Goal: Task Accomplishment & Management: Complete application form

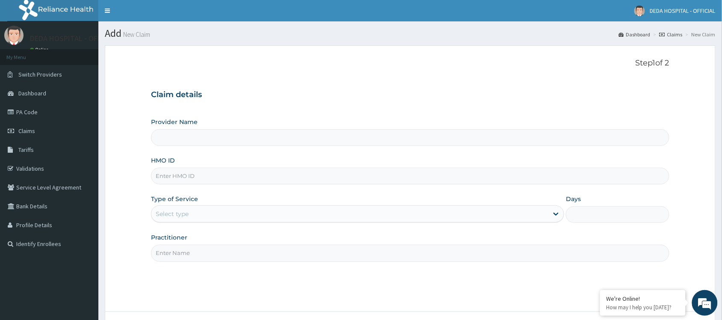
type input "DEDA HOSPITAL"
click at [165, 176] on input "HMO ID" at bounding box center [410, 176] width 519 height 17
paste input "JAR/10013/B"
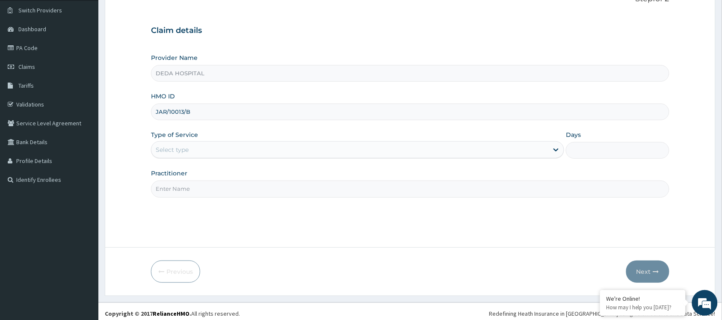
scroll to position [69, 0]
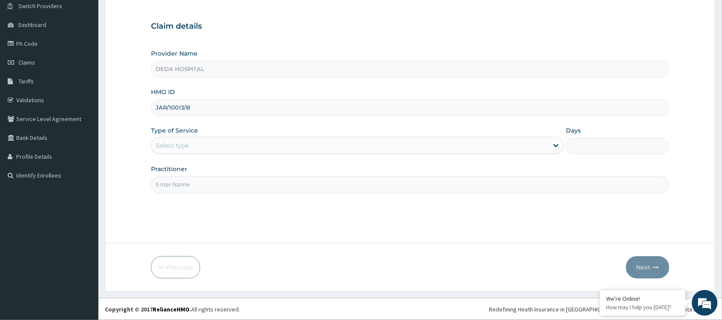
type input "JAR/10013/B"
click at [195, 148] on div "Select type" at bounding box center [350, 146] width 397 height 14
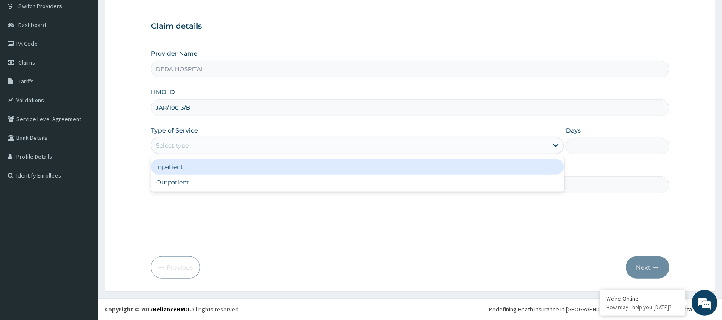
click at [171, 163] on div "Inpatient" at bounding box center [357, 166] width 413 height 15
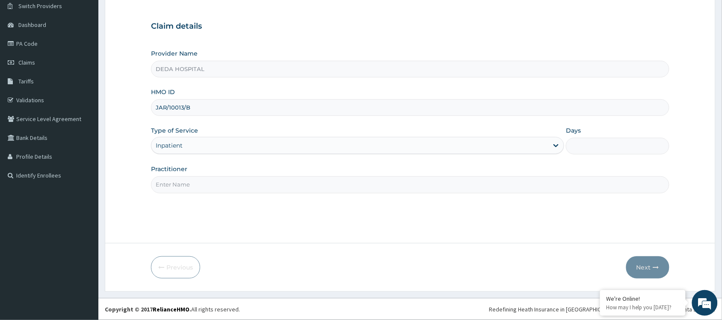
click at [595, 148] on input "Days" at bounding box center [618, 146] width 104 height 17
type input "5"
click at [193, 187] on input "Practitioner" at bounding box center [410, 184] width 519 height 17
type input "DR. SIMON"
click at [631, 259] on button "Next" at bounding box center [648, 267] width 43 height 22
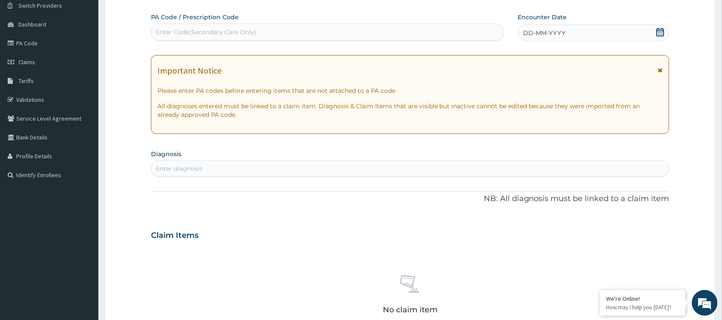
click at [192, 27] on div "Enter Code(Secondary Care Only)" at bounding box center [328, 32] width 353 height 14
paste input "PA/0463FE"
type input "PA/0463FE"
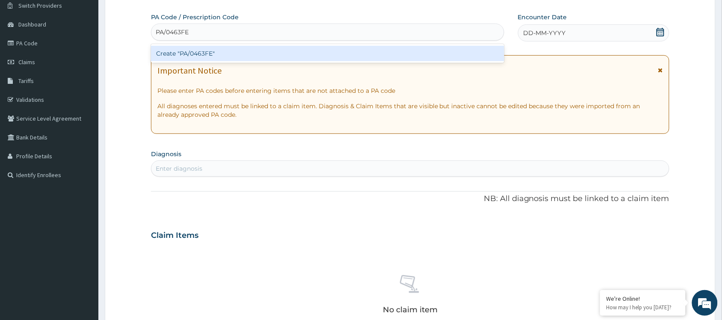
click at [195, 47] on div "Create "PA/0463FE"" at bounding box center [328, 53] width 354 height 15
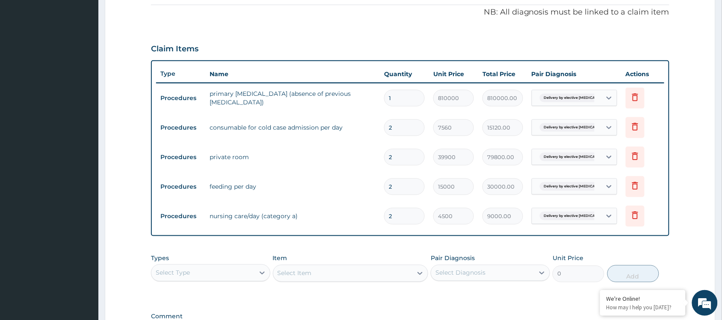
scroll to position [46, 0]
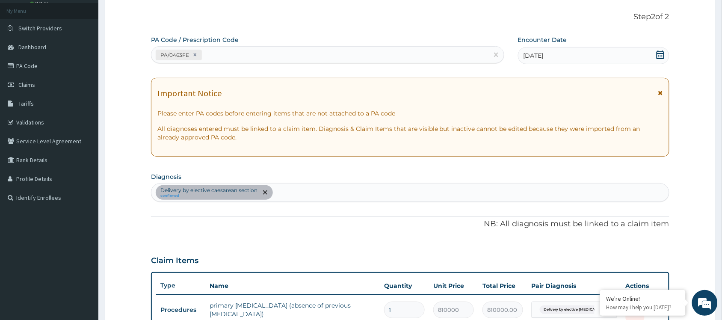
click at [236, 45] on div "PA Code / Prescription Code PA/0463FE" at bounding box center [328, 50] width 354 height 28
click at [232, 63] on div "PA/0463FE" at bounding box center [328, 54] width 354 height 17
paste input "PA/33572A"
type input "PA/33572A"
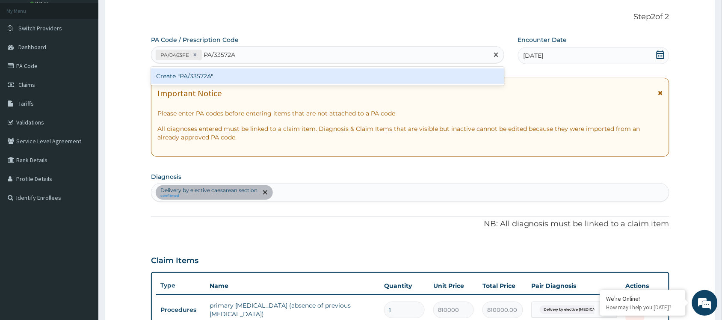
click at [210, 73] on div "Create "PA/33572A"" at bounding box center [328, 75] width 354 height 15
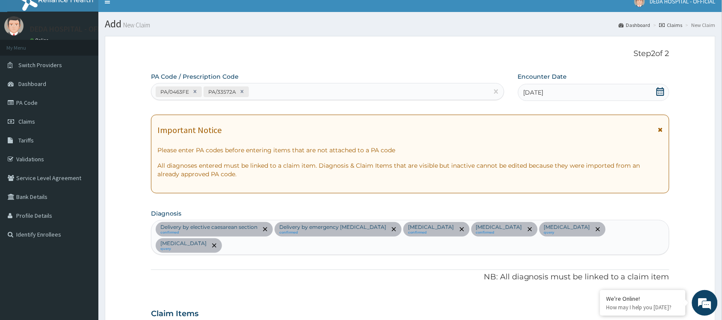
scroll to position [0, 0]
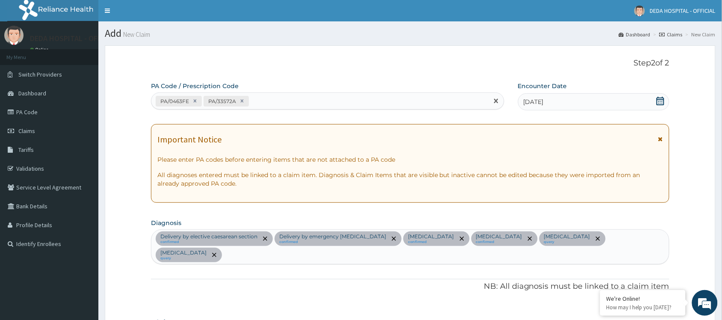
click at [262, 101] on div "PA/0463FE PA/33572A" at bounding box center [320, 101] width 337 height 14
paste input "PA/B2608E"
type input "PA/B2608E"
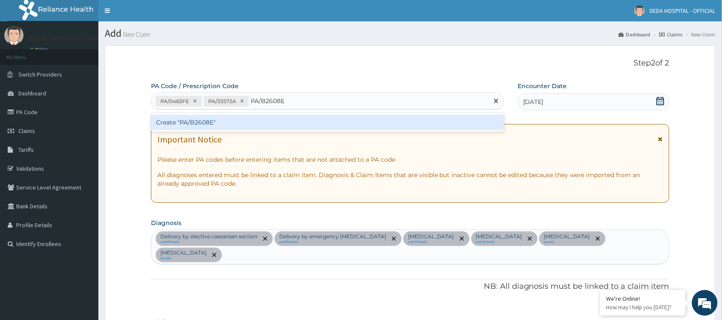
click at [217, 119] on div "Create "PA/B2608E"" at bounding box center [328, 122] width 354 height 15
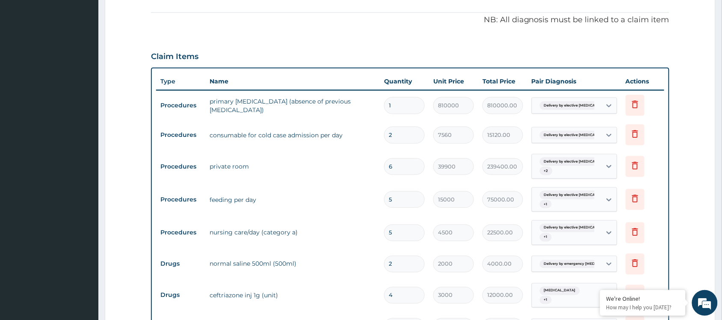
scroll to position [267, 0]
click at [411, 157] on input "6" at bounding box center [404, 165] width 41 height 17
type input "0.00"
type input "5"
type input "199500.00"
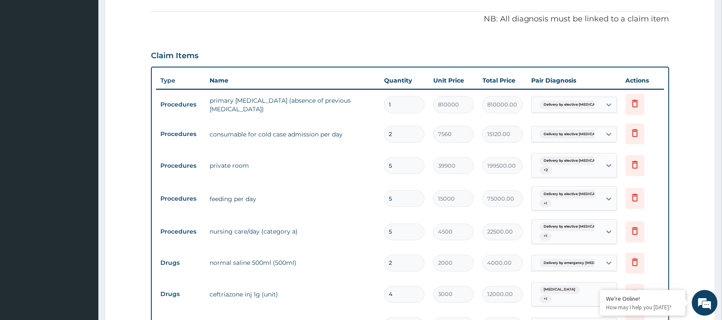
type input "5"
click at [365, 157] on td "private room" at bounding box center [292, 165] width 175 height 17
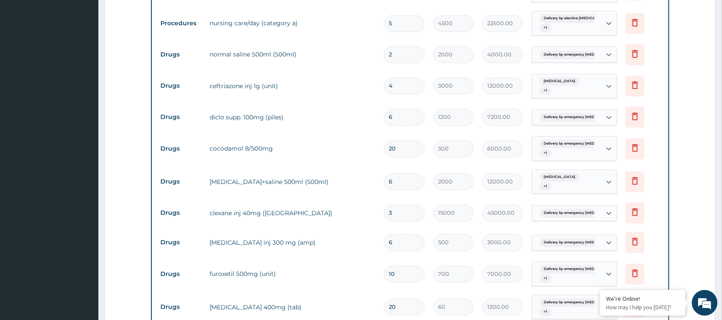
scroll to position [481, 0]
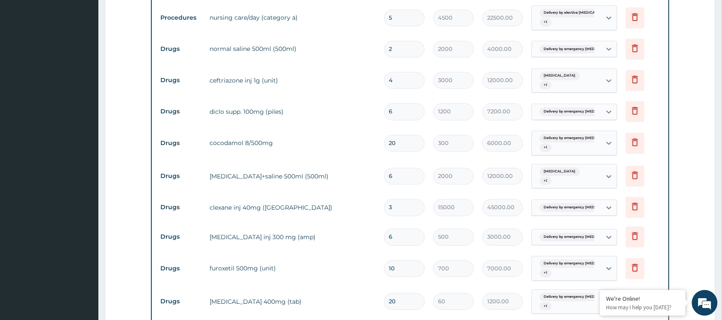
click at [302, 229] on td "paracetamol inj 300 mg (amp)" at bounding box center [292, 237] width 175 height 17
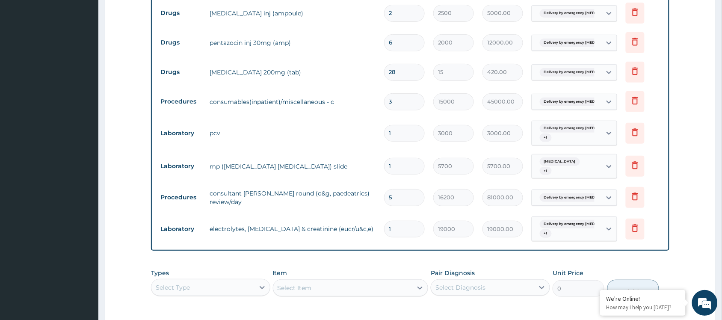
scroll to position [1016, 0]
click at [324, 124] on td "pcv" at bounding box center [292, 132] width 175 height 17
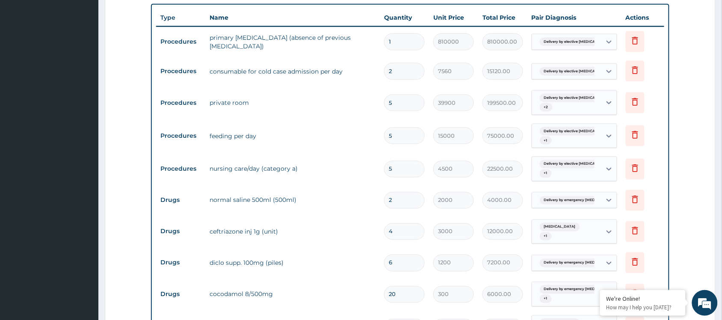
scroll to position [321, 0]
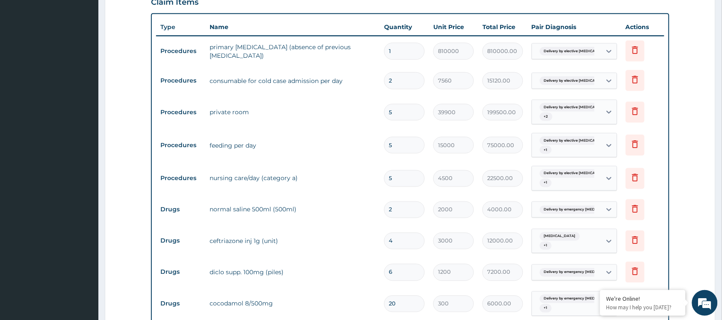
click at [405, 202] on input "2" at bounding box center [404, 210] width 41 height 17
type input "0.00"
type input "3"
type input "6000.00"
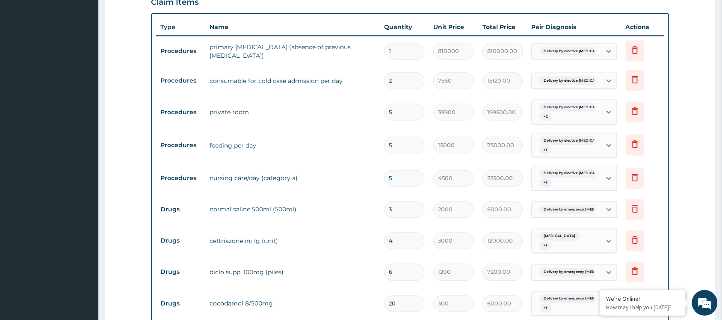
type input "0.00"
type input "2"
type input "4000.00"
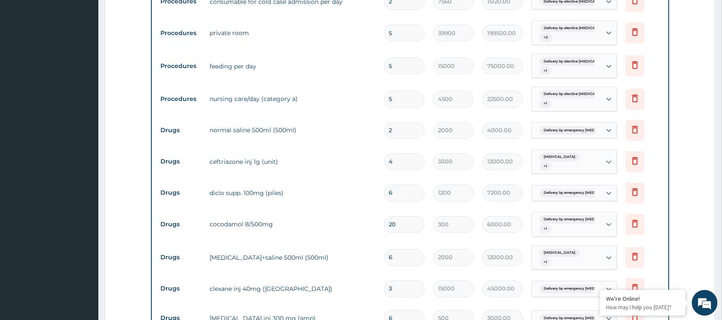
scroll to position [374, 0]
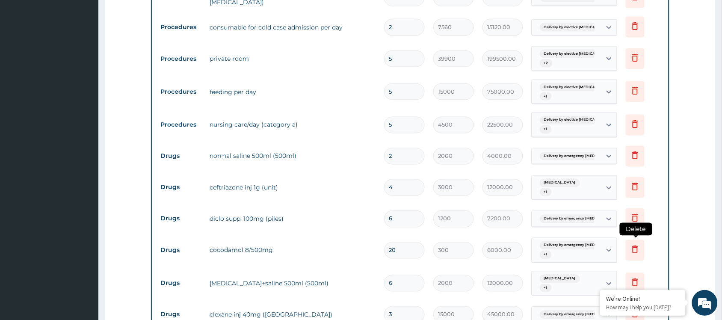
click at [635, 246] on icon at bounding box center [636, 250] width 6 height 8
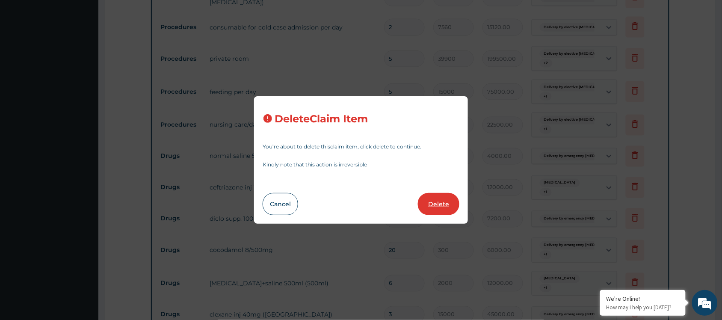
click at [444, 206] on button "Delete" at bounding box center [439, 204] width 42 height 22
type input "6"
type input "2000"
type input "12000.00"
type input "3"
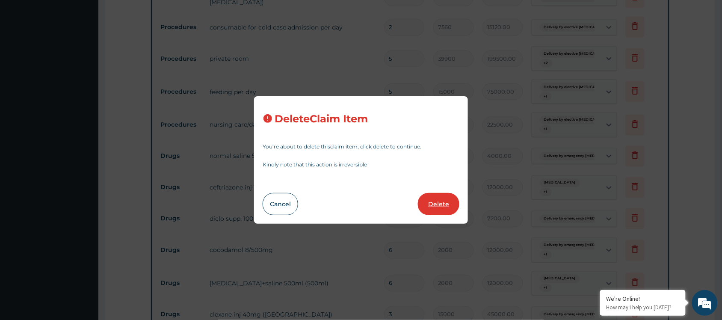
type input "15000"
type input "45000.00"
type input "6"
type input "500"
type input "3000.00"
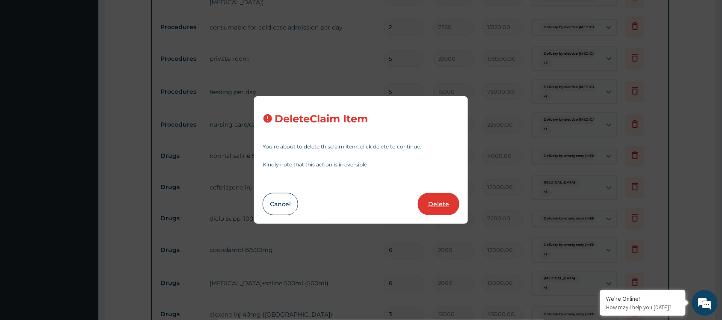
type input "10"
type input "700"
type input "7000.00"
type input "20"
type input "60"
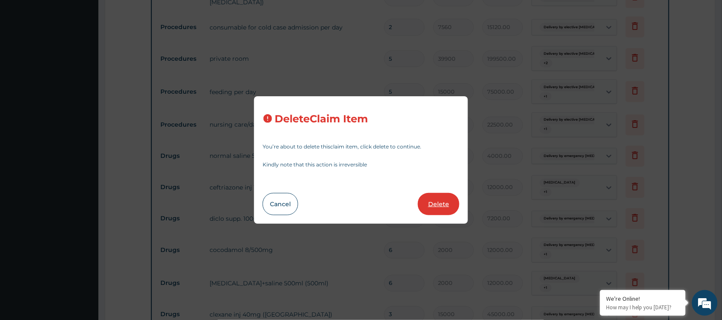
type input "1200.00"
type input "42"
type input "15"
type input "630.00"
type input "6"
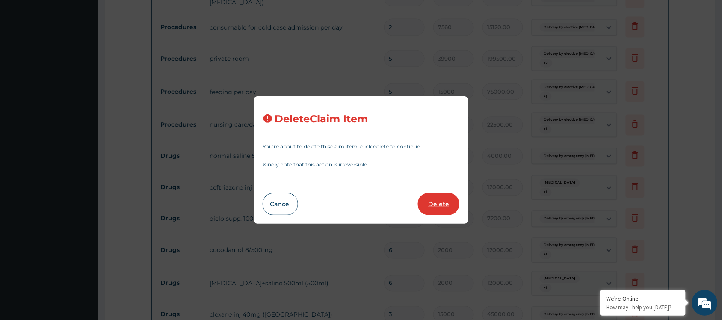
type input "1000"
type input "6000.00"
type input "4"
type input "1800"
type input "7200.00"
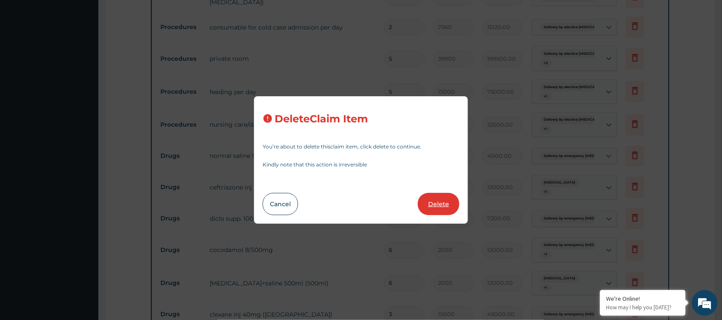
type input "15"
type input "225.00"
type input "3"
type input "600"
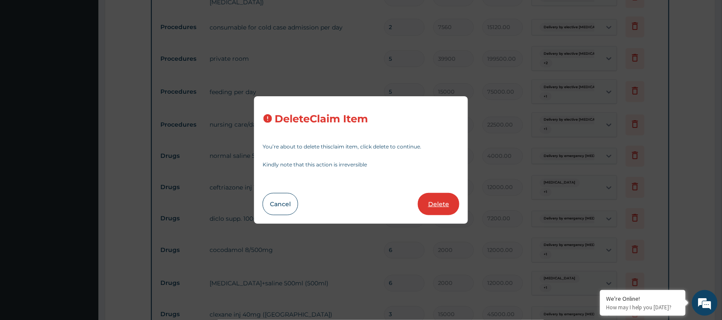
type input "1800.00"
type input "3500"
type input "10500.00"
type input "2"
type input "500"
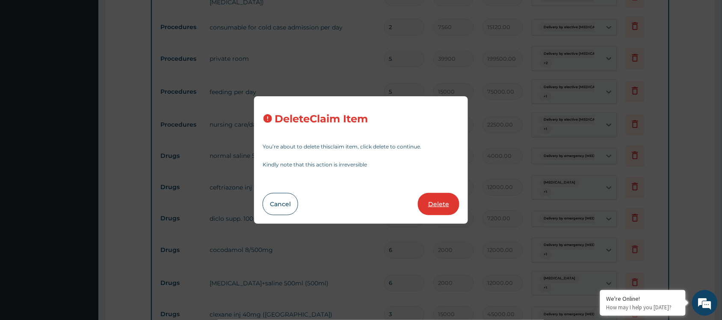
type input "1000.00"
type input "2500"
type input "5000.00"
type input "6"
type input "2000"
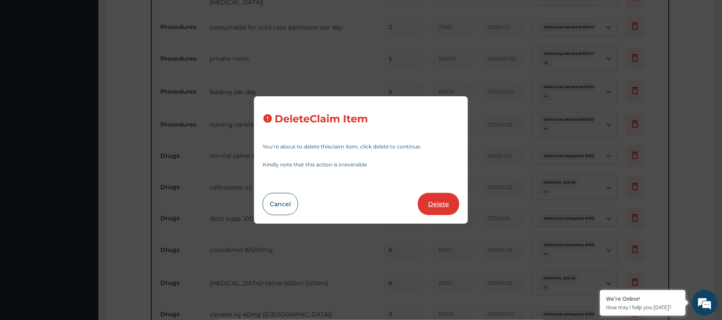
type input "12000.00"
type input "28"
type input "15"
type input "420.00"
type input "3"
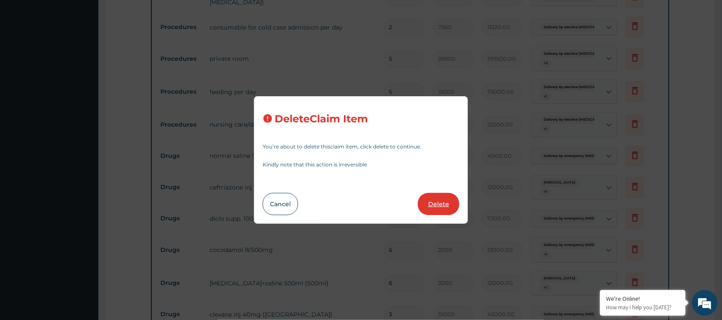
type input "15000"
type input "45000.00"
type input "1"
type input "3000"
type input "3000.00"
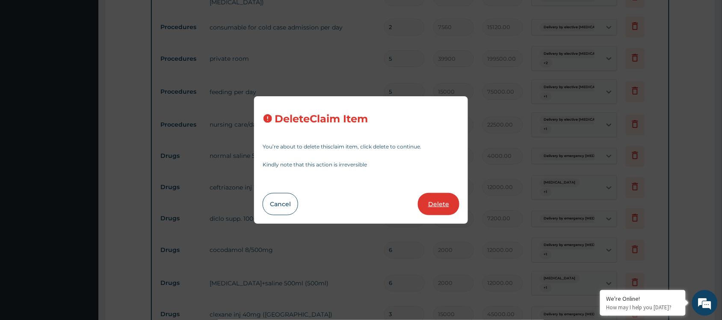
type input "5700"
type input "5700.00"
type input "5"
type input "16200"
type input "81000.00"
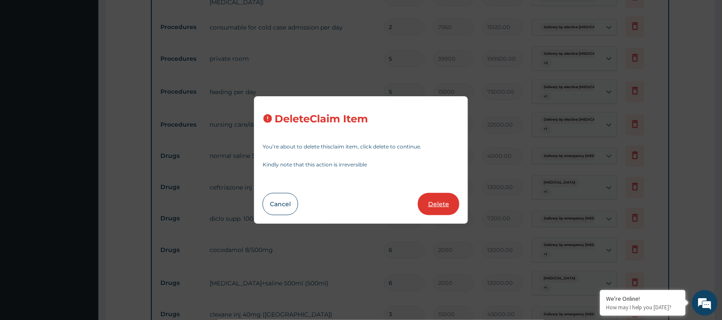
type input "1"
type input "19000"
type input "19000.00"
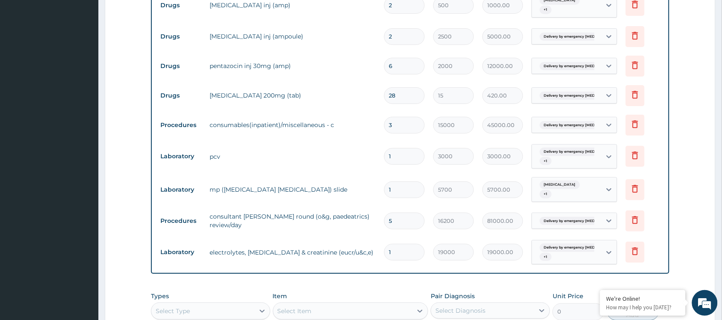
scroll to position [1016, 0]
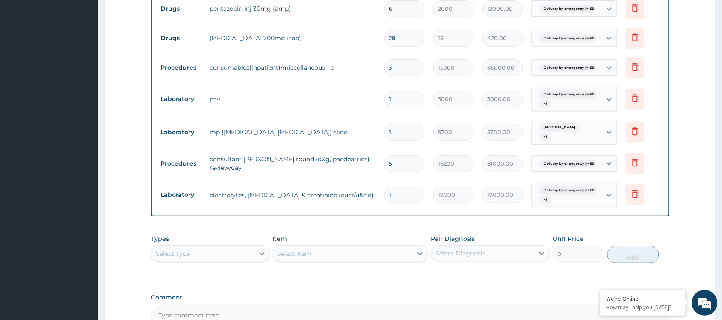
click at [219, 247] on div "Select Type" at bounding box center [203, 254] width 103 height 14
click at [191, 298] on div "Procedures" at bounding box center [210, 305] width 119 height 15
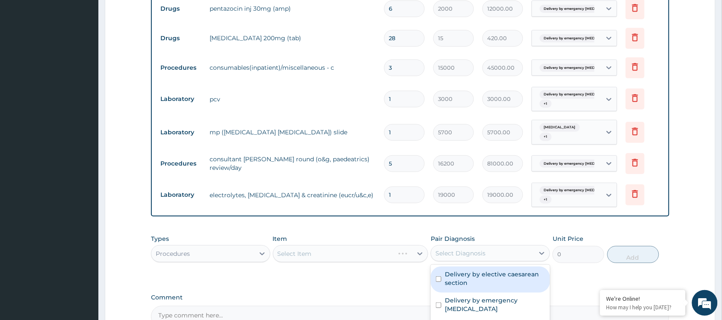
click at [472, 249] on div "Select Diagnosis" at bounding box center [461, 253] width 50 height 9
drag, startPoint x: 452, startPoint y: 252, endPoint x: 449, endPoint y: 277, distance: 26.0
click at [452, 270] on label "Delivery by elective caesarean section" at bounding box center [495, 278] width 100 height 17
checkbox input "true"
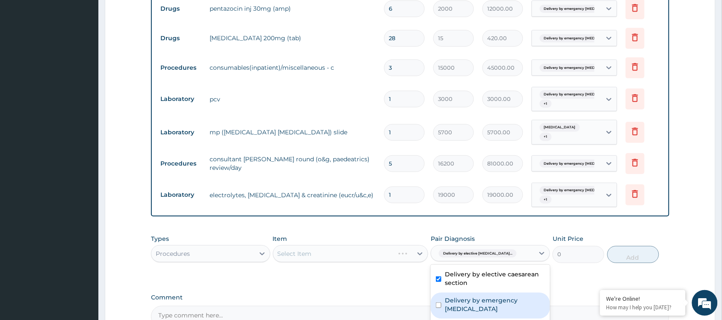
click at [446, 293] on div "Delivery by emergency cesarean section" at bounding box center [490, 306] width 119 height 26
checkbox input "true"
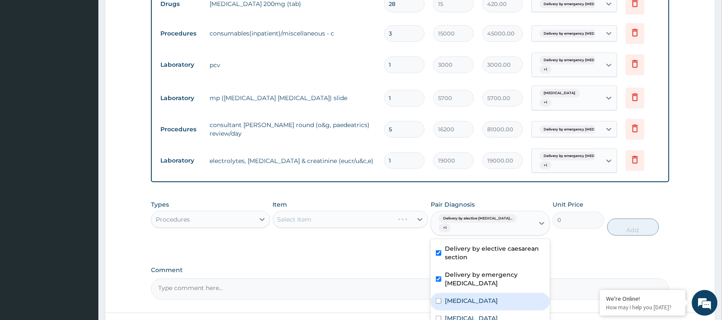
scroll to position [1091, 0]
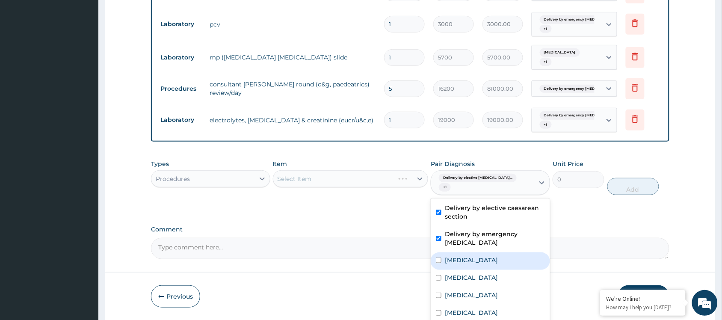
click at [458, 253] on div "Sepsis" at bounding box center [490, 262] width 119 height 18
checkbox input "true"
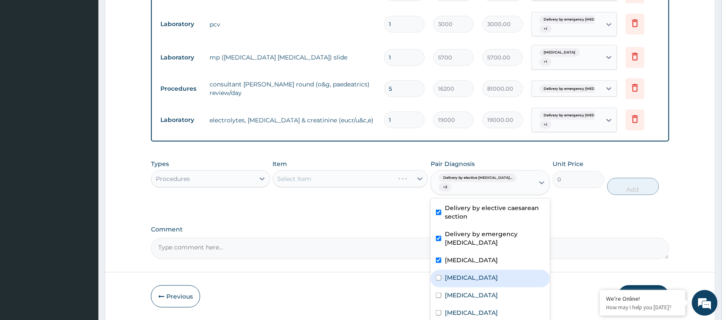
click at [446, 273] on label "Falciparum malaria" at bounding box center [471, 277] width 53 height 9
checkbox input "true"
click at [446, 288] on div "Anemia" at bounding box center [490, 297] width 119 height 18
checkbox input "true"
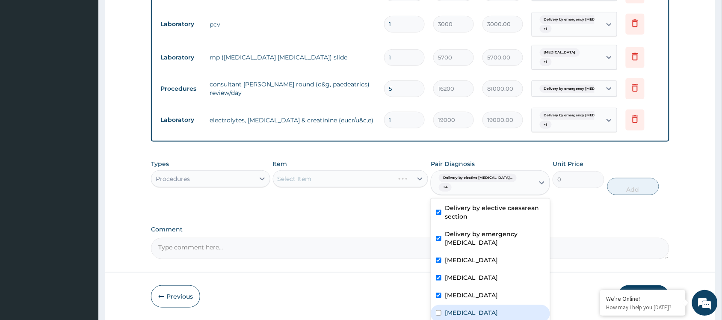
click at [442, 305] on div "Electrolyte imbalance" at bounding box center [490, 314] width 119 height 18
checkbox input "true"
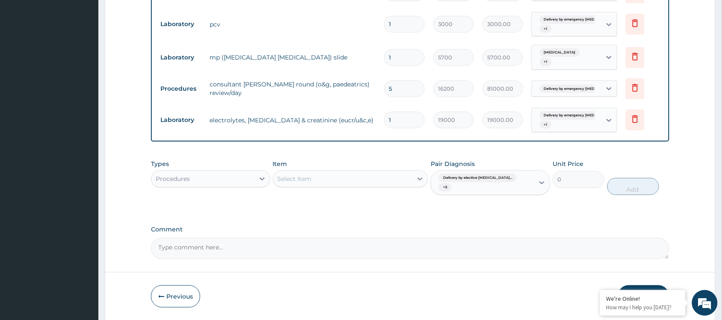
click at [330, 172] on div "Select Item" at bounding box center [343, 179] width 140 height 14
type input "COC"
click at [192, 172] on div "Procedures" at bounding box center [203, 179] width 103 height 14
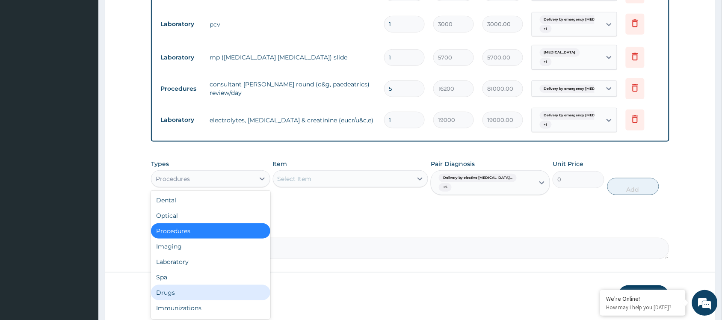
click at [169, 285] on div "Drugs" at bounding box center [210, 292] width 119 height 15
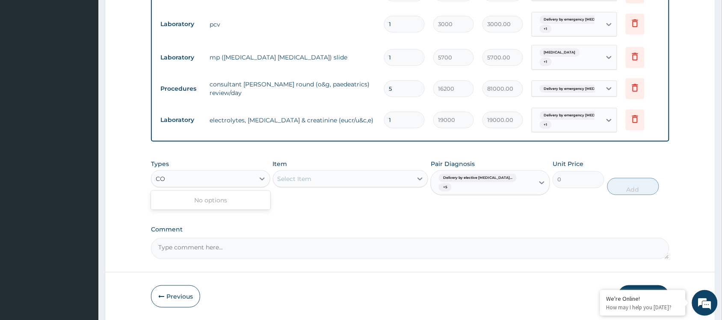
type input "C"
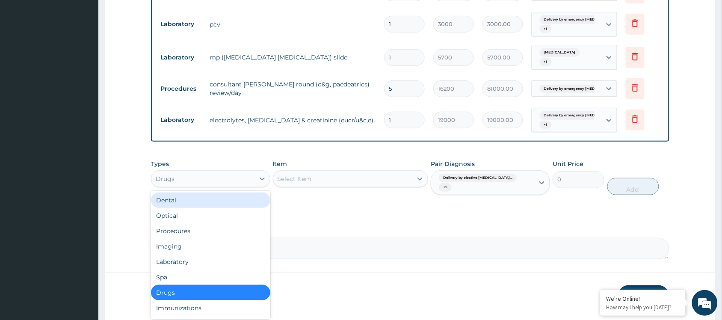
click at [324, 172] on div "Select Item" at bounding box center [343, 179] width 140 height 14
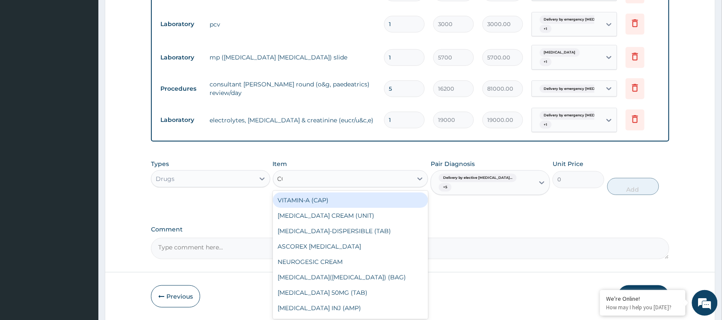
type input "COC"
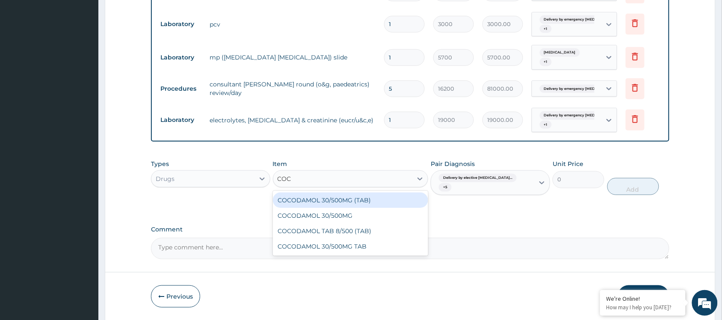
click at [344, 193] on div "COCODAMOL 30/500MG (TAB)" at bounding box center [351, 200] width 156 height 15
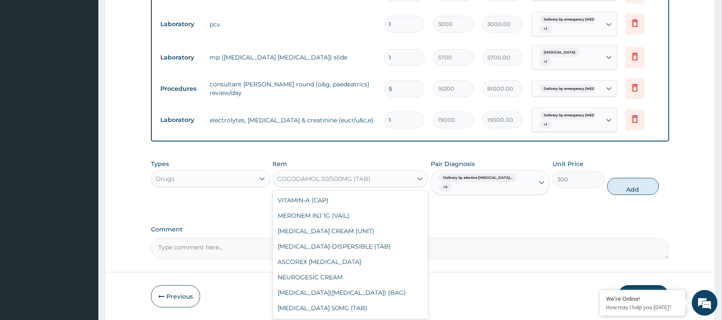
click at [375, 172] on div "COCODAMOL 30/500MG (TAB)" at bounding box center [343, 179] width 140 height 14
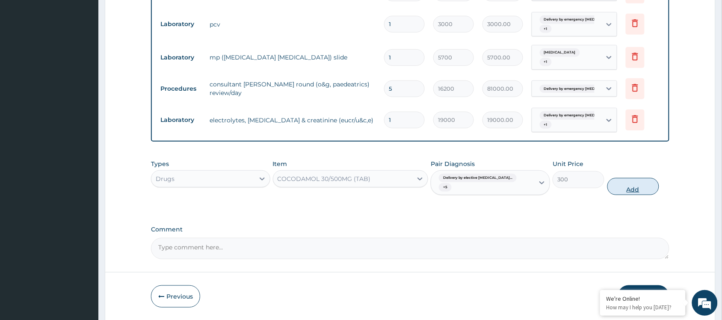
click at [634, 178] on button "Add" at bounding box center [634, 186] width 52 height 17
type input "0"
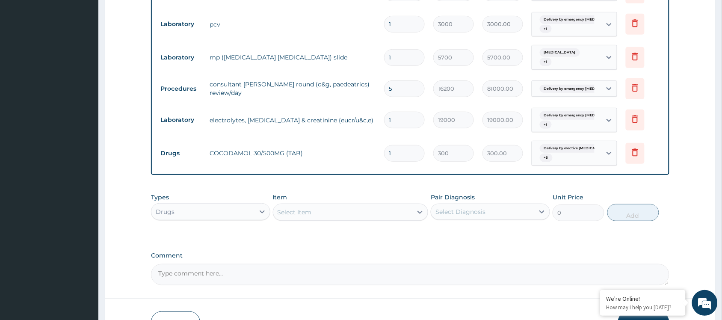
type input "0.00"
type input "2"
type input "600.00"
type input "20"
type input "6000.00"
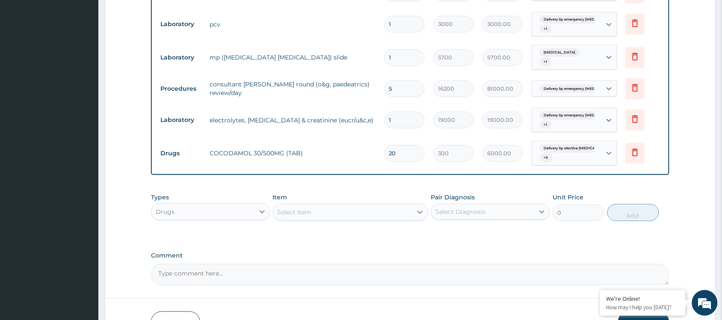
type input "2"
type input "600.00"
type input "0.00"
click at [298, 208] on div "Select Item" at bounding box center [295, 212] width 34 height 9
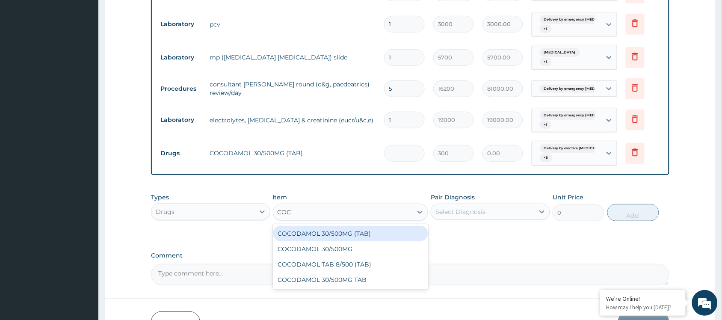
type input "COCO"
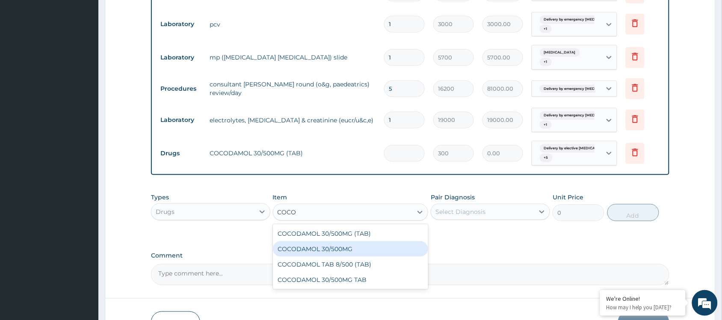
click at [343, 241] on div "COCODAMOL 30/500MG" at bounding box center [351, 248] width 156 height 15
type input "350"
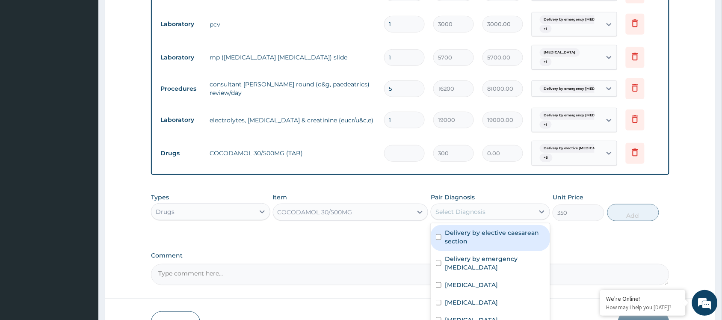
click at [499, 205] on div "Select Diagnosis" at bounding box center [482, 212] width 103 height 14
click at [461, 229] on label "Delivery by elective caesarean section" at bounding box center [495, 237] width 100 height 17
checkbox input "true"
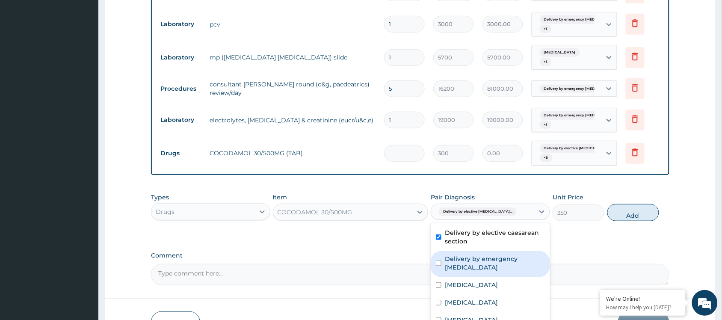
click at [459, 255] on label "Delivery by emergency cesarean section" at bounding box center [495, 263] width 100 height 17
checkbox input "true"
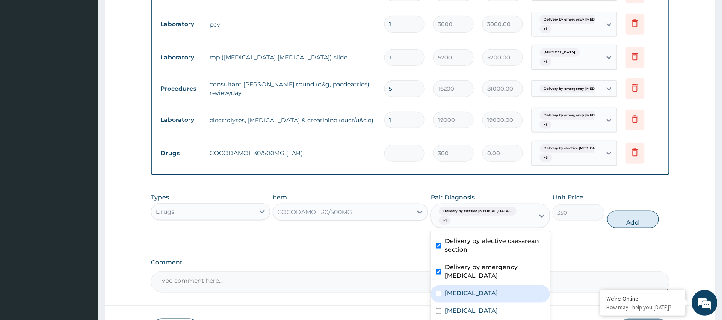
click at [457, 289] on label "Sepsis" at bounding box center [471, 293] width 53 height 9
checkbox input "true"
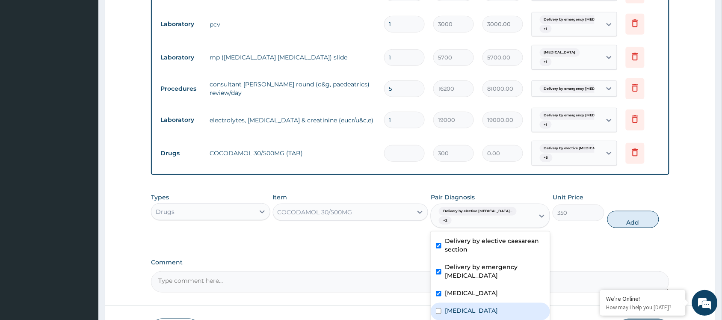
click at [449, 303] on div "Falciparum malaria" at bounding box center [490, 312] width 119 height 18
checkbox input "true"
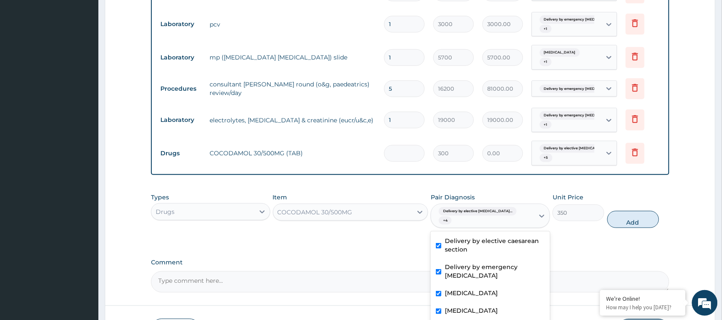
checkbox input "true"
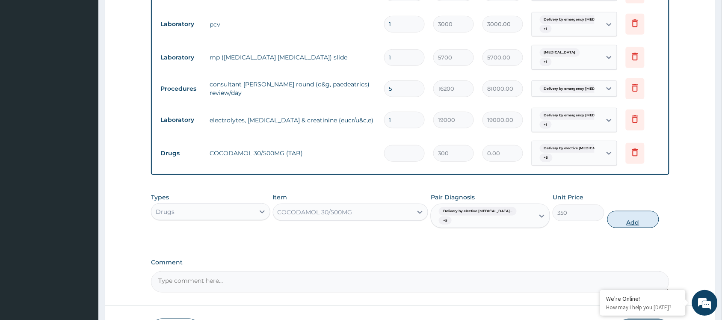
click at [620, 211] on button "Add" at bounding box center [634, 219] width 52 height 17
type input "0"
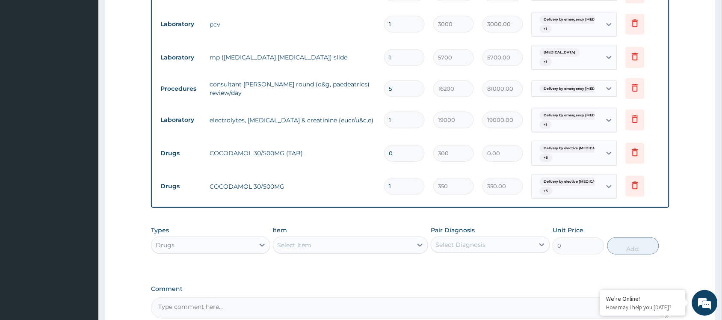
click at [404, 178] on input "1" at bounding box center [404, 186] width 41 height 17
type input "0.00"
type input "2"
type input "700.00"
type input "20"
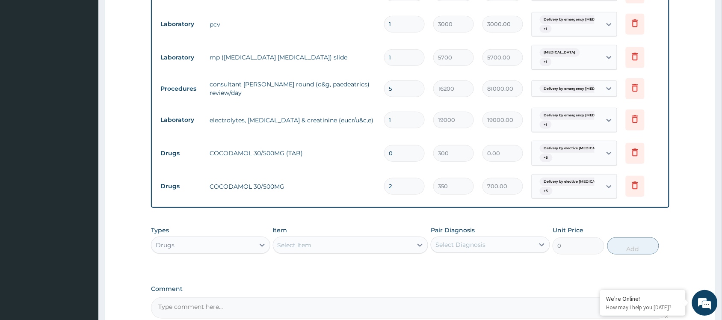
type input "7000.00"
type input "20"
click at [637, 143] on icon at bounding box center [635, 153] width 19 height 21
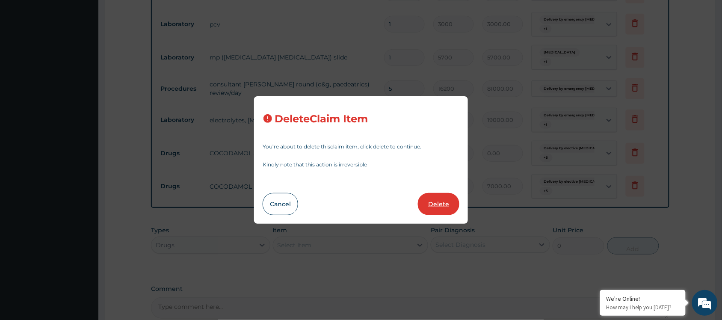
click at [436, 202] on button "Delete" at bounding box center [439, 204] width 42 height 22
type input "20"
type input "350"
type input "7000.00"
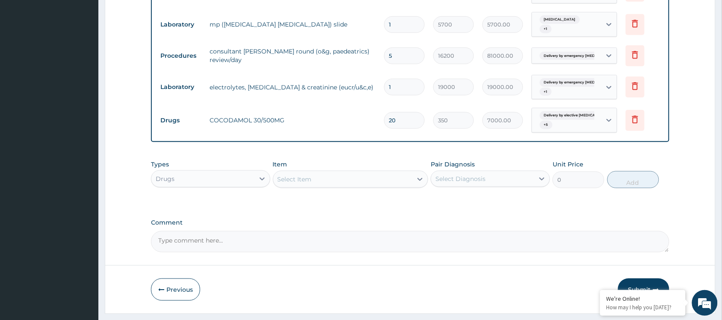
click at [652, 279] on button "Submit" at bounding box center [643, 290] width 51 height 22
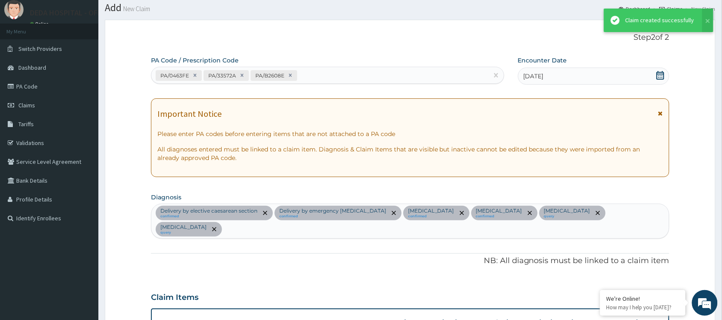
scroll to position [1124, 0]
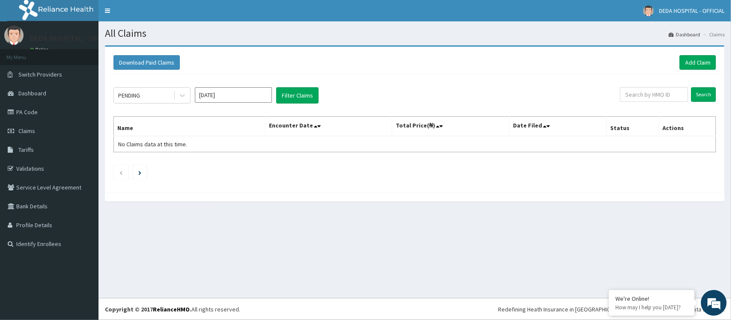
click at [363, 238] on div "All Claims Dashboard Claims Download Paid Claims Add Claim × Note you can only …" at bounding box center [414, 159] width 632 height 277
click at [228, 90] on input "Sep 2025" at bounding box center [233, 94] width 77 height 15
click at [236, 170] on div "Aug" at bounding box center [233, 167] width 17 height 16
type input "Aug 2025"
click at [294, 98] on button "Filter Claims" at bounding box center [297, 95] width 42 height 16
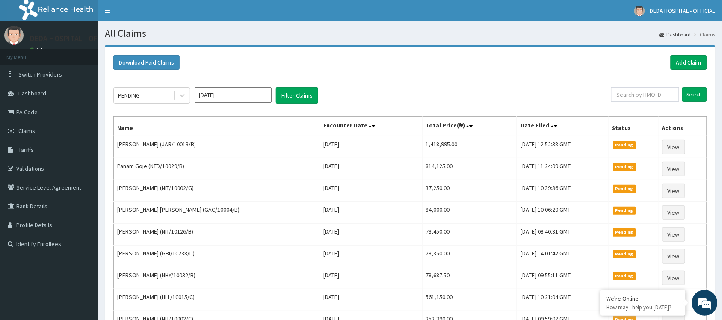
click at [531, 77] on div "PENDING Aug 2025 Filter Claims Search Name Encounter Date Total Price(₦) Date F…" at bounding box center [410, 243] width 603 height 338
click at [690, 62] on link "Add Claim" at bounding box center [689, 62] width 36 height 15
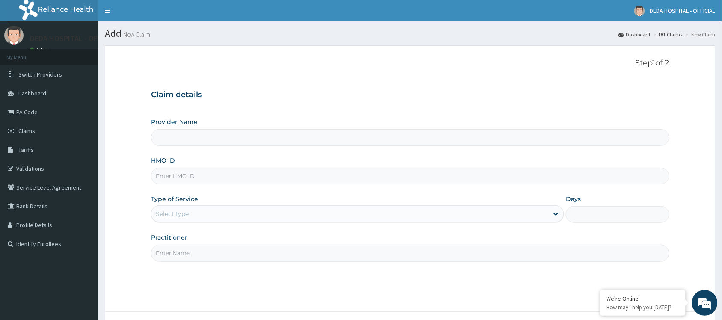
type input "DEDA HOSPITAL"
drag, startPoint x: 175, startPoint y: 185, endPoint x: 181, endPoint y: 181, distance: 6.4
click at [178, 184] on input "HMO ID" at bounding box center [410, 176] width 519 height 17
paste input "JAR/10013/E"
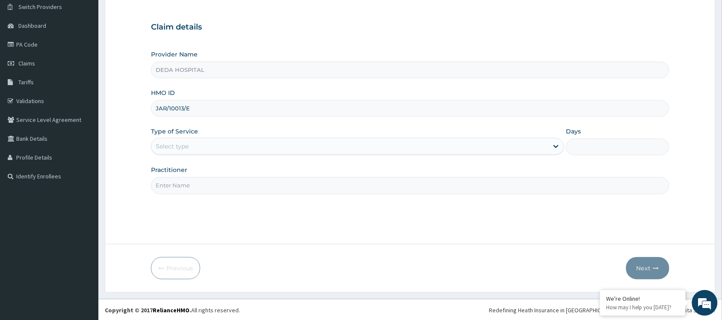
scroll to position [69, 0]
type input "JAR/10013/E"
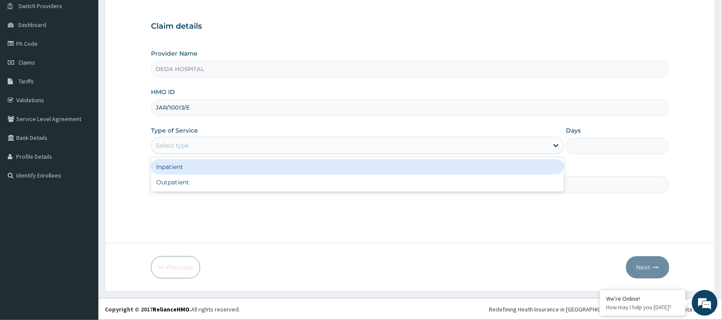
click at [210, 142] on div "Select type" at bounding box center [350, 146] width 397 height 14
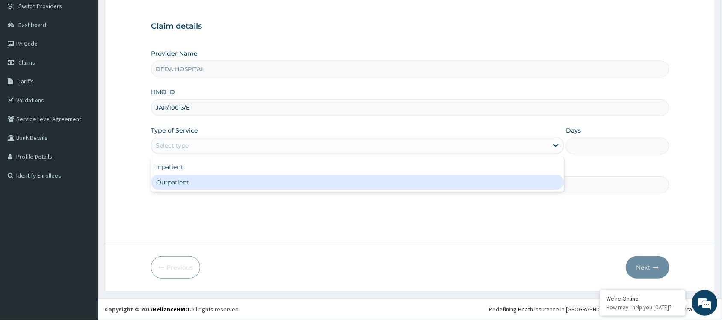
click at [192, 186] on div "Outpatient" at bounding box center [357, 182] width 413 height 15
type input "1"
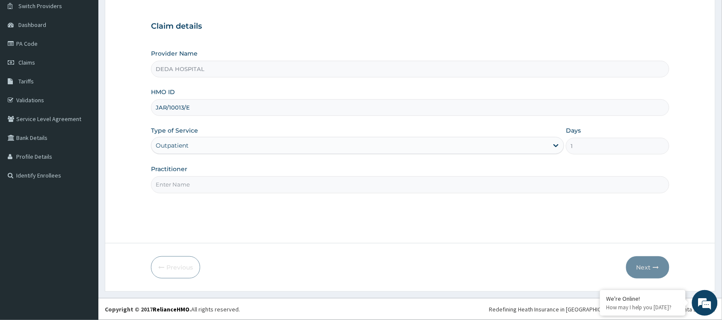
click at [183, 185] on input "Practitioner" at bounding box center [410, 184] width 519 height 17
type input "DR. AFOLABI"
click at [643, 269] on button "Next" at bounding box center [648, 267] width 43 height 22
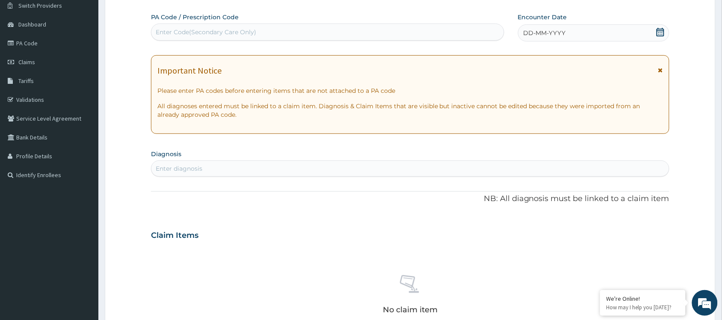
click at [189, 33] on div "Enter Code(Secondary Care Only)" at bounding box center [206, 32] width 101 height 9
paste input "PA/38CA30"
type input "PA/38CA30"
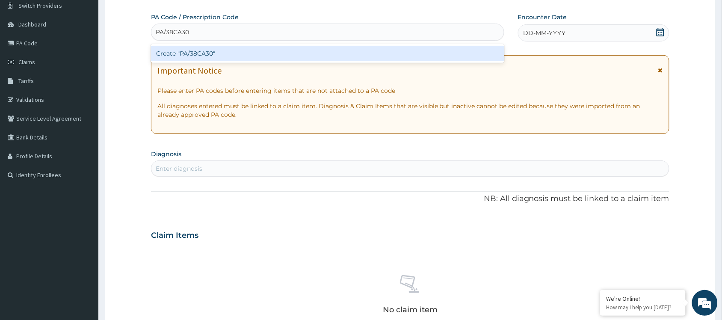
click at [199, 48] on div "Create "PA/38CA30"" at bounding box center [328, 53] width 354 height 15
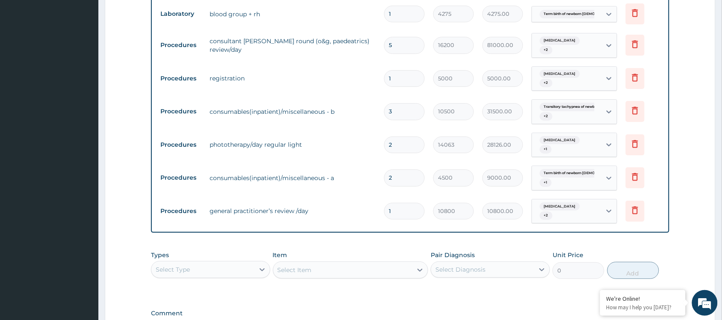
scroll to position [908, 0]
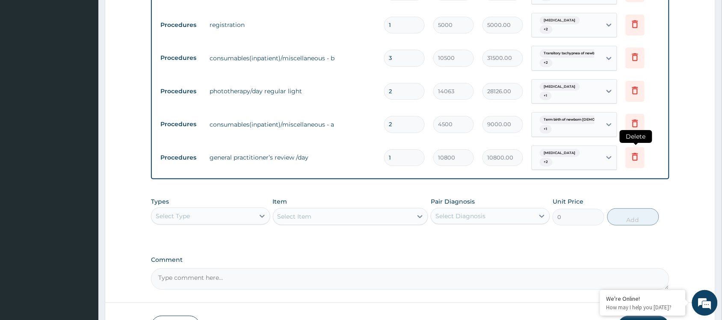
click at [634, 161] on icon at bounding box center [635, 157] width 10 height 10
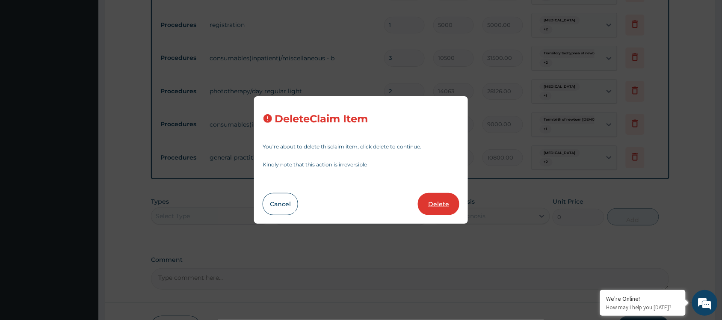
click at [445, 205] on button "Delete" at bounding box center [439, 204] width 42 height 22
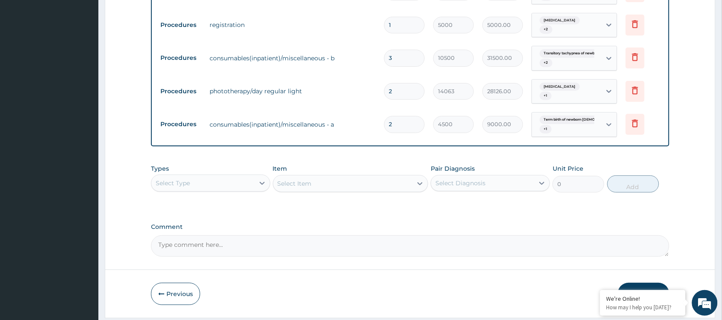
click at [213, 178] on div "Select Type" at bounding box center [203, 183] width 103 height 14
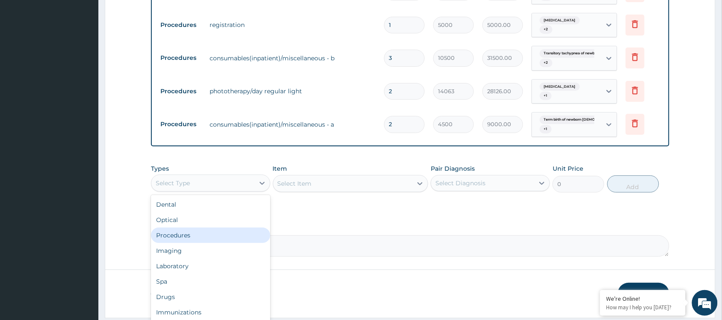
click at [187, 236] on div "Procedures" at bounding box center [210, 235] width 119 height 15
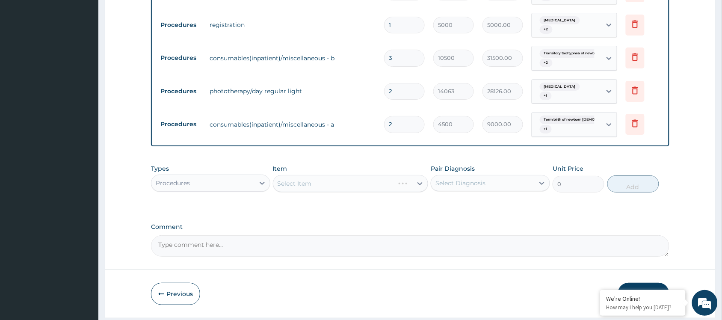
click at [322, 191] on div "Select Item" at bounding box center [351, 183] width 156 height 17
click at [321, 187] on div "Select Item" at bounding box center [351, 183] width 156 height 17
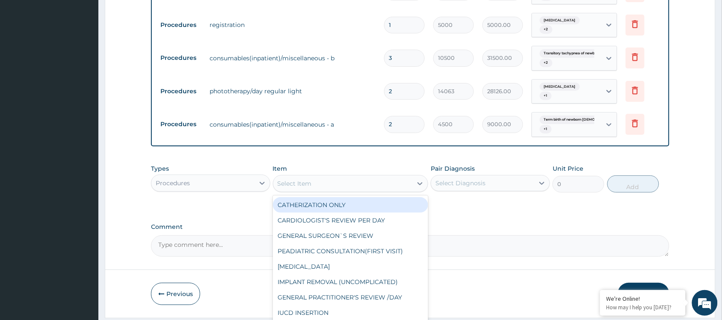
click at [319, 185] on div "Select Item" at bounding box center [343, 184] width 140 height 14
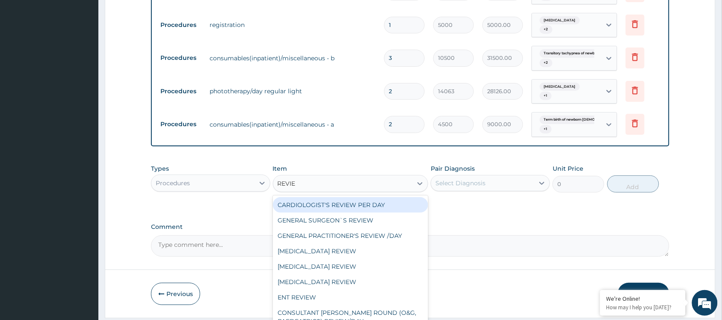
type input "REVIEW"
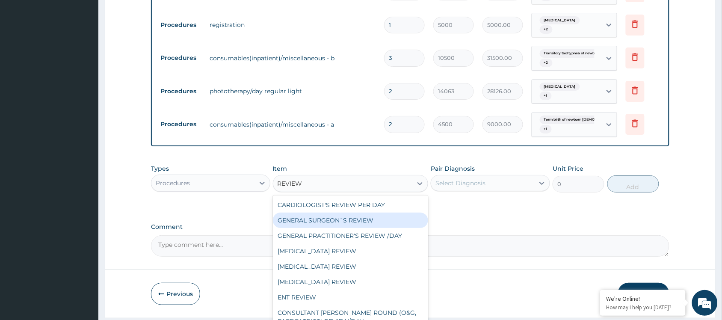
scroll to position [7, 0]
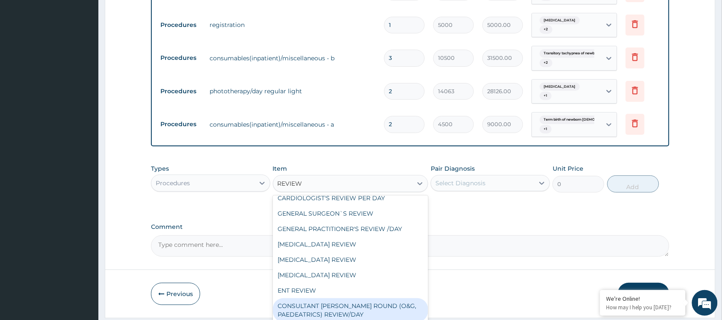
click at [328, 315] on div "CONSULTANT WARD ROUND (O&G, PAEDEATRICS) REVIEW/DAY" at bounding box center [351, 310] width 156 height 24
type input "16200"
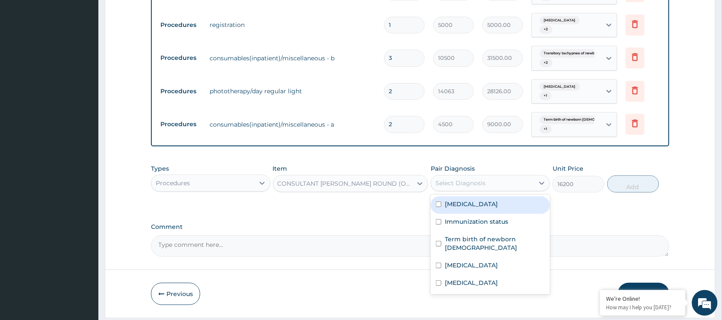
click at [493, 185] on div "Select Diagnosis" at bounding box center [482, 183] width 103 height 14
click at [463, 208] on label "Neonatal hypoglycemia" at bounding box center [471, 204] width 53 height 9
checkbox input "true"
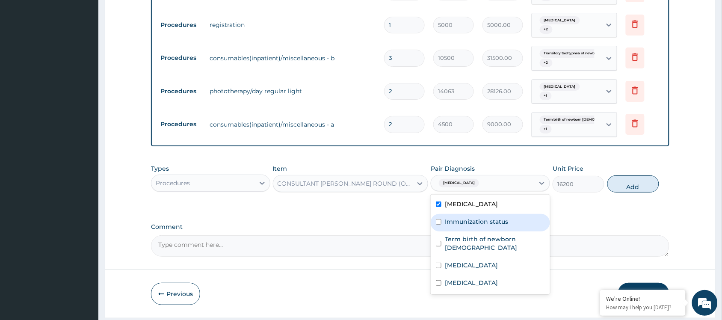
click at [453, 224] on label "Immunization status" at bounding box center [476, 221] width 63 height 9
checkbox input "true"
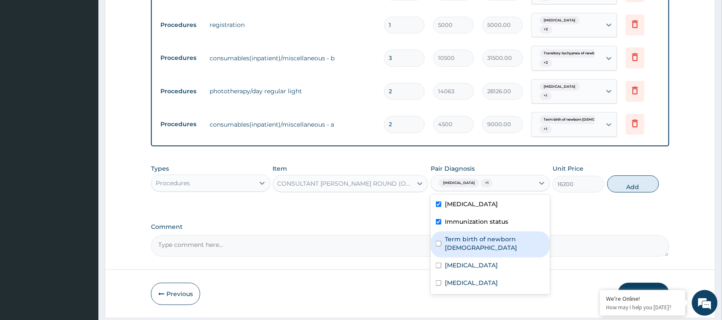
click at [448, 238] on label "Term birth of newborn female" at bounding box center [495, 243] width 100 height 17
checkbox input "true"
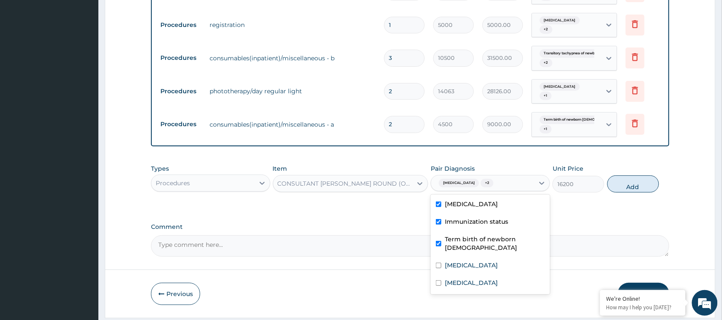
drag, startPoint x: 450, startPoint y: 251, endPoint x: 448, endPoint y: 264, distance: 13.0
click at [448, 260] on div "Neonatal jaundice" at bounding box center [490, 267] width 119 height 18
checkbox input "true"
click at [443, 282] on div "Transitory tachypnea of newborn" at bounding box center [490, 284] width 119 height 18
checkbox input "true"
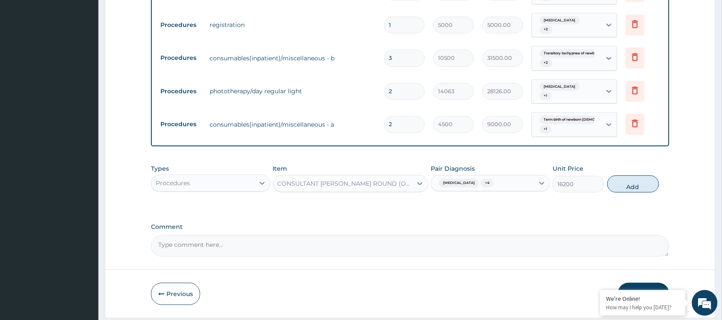
click at [627, 176] on div "Types Procedures Item CONSULTANT WARD ROUND (O&G, PAEDEATRICS) REVIEW/DAY Pair …" at bounding box center [410, 178] width 519 height 37
click at [626, 190] on button "Add" at bounding box center [634, 183] width 52 height 17
type input "0"
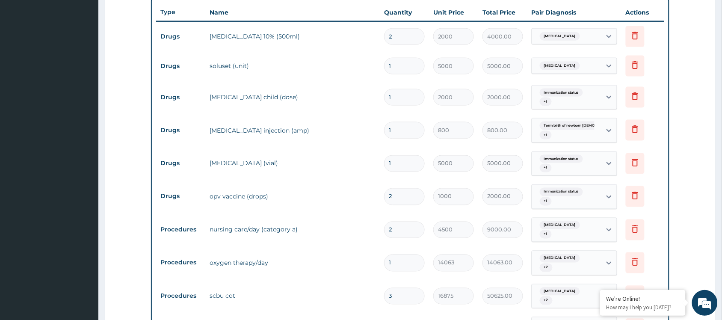
type input "0.00"
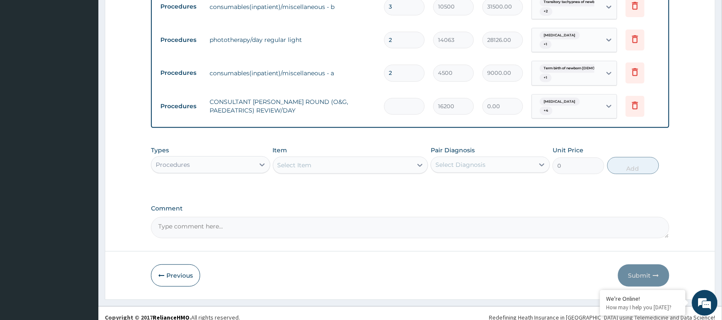
scroll to position [965, 0]
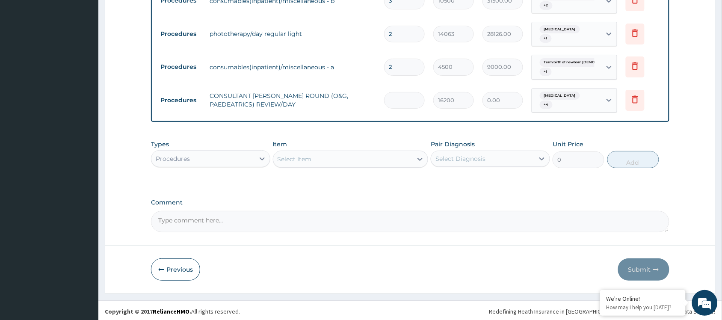
type input "2"
type input "32400.00"
type input "2"
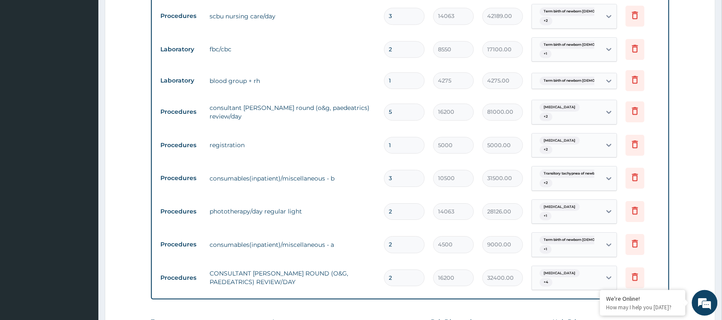
scroll to position [805, 0]
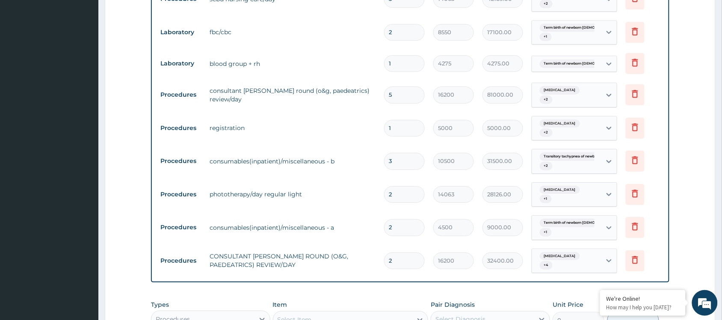
click at [410, 98] on input "5" at bounding box center [404, 94] width 41 height 17
type input "0.00"
type input "3"
type input "48600.00"
type input "0.00"
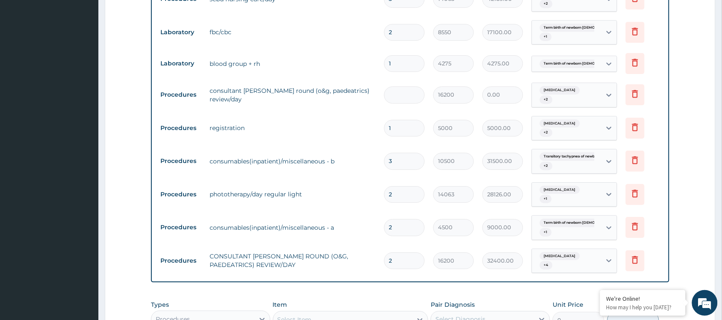
type input "2"
type input "32400.00"
type input "0.00"
type input "5"
type input "81000.00"
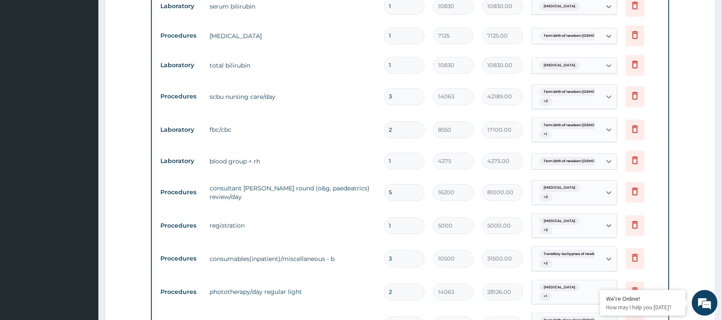
scroll to position [698, 0]
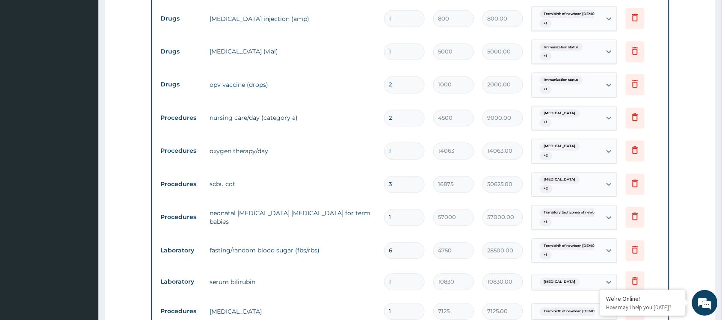
scroll to position [431, 0]
click at [140, 240] on form "Step 2 of 2 PA Code / Prescription Code PA/38CA30 Encounter Date 08-08-2025 Imp…" at bounding box center [410, 222] width 611 height 1214
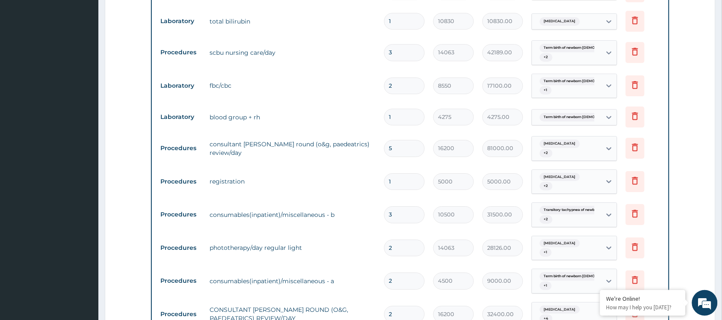
scroll to position [805, 0]
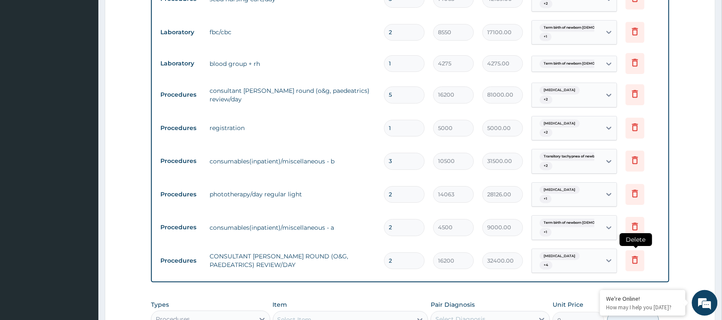
click at [636, 265] on icon at bounding box center [635, 260] width 10 height 10
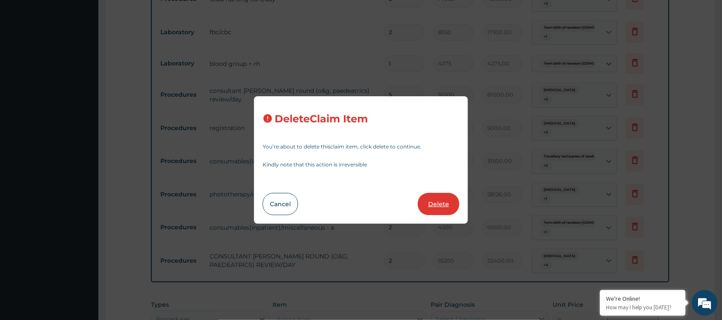
click at [436, 202] on button "Delete" at bounding box center [439, 204] width 42 height 22
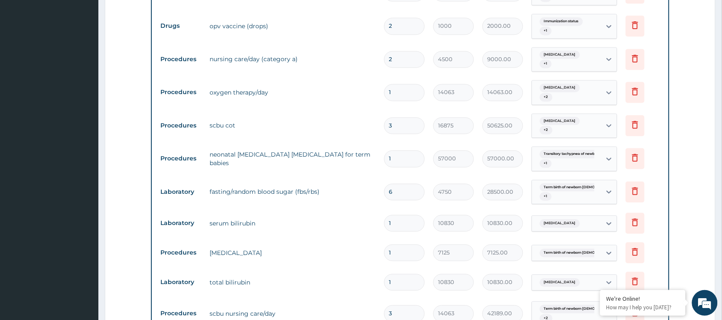
scroll to position [484, 0]
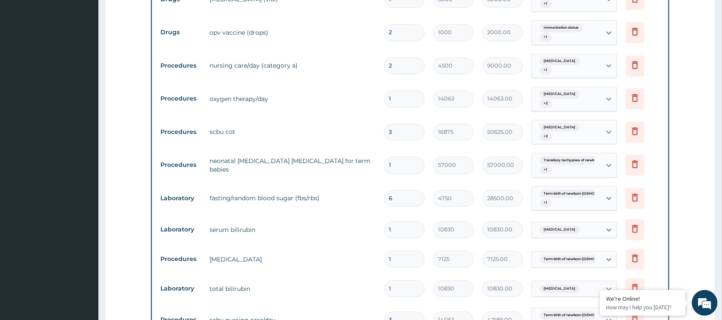
click at [112, 218] on form "Step 2 of 2 PA Code / Prescription Code PA/38CA30 Encounter Date 08-08-2025 Imp…" at bounding box center [410, 151] width 611 height 1181
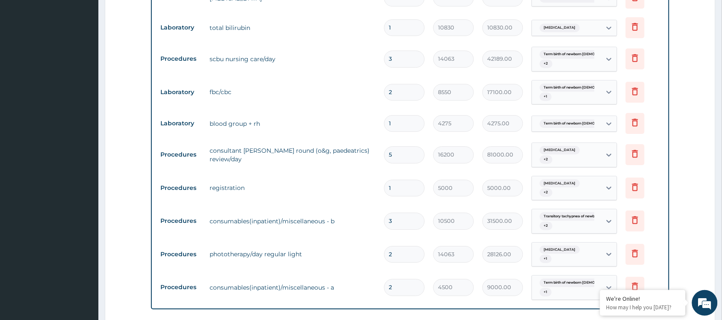
scroll to position [752, 0]
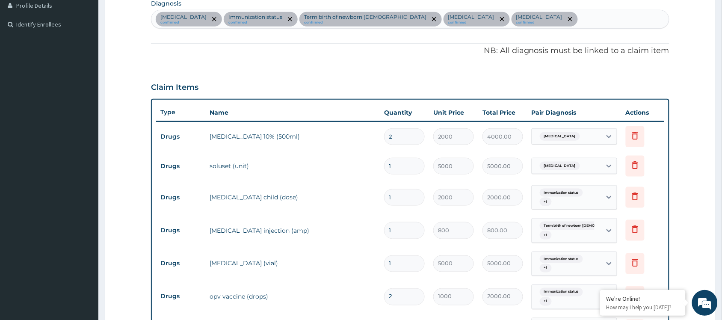
scroll to position [217, 0]
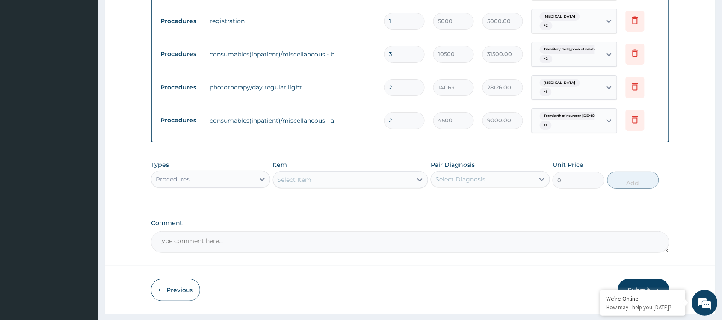
scroll to position [937, 0]
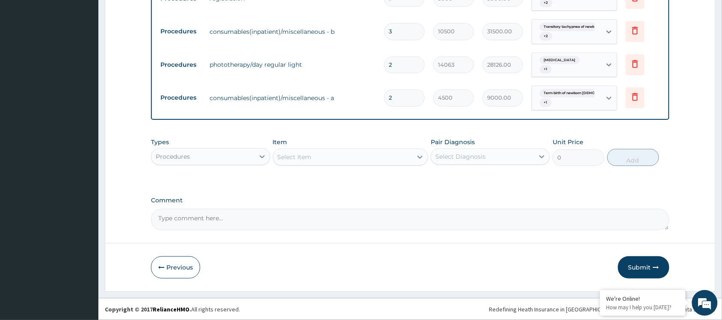
drag, startPoint x: 636, startPoint y: 269, endPoint x: 645, endPoint y: 264, distance: 10.0
click at [640, 267] on button "Submit" at bounding box center [643, 267] width 51 height 22
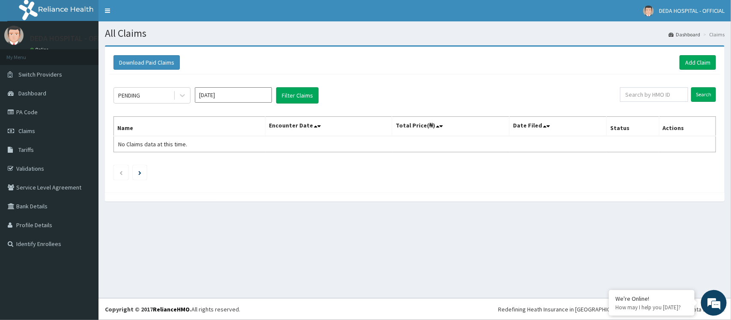
drag, startPoint x: 423, startPoint y: 181, endPoint x: 281, endPoint y: 120, distance: 154.1
click at [421, 182] on div "PENDING Sep 2025 Filter Claims Search Name Encounter Date Total Price(₦) Date F…" at bounding box center [414, 131] width 611 height 114
click at [248, 92] on input "[DATE]" at bounding box center [233, 94] width 77 height 15
click at [237, 170] on div "Aug" at bounding box center [233, 167] width 17 height 16
type input "[DATE]"
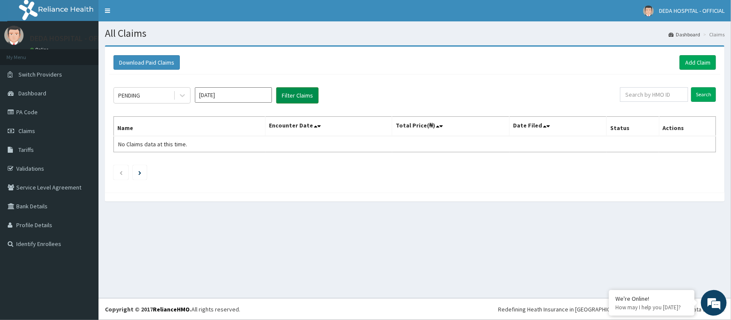
click at [287, 94] on button "Filter Claims" at bounding box center [297, 95] width 42 height 16
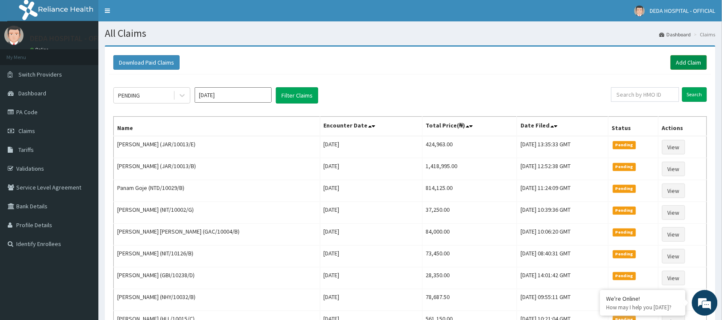
click at [684, 56] on link "Add Claim" at bounding box center [689, 62] width 36 height 15
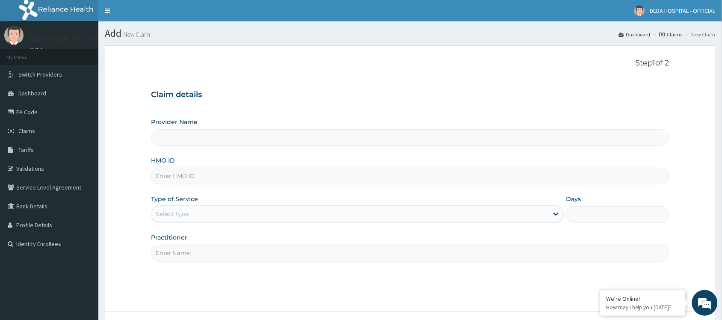
type input "DEDA HOSPITAL"
click at [155, 175] on input "HMO ID" at bounding box center [410, 176] width 519 height 17
paste input "JAR/10013/F"
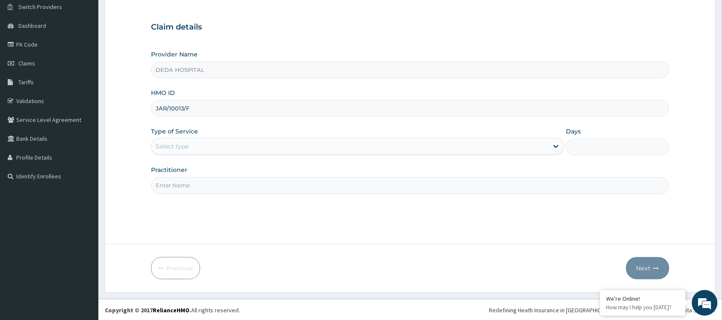
scroll to position [69, 0]
type input "JAR/10013/F"
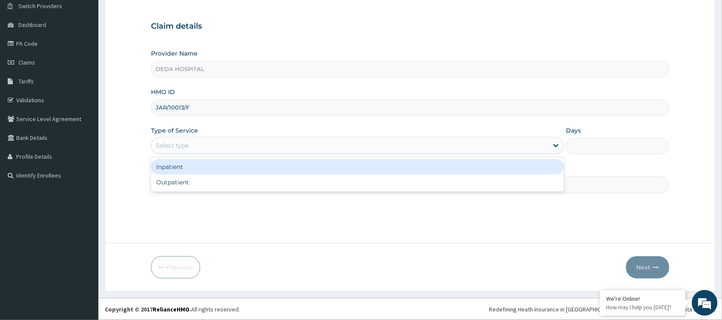
click at [196, 147] on div "Select type" at bounding box center [350, 146] width 397 height 14
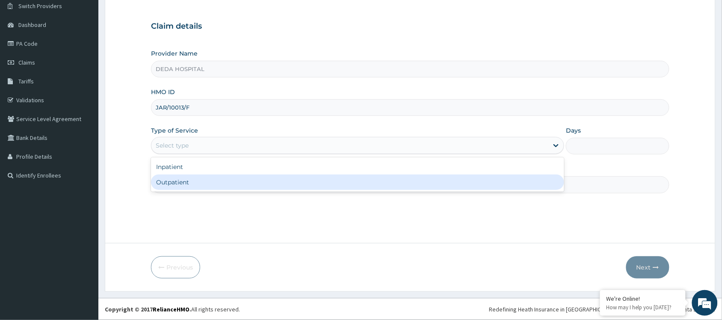
click at [180, 181] on div "Outpatient" at bounding box center [357, 182] width 413 height 15
type input "1"
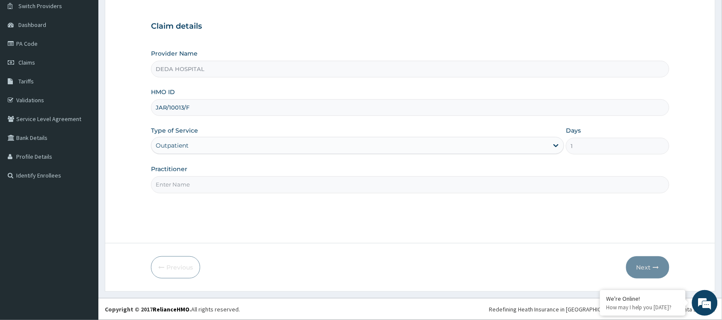
click at [180, 181] on input "Practitioner" at bounding box center [410, 184] width 519 height 17
type input "DR. AFOLABI"
click at [650, 263] on button "Next" at bounding box center [648, 267] width 43 height 22
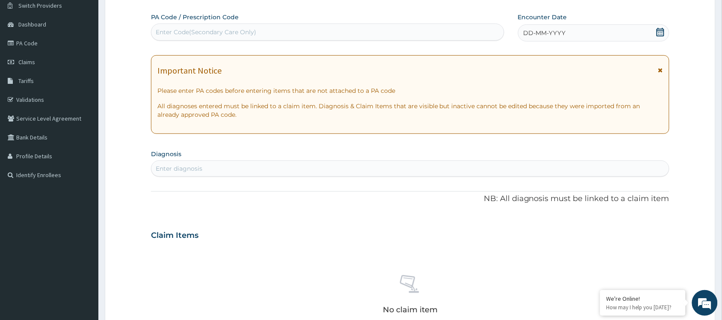
click at [181, 33] on div "Enter Code(Secondary Care Only)" at bounding box center [206, 32] width 101 height 9
paste input "PA/13CD16"
type input "PA/13CD16"
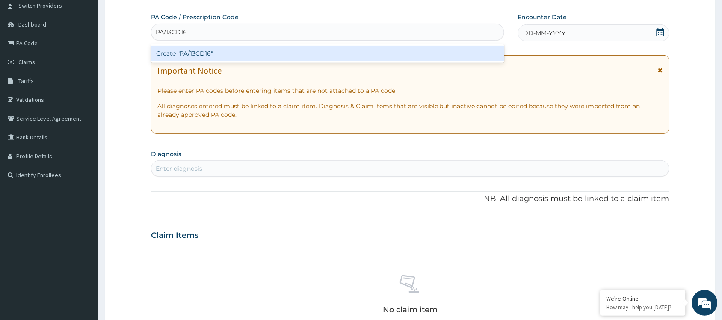
click at [174, 51] on div "Create "PA/13CD16"" at bounding box center [328, 53] width 354 height 15
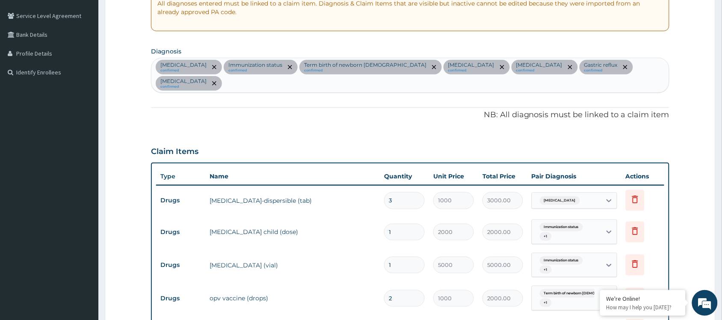
scroll to position [225, 0]
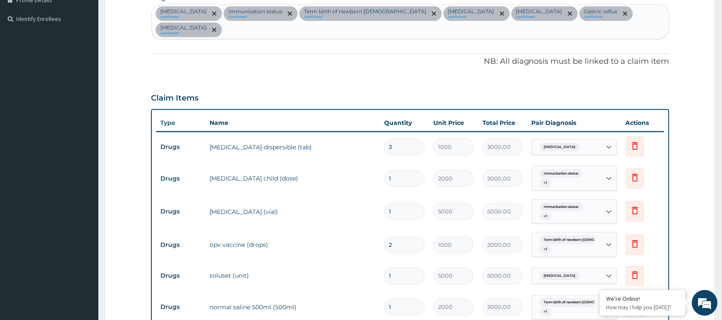
click at [399, 150] on input "3" at bounding box center [404, 147] width 41 height 17
type input "0.00"
type input "1"
type input "1000.00"
type input "1"
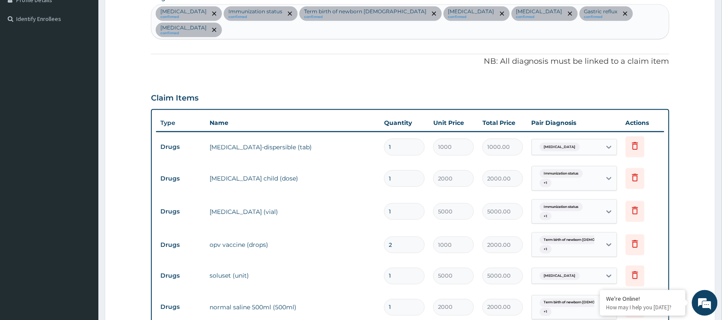
click at [364, 154] on td "coartem-dispersible (tab)" at bounding box center [292, 147] width 175 height 17
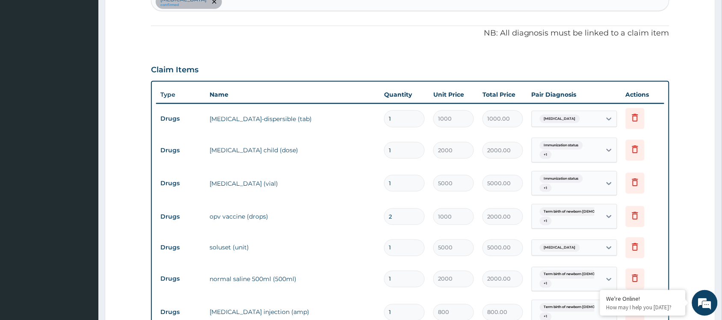
scroll to position [279, 0]
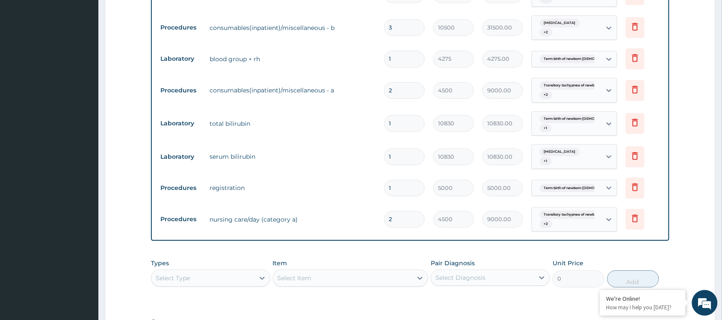
scroll to position [921, 0]
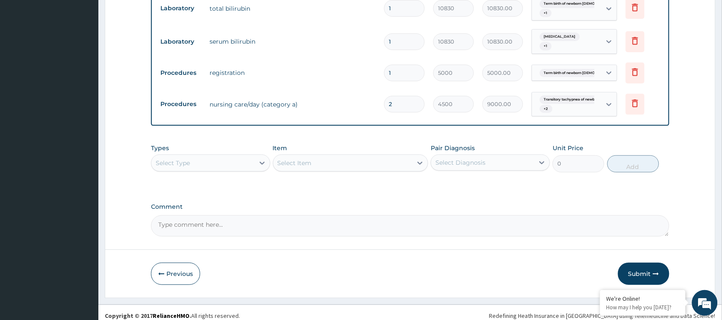
click at [645, 268] on button "Submit" at bounding box center [643, 274] width 51 height 22
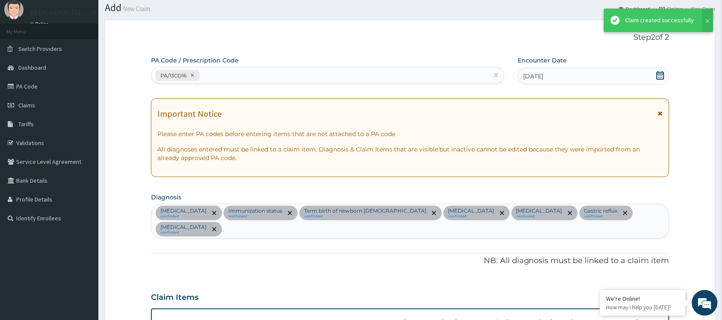
scroll to position [974, 0]
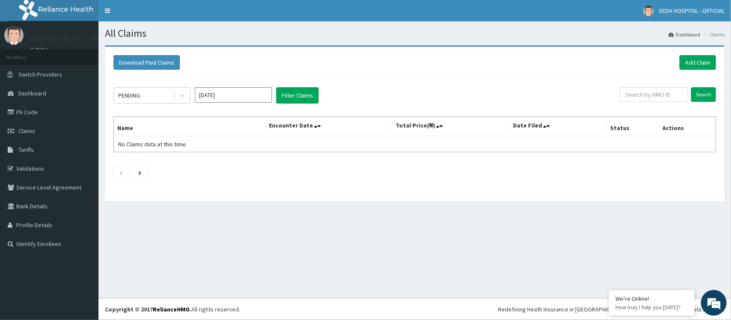
click at [309, 244] on div "All Claims Dashboard Claims Download Paid Claims Add Claim × Note you can only …" at bounding box center [414, 159] width 632 height 277
click at [416, 238] on div "All Claims Dashboard Claims Download Paid Claims Add Claim × Note you can only …" at bounding box center [414, 159] width 632 height 277
click at [244, 98] on input "[DATE]" at bounding box center [233, 94] width 77 height 15
click at [228, 167] on div "Aug" at bounding box center [233, 167] width 17 height 16
type input "Aug 2025"
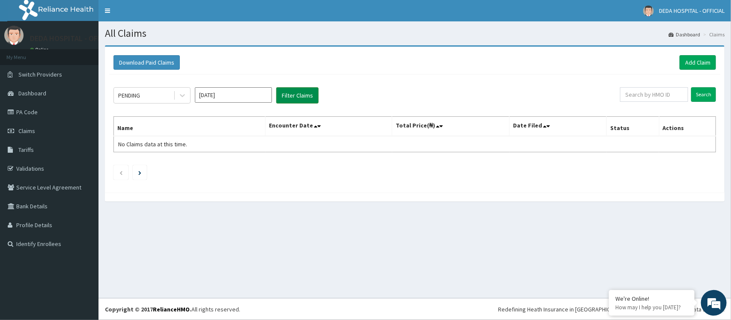
click at [288, 92] on button "Filter Claims" at bounding box center [297, 95] width 42 height 16
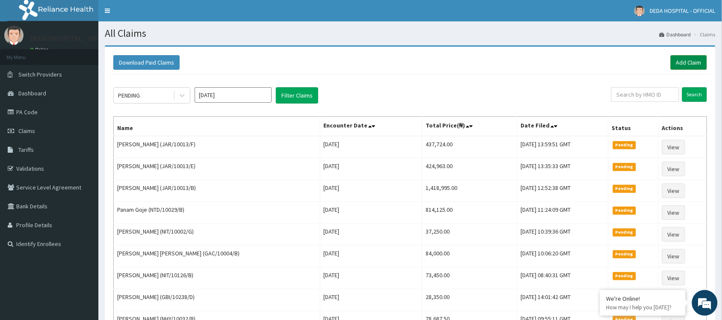
click at [688, 60] on link "Add Claim" at bounding box center [689, 62] width 36 height 15
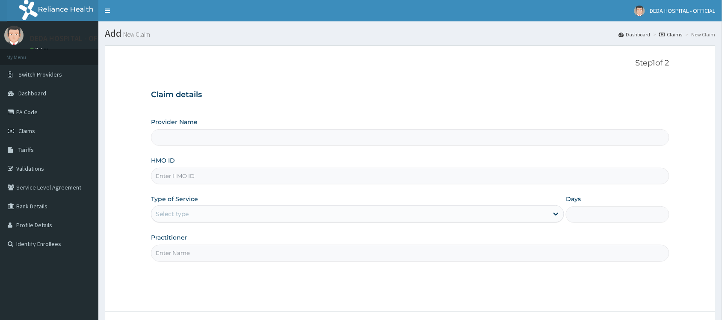
type input "DEDA HOSPITAL"
click at [170, 173] on input "HMO ID" at bounding box center [410, 176] width 519 height 17
paste input "FTP/10064/A"
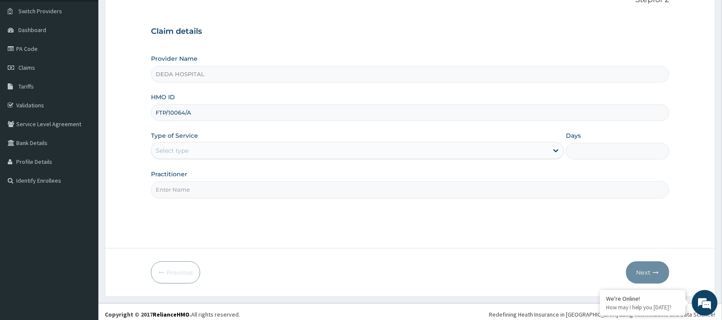
scroll to position [69, 0]
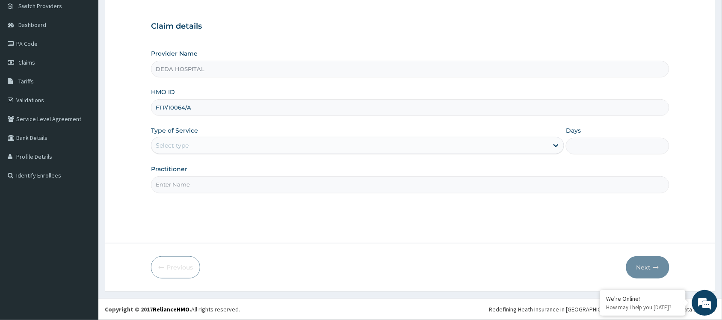
type input "FTP/10064/A"
click at [161, 134] on label "Type of Service" at bounding box center [174, 130] width 47 height 9
click at [161, 137] on div "Select type" at bounding box center [357, 145] width 413 height 17
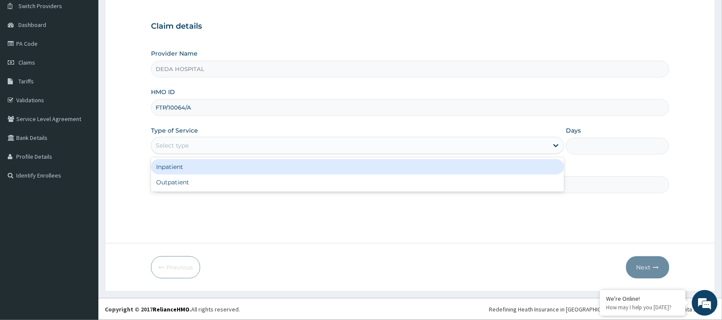
click at [205, 172] on div "Inpatient" at bounding box center [357, 166] width 413 height 15
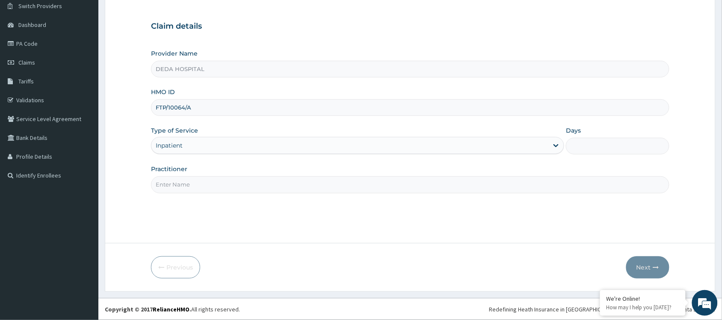
click at [596, 151] on input "Days" at bounding box center [618, 146] width 104 height 17
type input "7"
click at [227, 178] on input "Practitioner" at bounding box center [410, 184] width 519 height 17
click at [221, 185] on input "Practitioner" at bounding box center [410, 184] width 519 height 17
type input "DR. PRECIOUS"
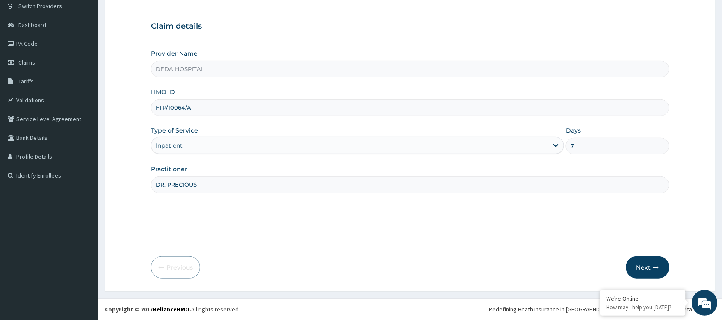
click at [642, 270] on button "Next" at bounding box center [648, 267] width 43 height 22
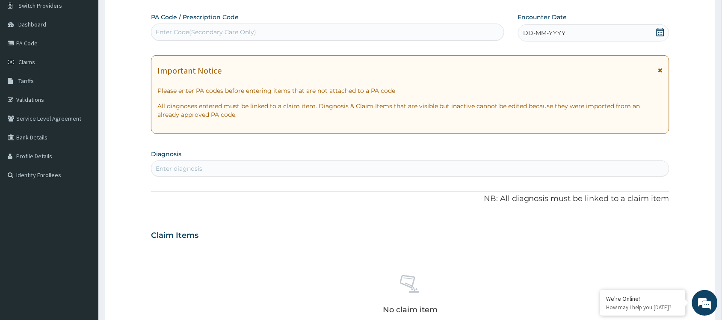
click at [189, 27] on div "Enter Code(Secondary Care Only)" at bounding box center [328, 32] width 353 height 14
paste input "PA/E0BFFE"
type input "PA/E0BFFE"
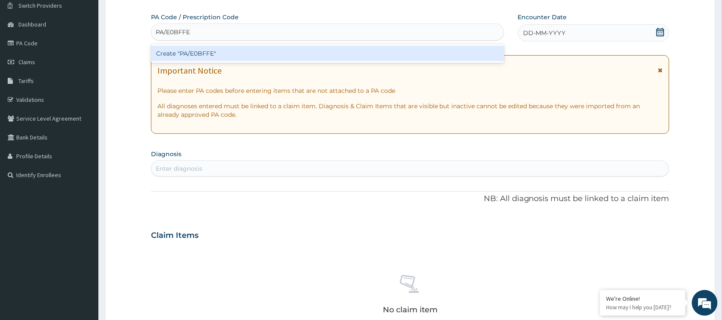
click at [174, 56] on div "Create "PA/E0BFFE"" at bounding box center [328, 53] width 354 height 15
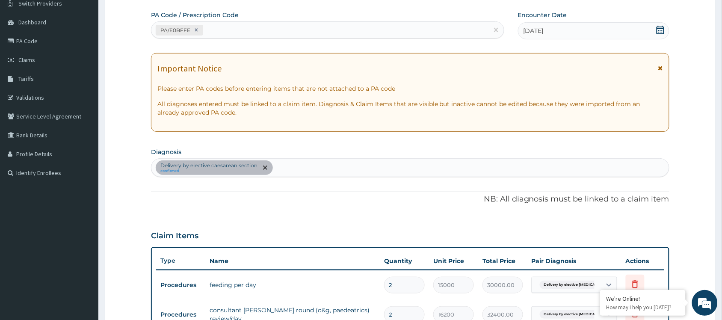
scroll to position [0, 0]
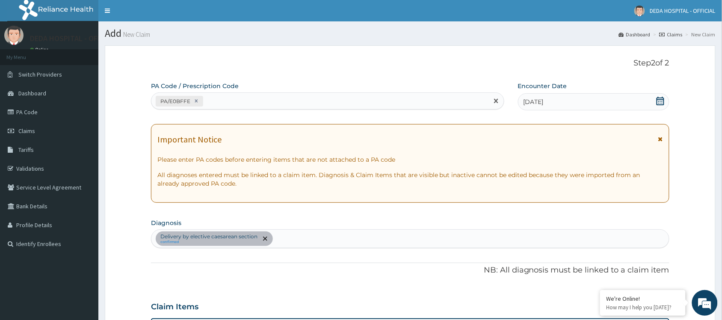
click at [215, 101] on div "PA/E0BFFE" at bounding box center [320, 101] width 337 height 14
paste input "PA/22AFAF"
type input "PA/22AFAF"
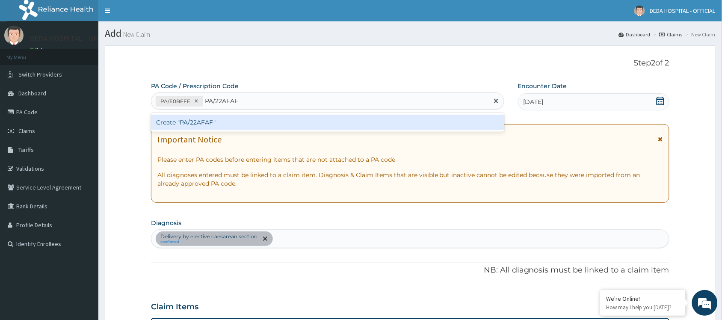
click at [204, 121] on div "Create "PA/22AFAF"" at bounding box center [328, 122] width 354 height 15
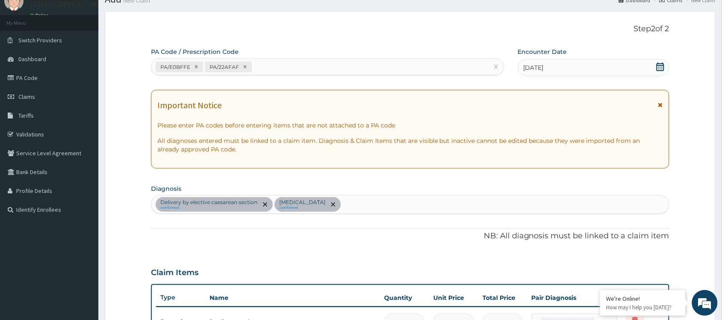
scroll to position [33, 0]
click at [279, 71] on div "PA/E0BFFE PA/22AFAF" at bounding box center [320, 68] width 337 height 14
paste input "PA/F5945E"
type input "PA/F5945E"
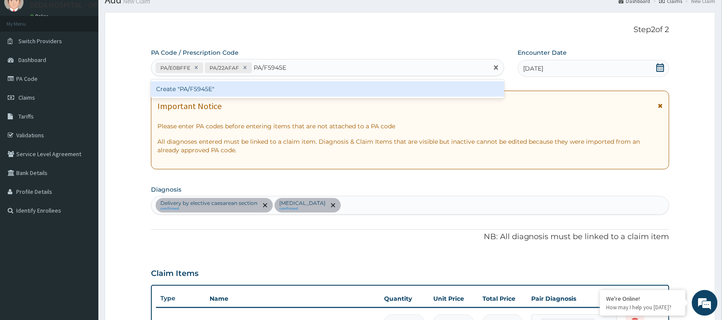
click at [217, 80] on div "Create "PA/F5945E"" at bounding box center [328, 89] width 354 height 19
click at [210, 89] on div "Create "PA/F5945E"" at bounding box center [328, 88] width 354 height 15
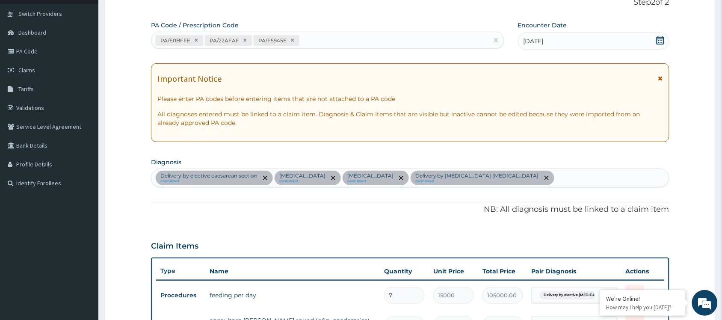
scroll to position [56, 0]
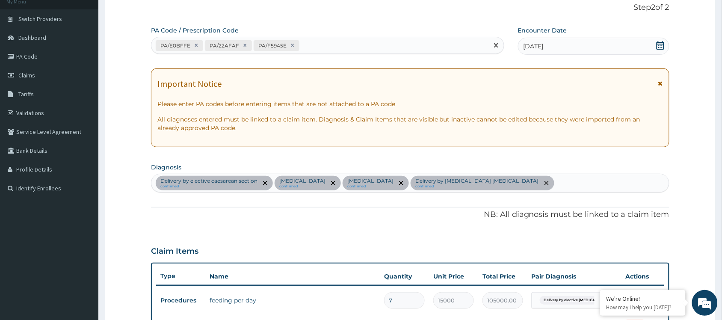
click at [316, 43] on div "PA/E0BFFE PA/22AFAF PA/F5945E" at bounding box center [320, 46] width 337 height 14
paste input "PA/E70422"
type input "PA/E70422"
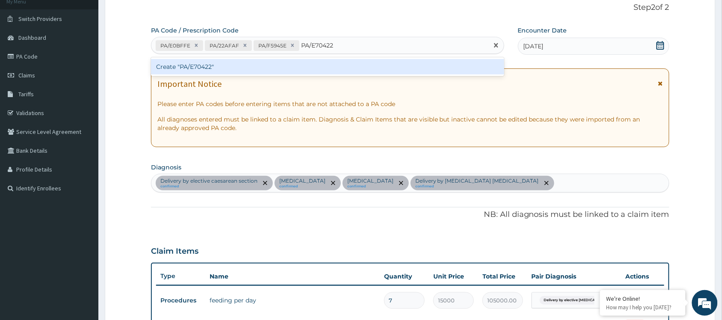
click at [285, 68] on div "Create "PA/E70422"" at bounding box center [328, 66] width 354 height 15
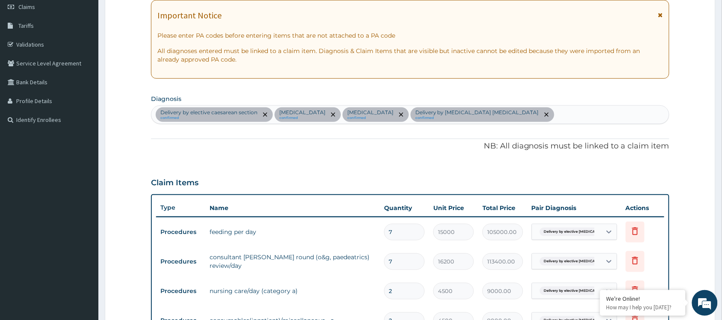
scroll to position [0, 0]
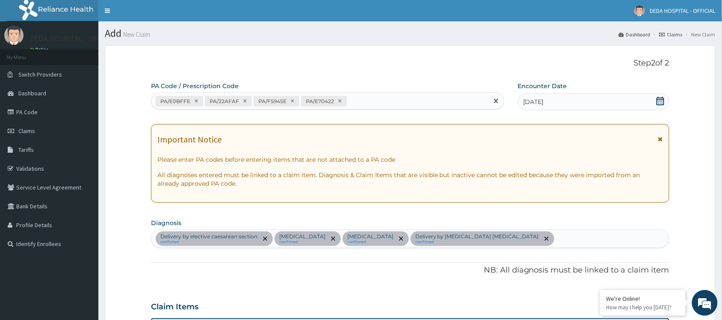
click at [364, 97] on div "PA/E0BFFE PA/22AFAF PA/F5945E PA/E70422" at bounding box center [320, 101] width 337 height 14
paste input "PA/E5E050"
type input "PA/E5E050"
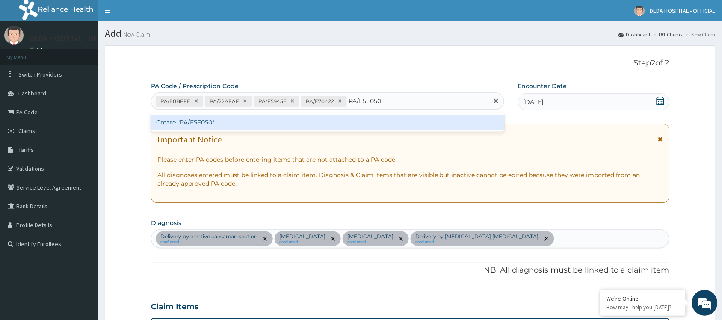
click at [327, 125] on div "Create "PA/E5E050"" at bounding box center [328, 122] width 354 height 15
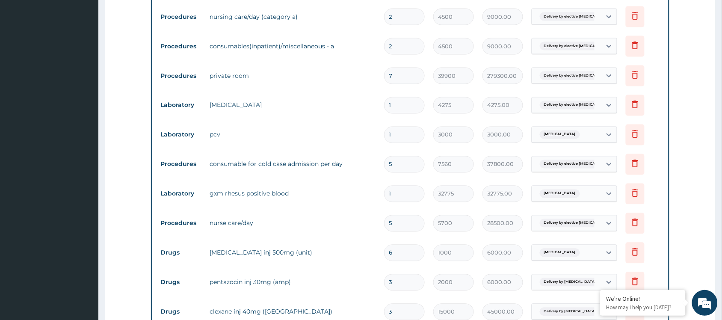
scroll to position [424, 0]
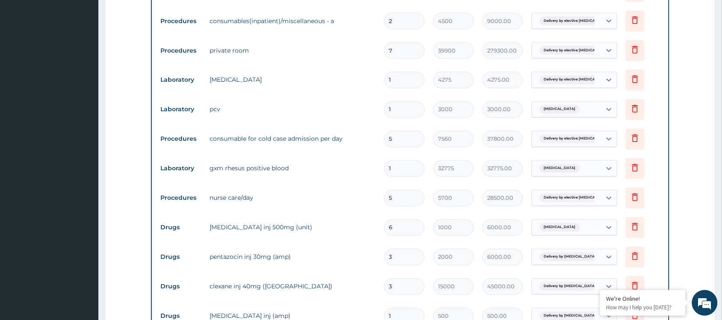
click at [345, 178] on tr "Laboratory gxm rhesus positive blood 1 32775 32775.00 [MEDICAL_DATA][PERSON_NAM…" at bounding box center [410, 169] width 508 height 30
click at [310, 127] on tr "Procedures consumable for cold case admission per day 5 7560 37800.00 Delivery …" at bounding box center [410, 140] width 508 height 30
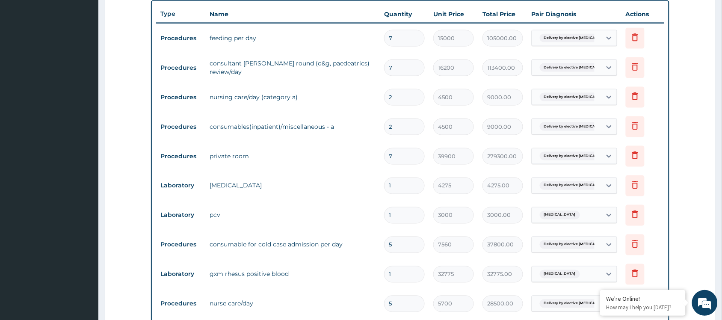
scroll to position [317, 0]
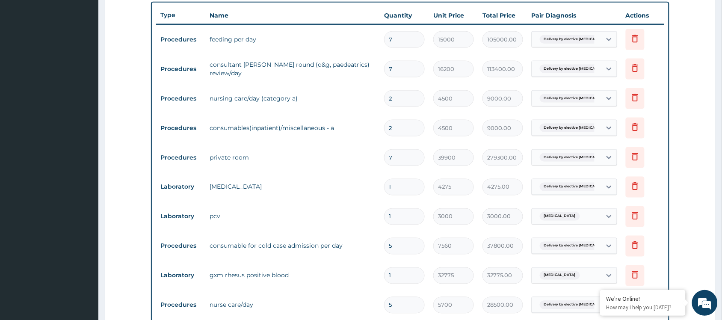
click at [348, 193] on td "[MEDICAL_DATA]" at bounding box center [292, 186] width 175 height 17
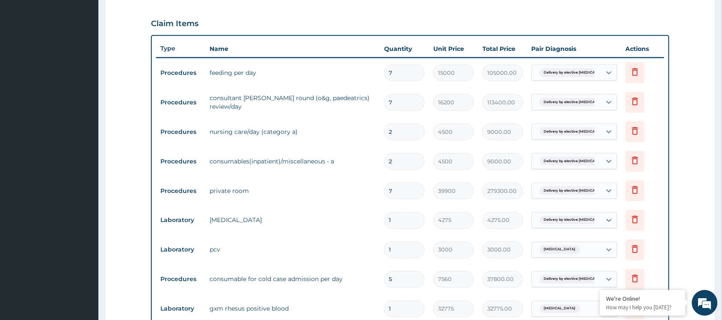
scroll to position [263, 0]
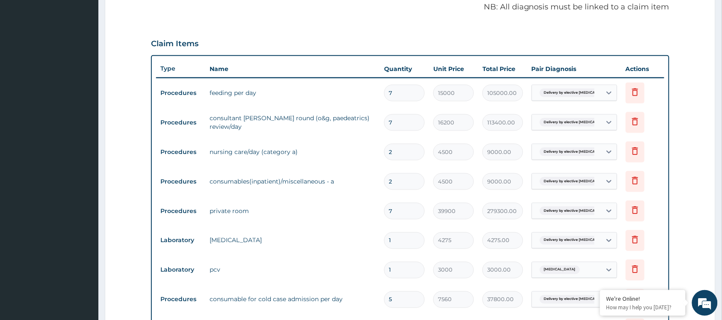
click at [287, 230] on tr "Laboratory [MEDICAL_DATA] 1 4275 4275.00 Delivery by elective [MEDICAL_DATA]...…" at bounding box center [410, 241] width 508 height 30
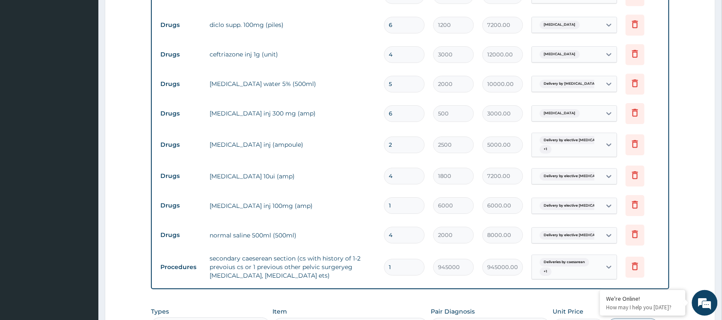
scroll to position [798, 0]
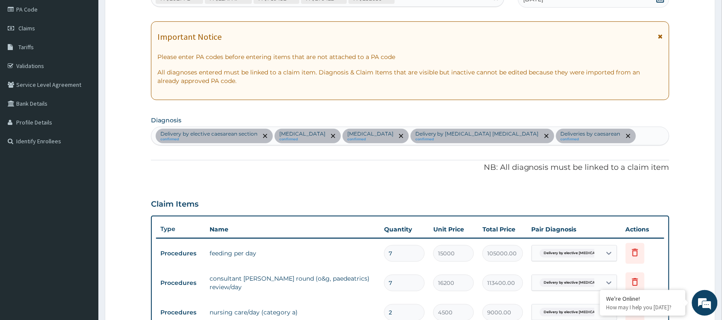
scroll to position [0, 0]
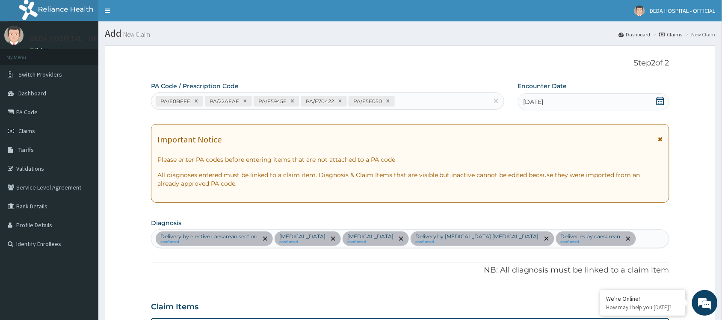
click at [404, 103] on div "PA/E0BFFE PA/22AFAF PA/F5945E PA/E70422 PA/E5E050" at bounding box center [320, 101] width 337 height 14
paste input "PA/E70422"
type input "PA/E70422"
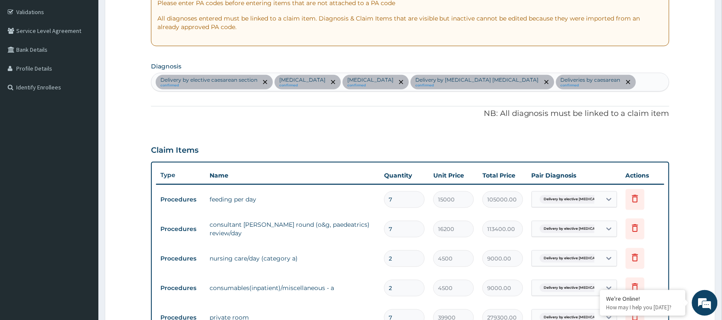
scroll to position [49, 0]
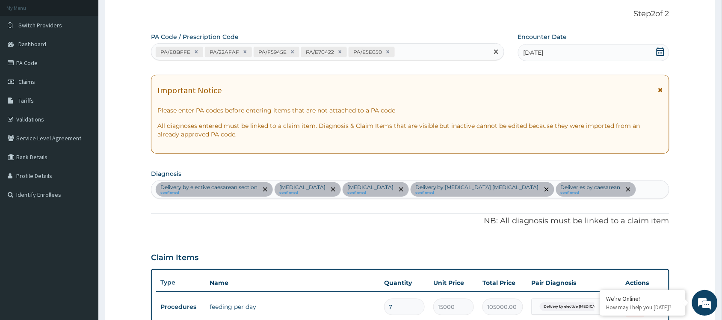
click at [401, 46] on div "PA/E0BFFE PA/22AFAF PA/F5945E PA/E70422 PA/E5E050" at bounding box center [320, 52] width 337 height 14
paste input "PA/80E6BB"
type input "PA/80E6BB"
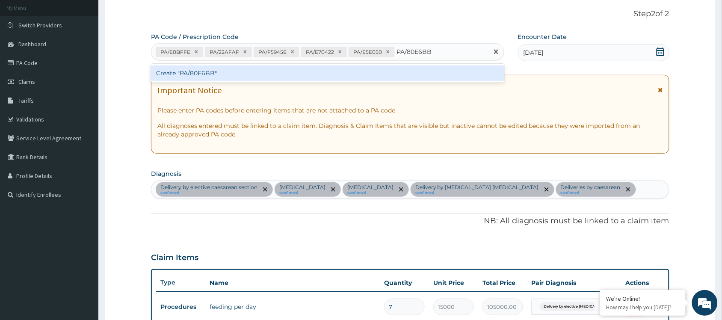
click at [363, 76] on div "Create "PA/80E6BB"" at bounding box center [328, 72] width 354 height 15
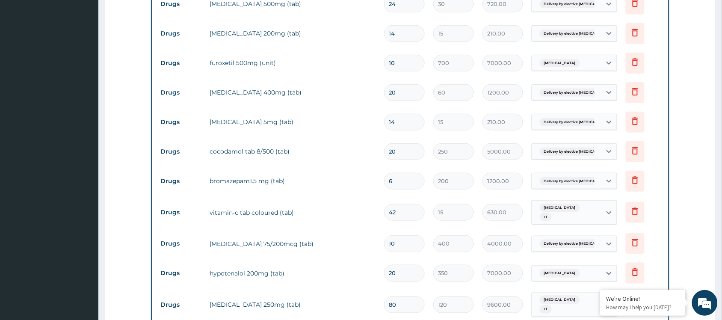
scroll to position [1132, 0]
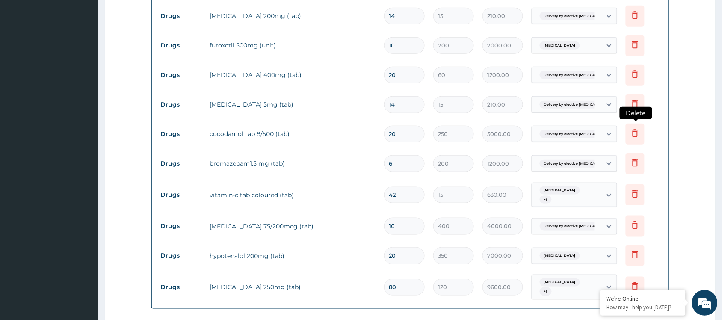
click at [632, 128] on icon at bounding box center [635, 133] width 10 height 10
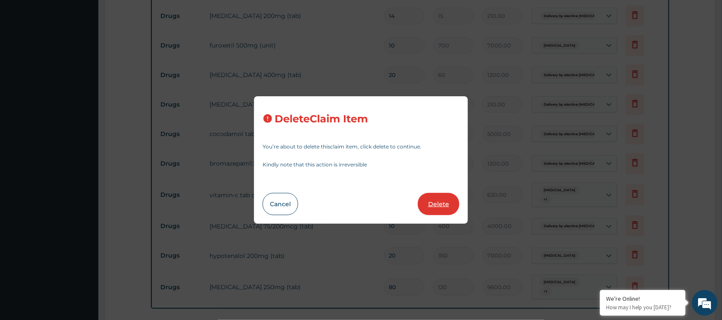
click at [440, 200] on button "Delete" at bounding box center [439, 204] width 42 height 22
type input "6"
type input "200"
type input "1200.00"
type input "42"
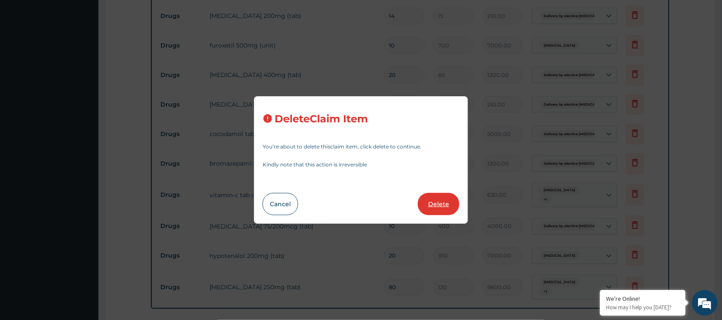
type input "15"
type input "630.00"
type input "10"
type input "400"
type input "4000.00"
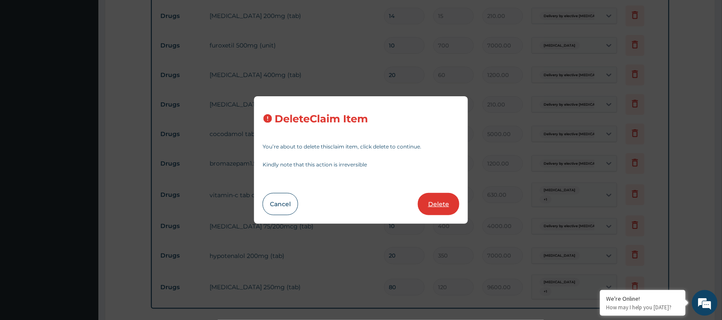
type input "20"
type input "350"
type input "7000.00"
type input "80"
type input "120"
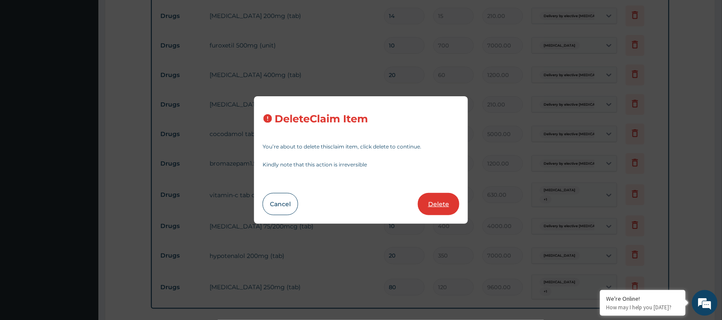
type input "9600.00"
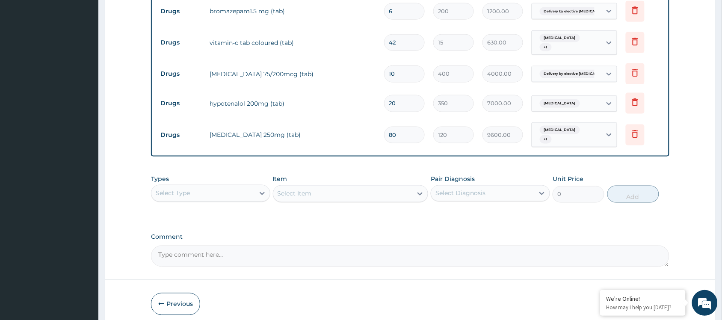
scroll to position [1272, 0]
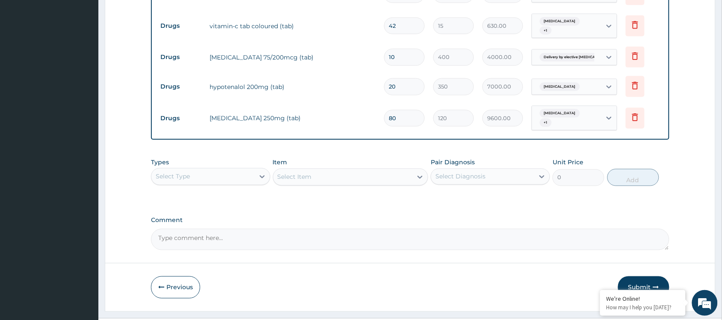
click at [219, 158] on div "Types Select Type" at bounding box center [210, 172] width 119 height 28
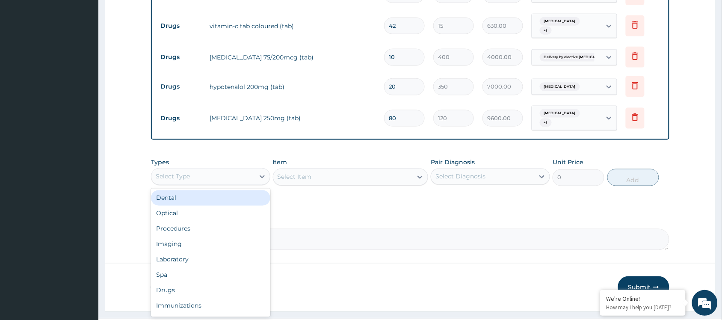
click at [215, 170] on div "Select Type" at bounding box center [203, 177] width 103 height 14
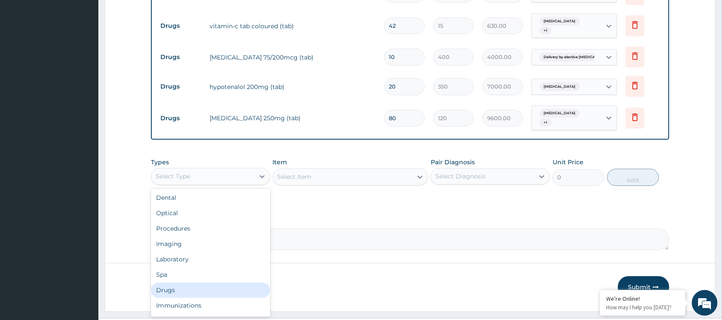
click at [182, 283] on div "Drugs" at bounding box center [210, 290] width 119 height 15
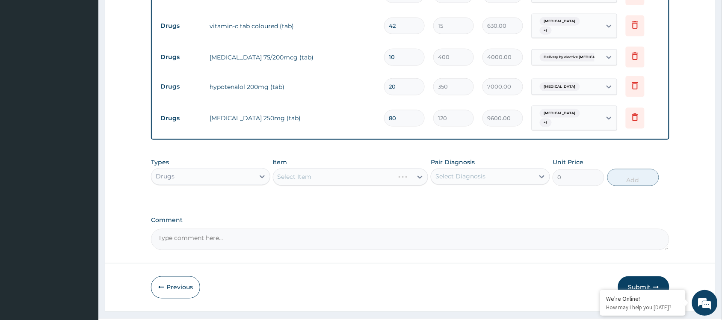
click at [523, 158] on div "Pair Diagnosis Select Diagnosis" at bounding box center [490, 172] width 119 height 28
click at [520, 170] on div "Select Diagnosis" at bounding box center [482, 177] width 103 height 14
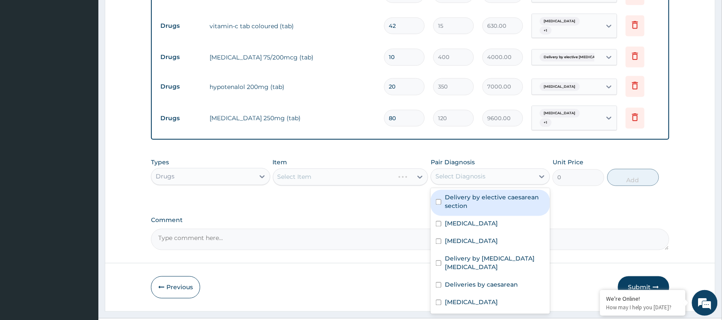
click at [459, 193] on label "Delivery by elective caesarean section" at bounding box center [495, 201] width 100 height 17
checkbox input "true"
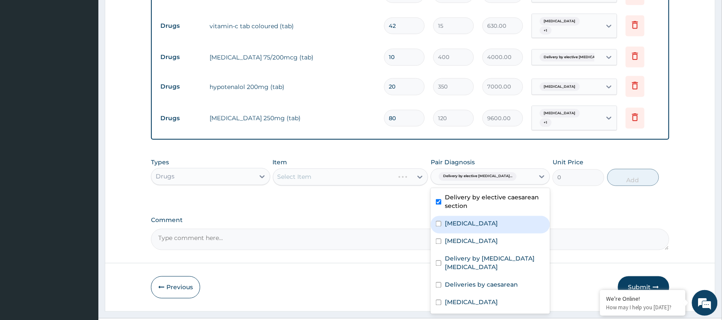
click at [448, 220] on label "[MEDICAL_DATA]" at bounding box center [471, 224] width 53 height 9
checkbox input "true"
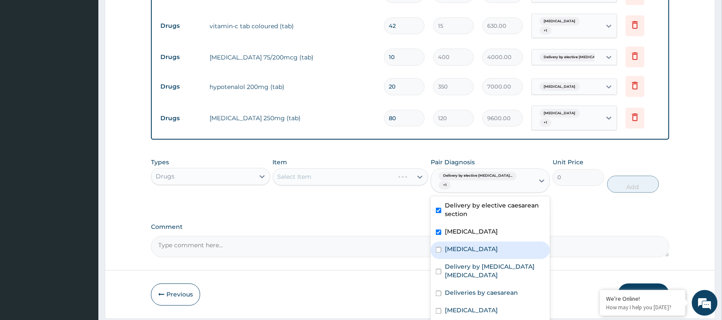
click at [437, 242] on div "[MEDICAL_DATA]" at bounding box center [490, 251] width 119 height 18
checkbox input "true"
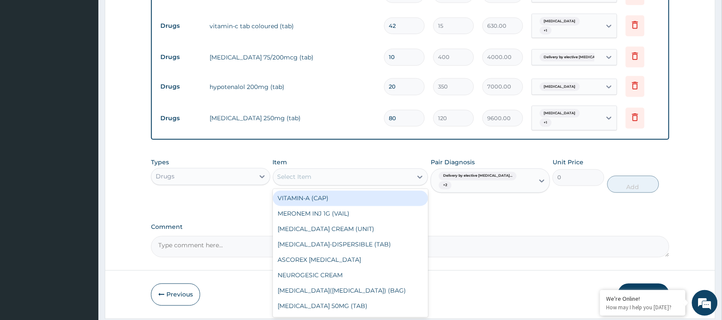
click at [355, 170] on div "Select Item" at bounding box center [343, 177] width 140 height 14
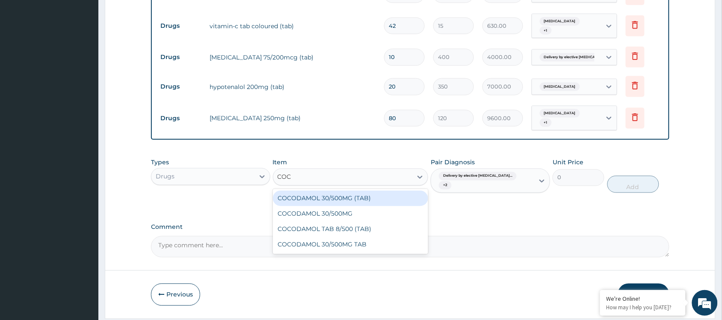
type input "COCO"
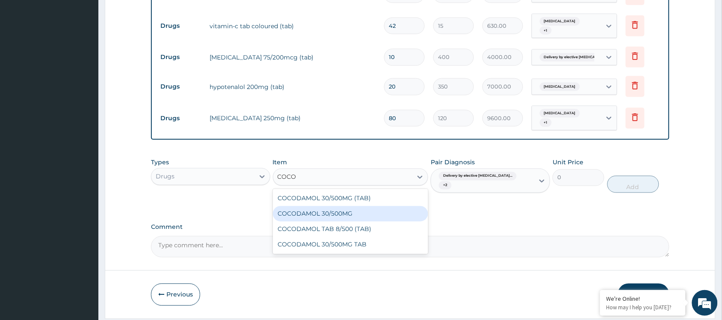
click at [306, 206] on div "COCODAMOL 30/500MG" at bounding box center [351, 213] width 156 height 15
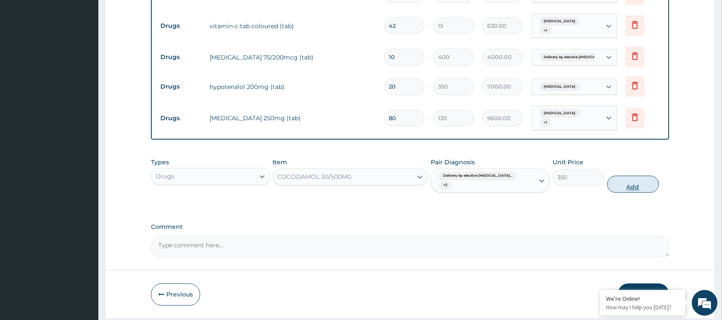
click at [638, 176] on button "Add" at bounding box center [634, 184] width 52 height 17
type input "0"
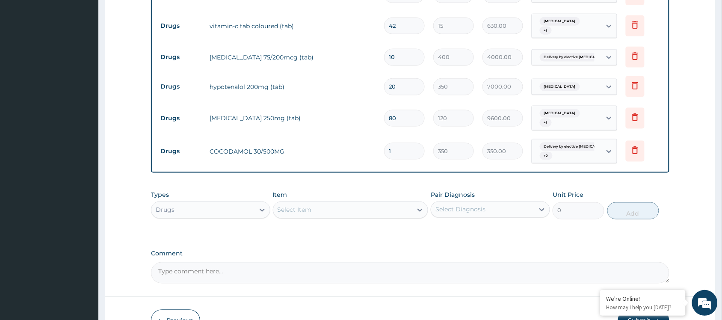
type input "0.00"
type input "2"
type input "700.00"
type input "20"
type input "7000.00"
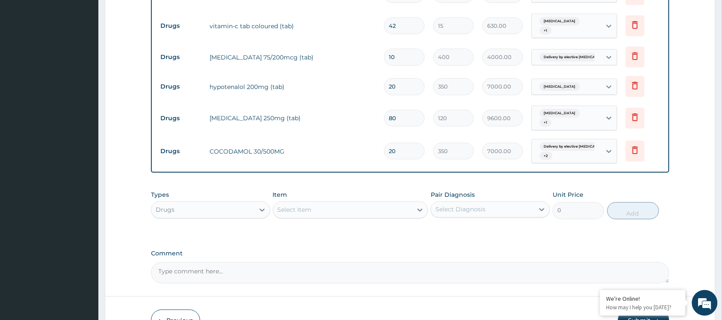
scroll to position [1305, 0]
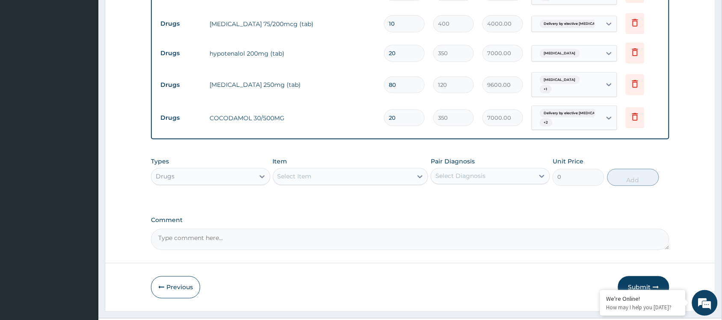
type input "20"
click at [649, 276] on button "Submit" at bounding box center [643, 287] width 51 height 22
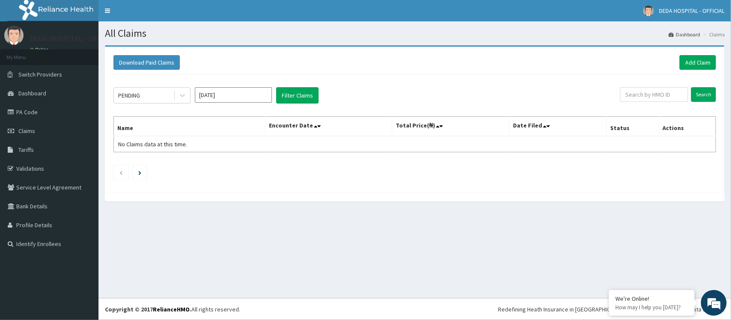
click at [453, 229] on div "All Claims Dashboard Claims Download Paid Claims Add Claim × Note you can only …" at bounding box center [414, 159] width 632 height 277
click at [694, 63] on link "Add Claim" at bounding box center [697, 62] width 36 height 15
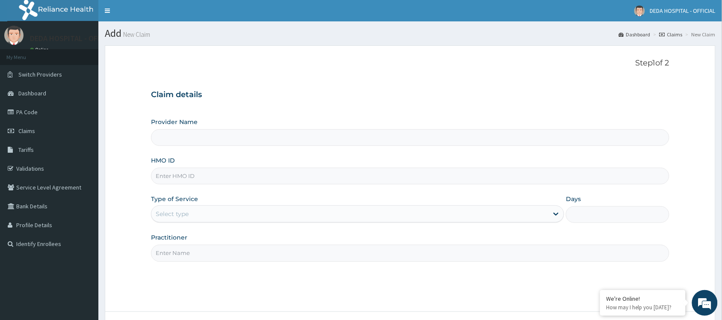
type input "DEDA HOSPITAL"
drag, startPoint x: 172, startPoint y: 178, endPoint x: 167, endPoint y: 184, distance: 7.6
click at [172, 180] on input "HMO ID" at bounding box center [410, 176] width 519 height 17
paste input "FTP/10064/C"
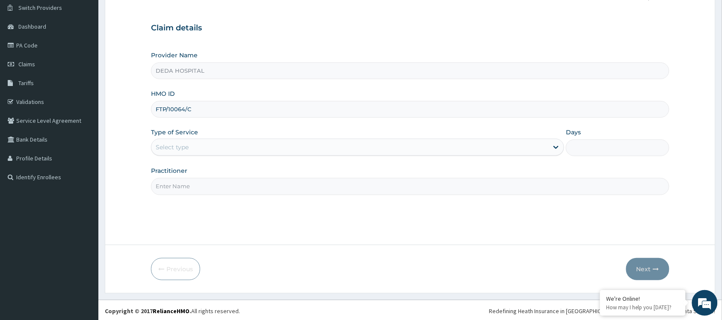
scroll to position [69, 0]
type input "FTP/10064/C"
drag, startPoint x: 182, startPoint y: 142, endPoint x: 187, endPoint y: 192, distance: 50.3
click at [182, 146] on div "Select type" at bounding box center [172, 145] width 33 height 9
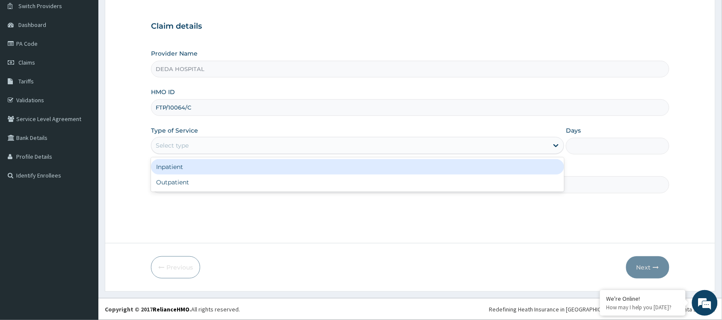
click at [187, 168] on div "Inpatient" at bounding box center [357, 166] width 413 height 15
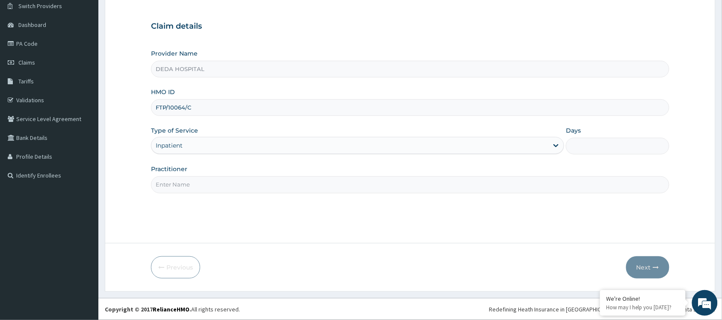
click at [606, 147] on input "Days" at bounding box center [618, 146] width 104 height 17
type input "6"
click at [163, 186] on input "Practitioner" at bounding box center [410, 184] width 519 height 17
type input "DR. PRACIOUS"
click at [632, 264] on button "Next" at bounding box center [648, 267] width 43 height 22
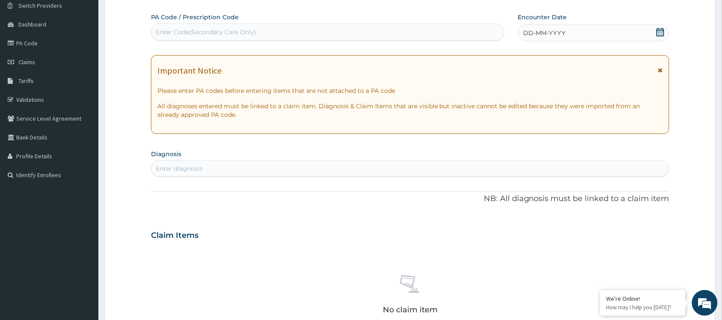
click at [167, 35] on div "Enter Code(Secondary Care Only)" at bounding box center [206, 32] width 101 height 9
paste input "PA/5DA759"
type input "PA/5DA759"
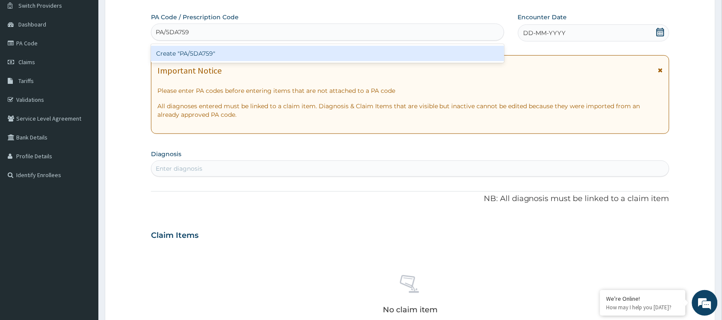
click at [172, 52] on div "Create "PA/5DA759"" at bounding box center [328, 53] width 354 height 15
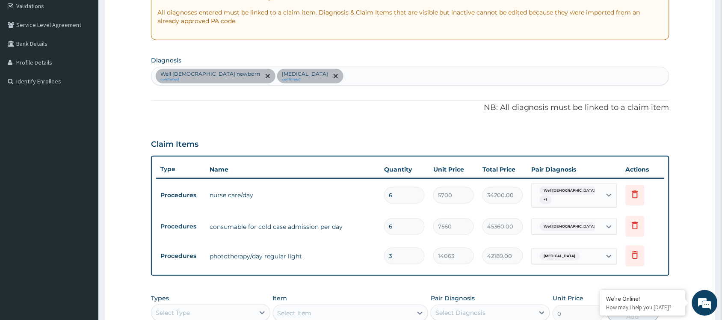
scroll to position [44, 0]
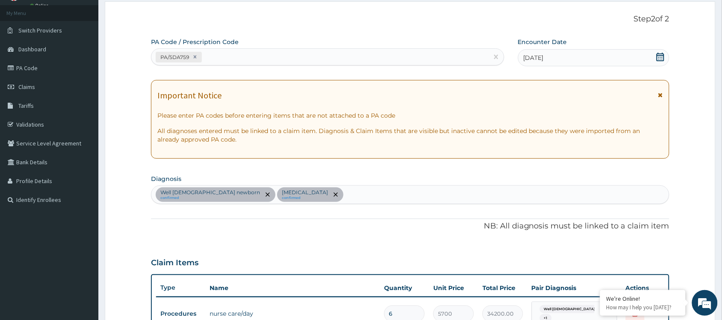
click at [232, 54] on div "PA/5DA759" at bounding box center [320, 57] width 337 height 14
paste input "PA/C280E9"
type input "PA/C280E9"
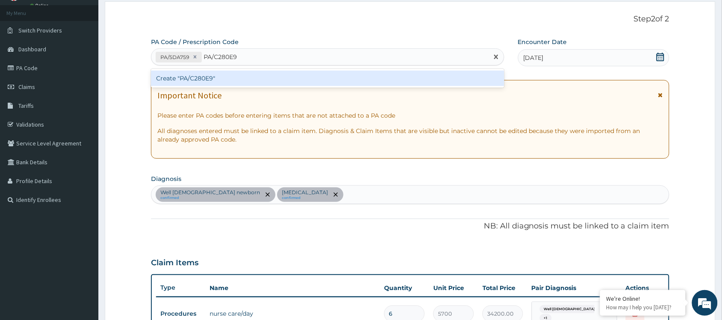
click at [217, 80] on div "Create "PA/C280E9"" at bounding box center [328, 78] width 354 height 15
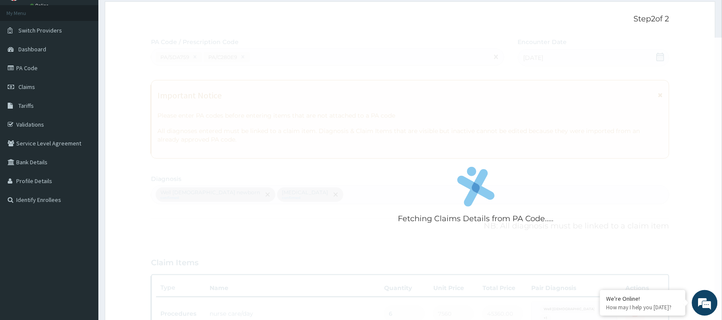
scroll to position [262, 0]
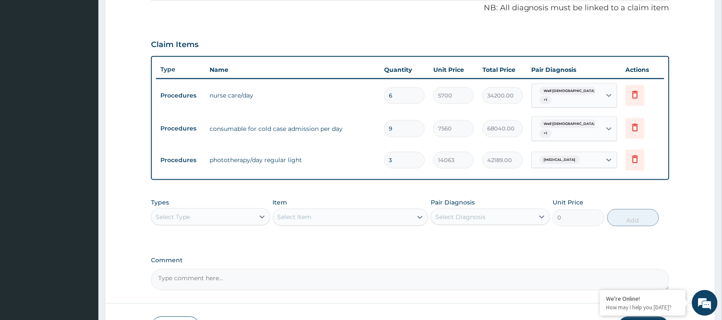
drag, startPoint x: 276, startPoint y: 102, endPoint x: 284, endPoint y: 99, distance: 7.9
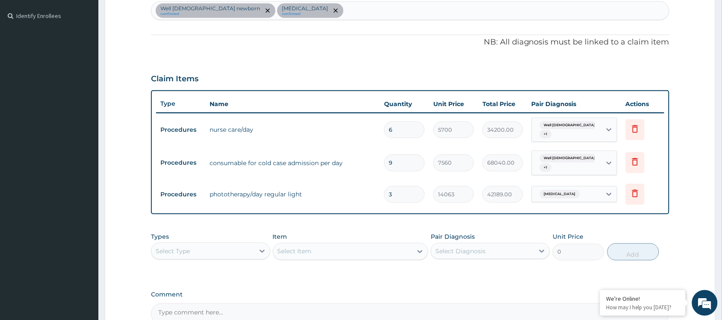
scroll to position [209, 0]
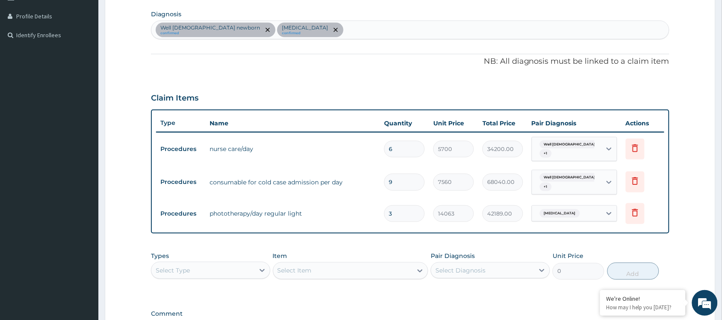
drag, startPoint x: 284, startPoint y: 99, endPoint x: 221, endPoint y: 100, distance: 62.5
click at [221, 100] on div "Claim Items" at bounding box center [410, 96] width 519 height 22
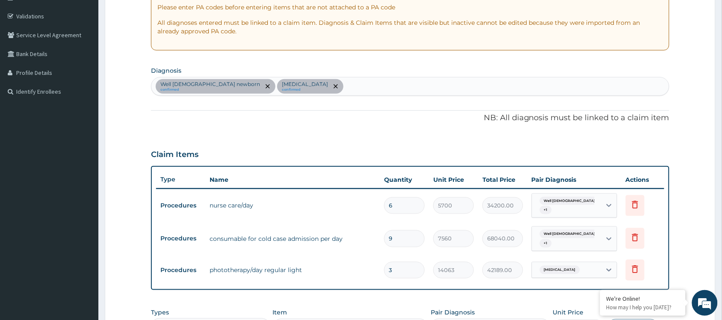
scroll to position [0, 0]
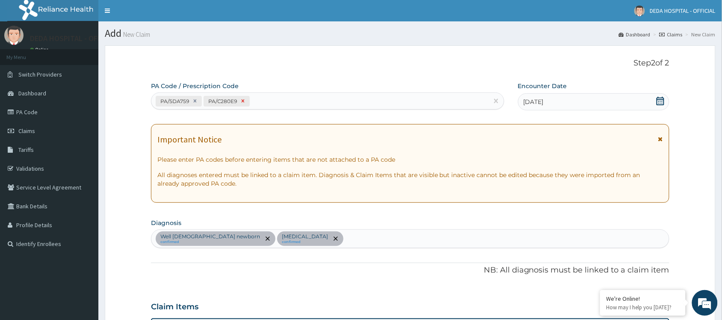
click at [243, 106] on div at bounding box center [242, 101] width 9 height 10
type input "6"
type input "45360.00"
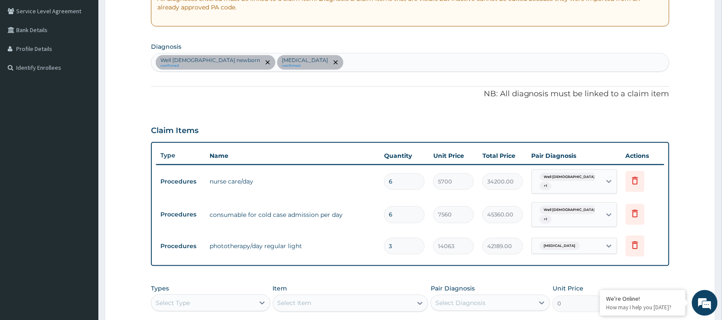
scroll to position [48, 0]
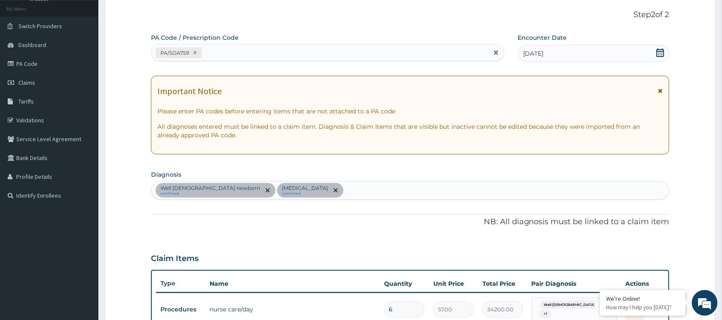
click at [216, 51] on div "PA/5DA759" at bounding box center [320, 53] width 337 height 14
paste input "PA/C280E9"
type input "PA/C280E9"
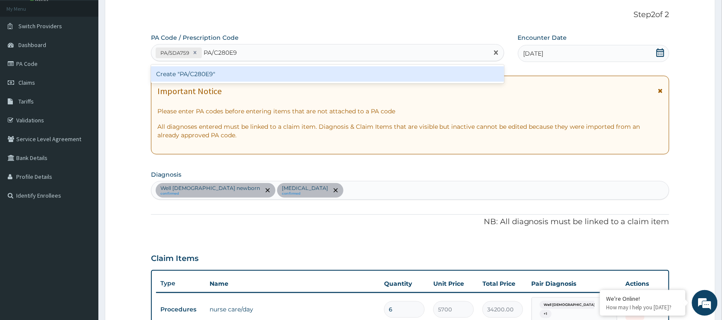
click at [213, 71] on div "Create "PA/C280E9"" at bounding box center [328, 73] width 354 height 15
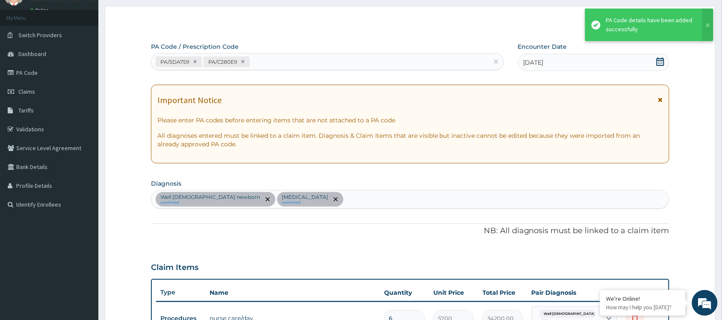
scroll to position [0, 0]
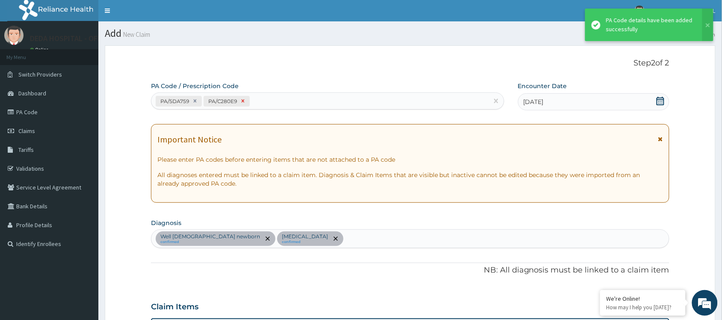
click at [245, 99] on div at bounding box center [242, 101] width 9 height 10
type input "6"
type input "45360.00"
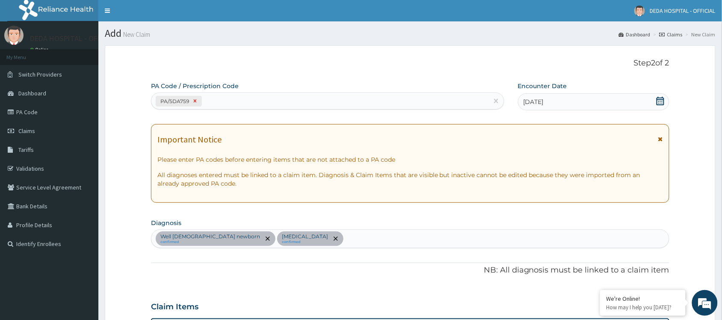
click at [195, 103] on icon at bounding box center [195, 101] width 6 height 6
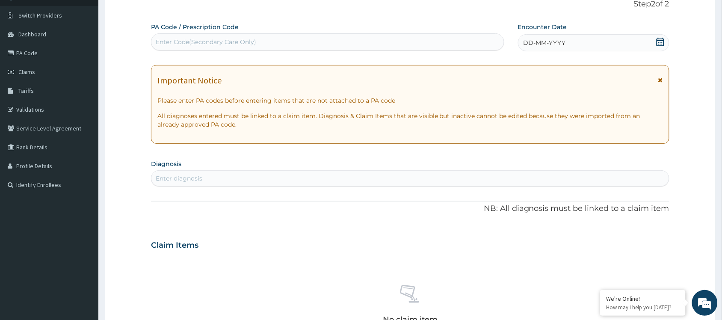
scroll to position [53, 0]
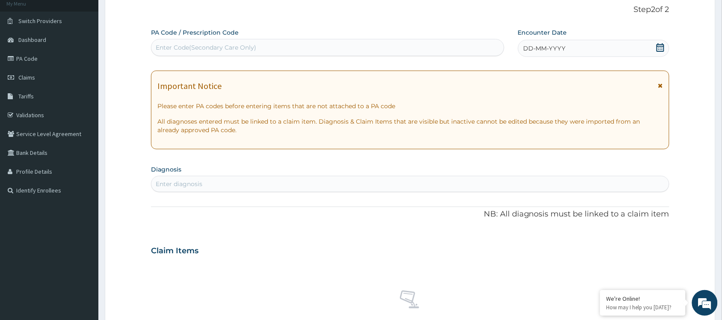
click at [168, 46] on div "Enter Code(Secondary Care Only)" at bounding box center [206, 47] width 101 height 9
paste input "PA/C280E9"
type input "PA/C280E9"
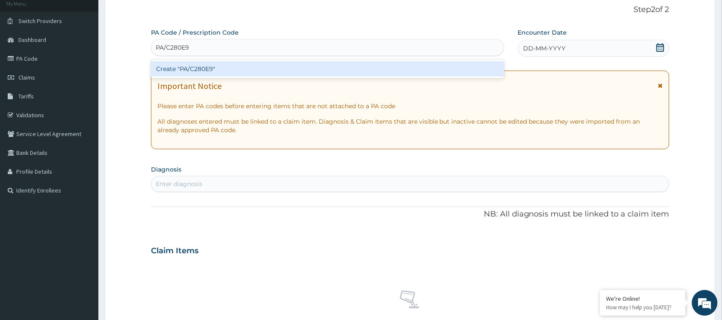
click at [181, 70] on div "Create "PA/C280E9"" at bounding box center [328, 68] width 354 height 15
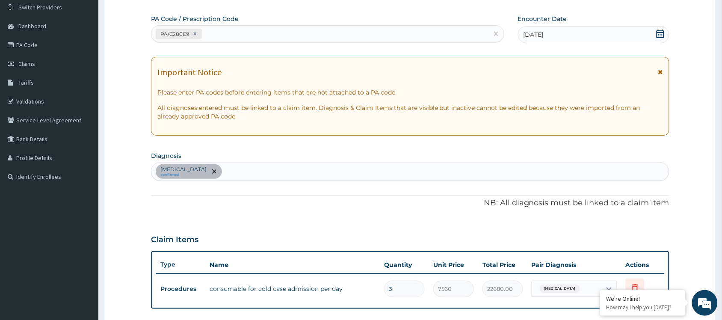
scroll to position [0, 0]
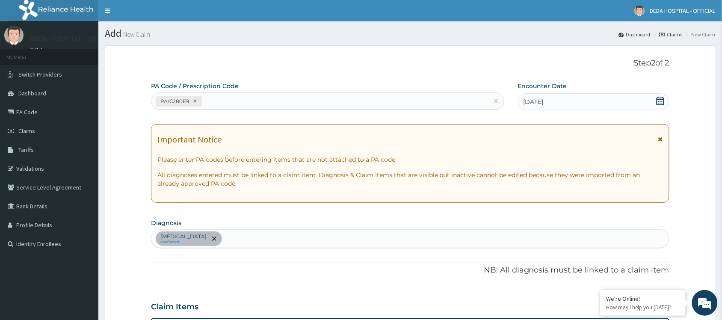
click at [217, 97] on div "PA/C280E9" at bounding box center [320, 101] width 337 height 14
paste input "PA/5DA759"
type input "PA/5DA759"
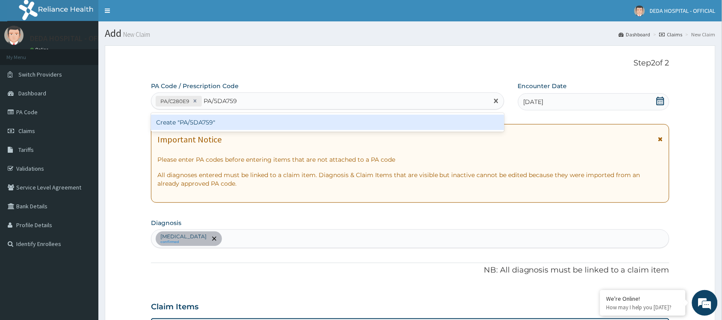
click at [205, 123] on div "Create "PA/5DA759"" at bounding box center [328, 122] width 354 height 15
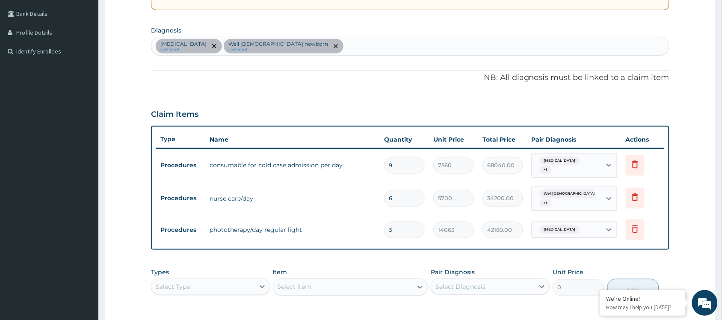
scroll to position [98, 0]
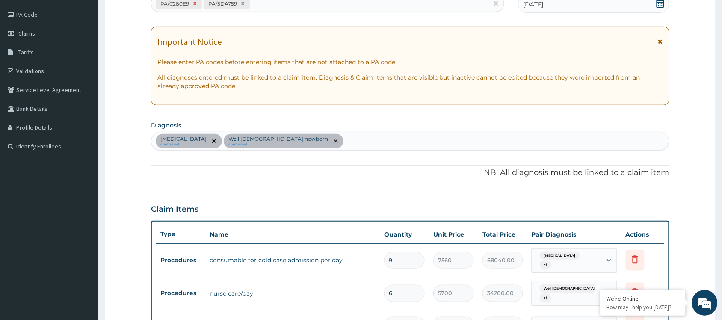
click at [194, 1] on icon at bounding box center [195, 3] width 6 height 6
type input "6"
type input "45360.00"
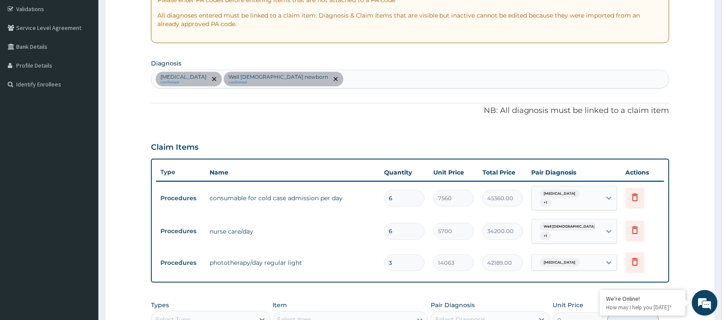
scroll to position [160, 0]
drag, startPoint x: 138, startPoint y: 204, endPoint x: 139, endPoint y: 195, distance: 9.1
click at [140, 202] on form "Step 2 of 2 PA Code / Prescription Code PA/5DA759 Encounter Date [DATE] Importa…" at bounding box center [410, 169] width 611 height 569
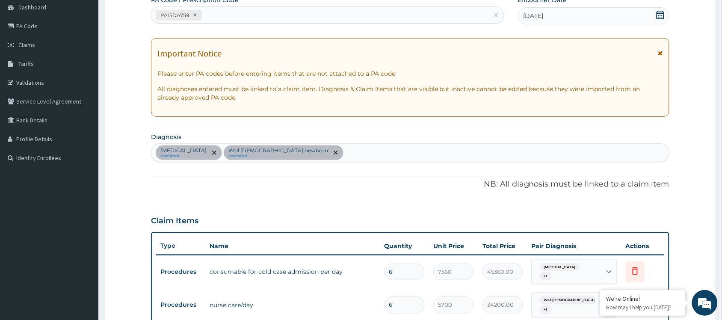
scroll to position [0, 0]
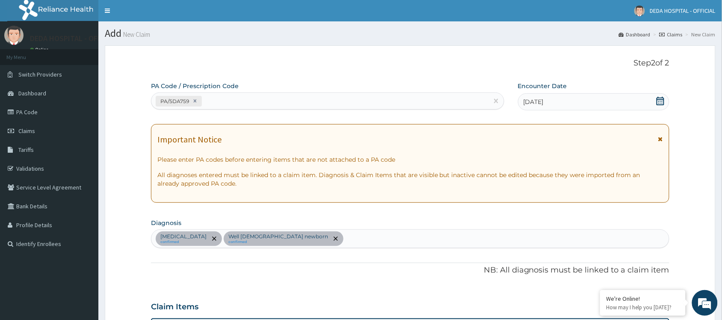
click at [231, 95] on div "PA/5DA759" at bounding box center [320, 101] width 337 height 14
paste input "PA/3EB7B7"
type input "PA/3EB7B7"
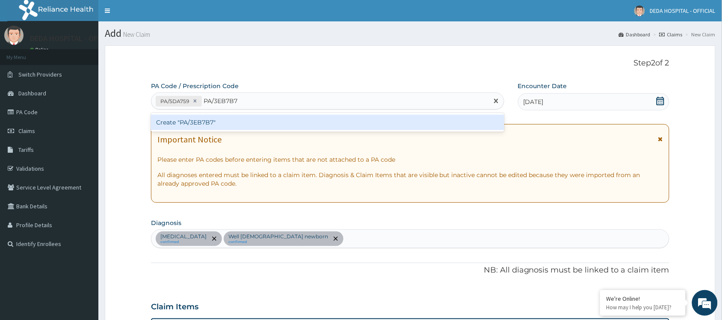
click at [216, 121] on div "Create "PA/3EB7B7"" at bounding box center [328, 122] width 354 height 15
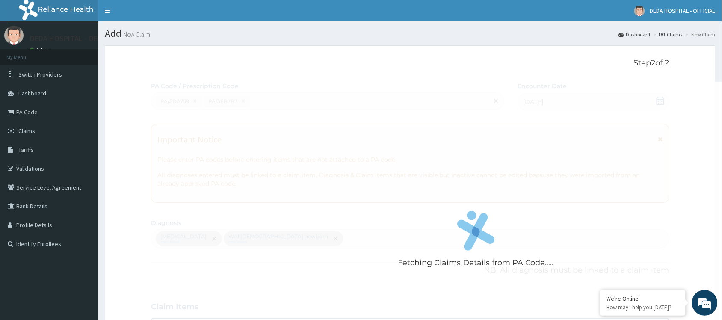
scroll to position [288, 0]
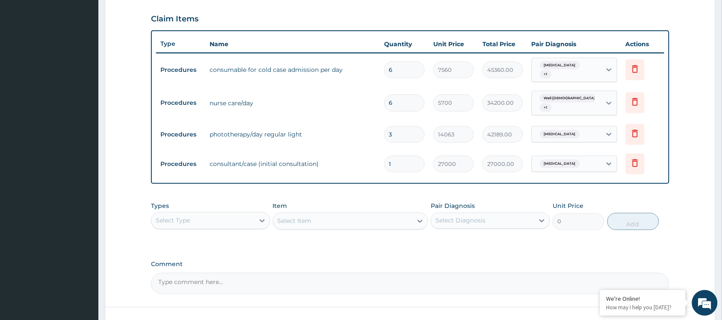
click at [284, 198] on div "Types Select Type Item Select Item Pair Diagnosis Select Diagnosis Unit Price 0…" at bounding box center [410, 216] width 519 height 37
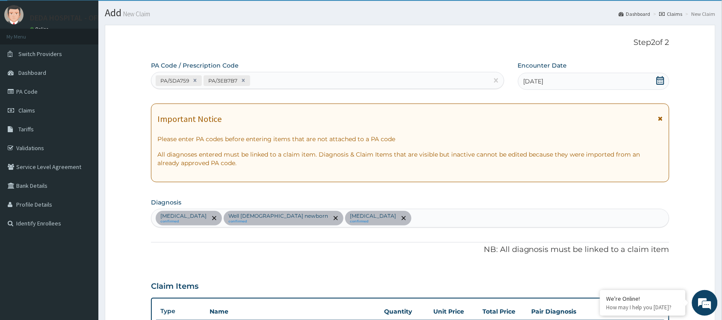
click at [263, 78] on div "PA/5DA759 PA/3EB7B7" at bounding box center [320, 81] width 337 height 14
paste input "PA/094DAC"
type input "PA/094DAC"
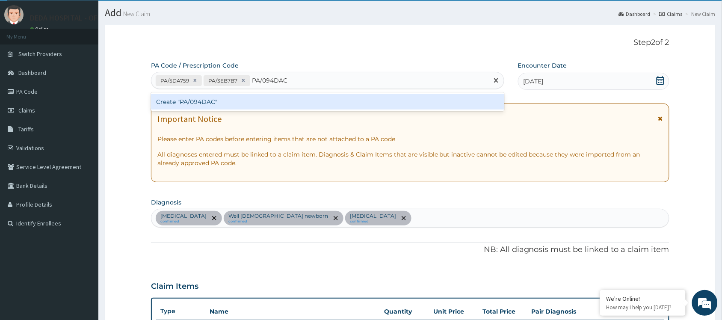
click at [234, 105] on div "Create "PA/094DAC"" at bounding box center [328, 101] width 354 height 15
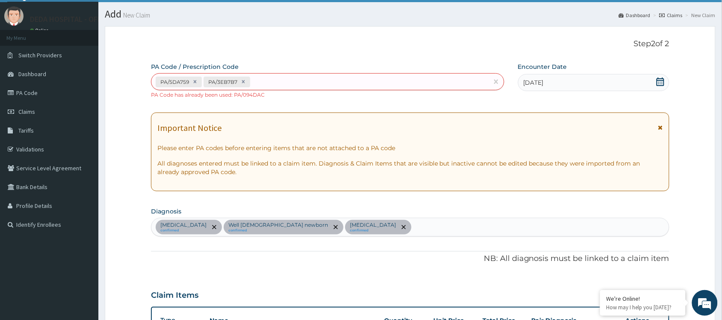
scroll to position [0, 0]
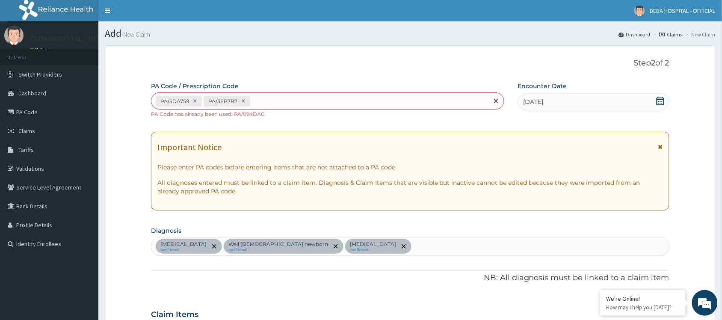
click at [270, 97] on div "PA/5DA759 PA/3EB7B7" at bounding box center [320, 101] width 337 height 14
paste input "PA/3EB7B7"
type input "PA/3EB7B7"
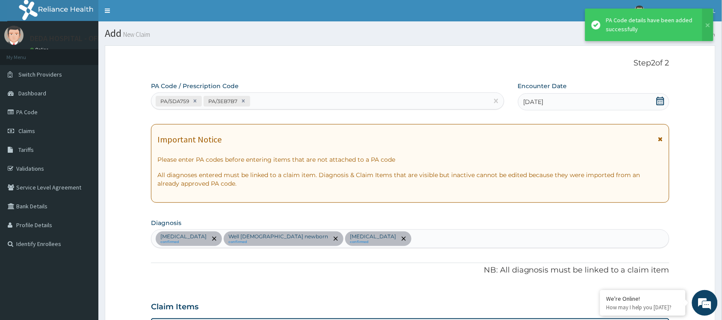
scroll to position [288, 0]
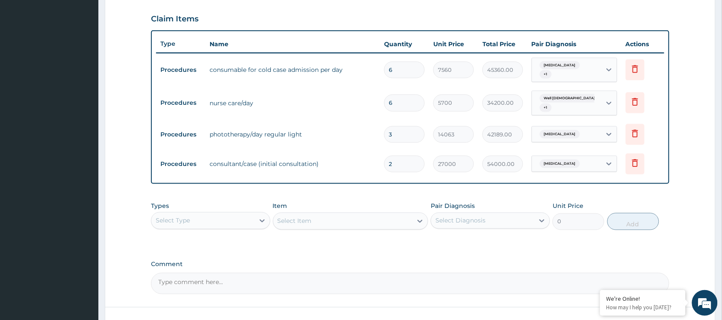
type input "0.00"
type input "1"
type input "27000.00"
type input "1"
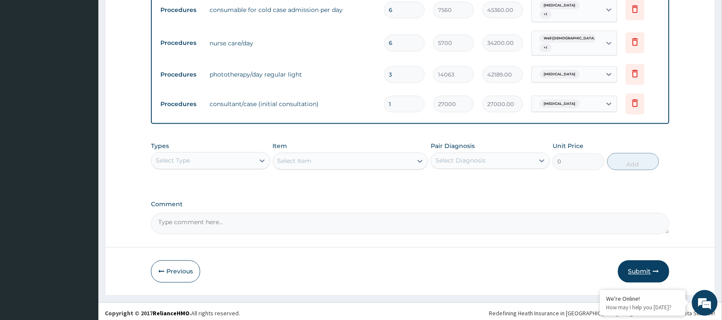
click at [630, 273] on button "Submit" at bounding box center [643, 272] width 51 height 22
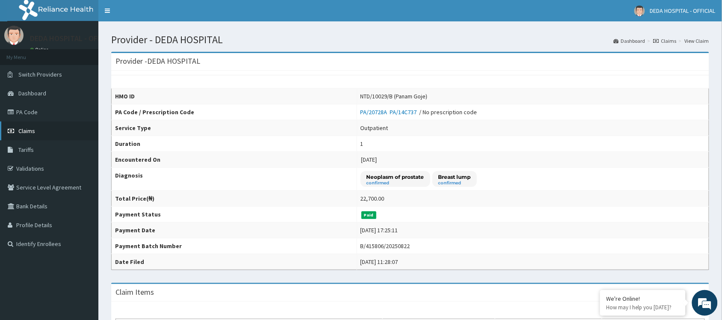
click at [42, 131] on link "Claims" at bounding box center [49, 131] width 98 height 19
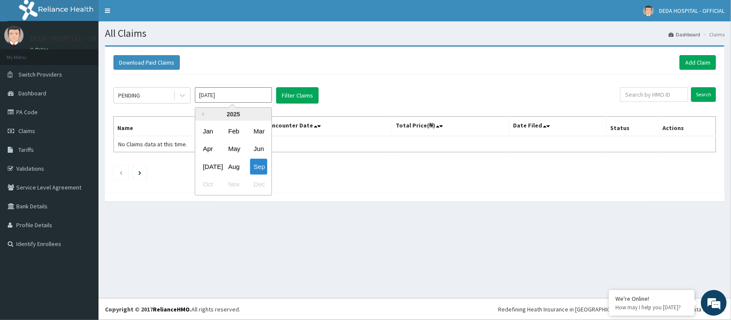
click at [242, 97] on input "[DATE]" at bounding box center [233, 94] width 77 height 15
drag, startPoint x: 235, startPoint y: 166, endPoint x: 238, endPoint y: 160, distance: 6.4
click at [235, 165] on div "Aug" at bounding box center [233, 167] width 17 height 16
type input "[DATE]"
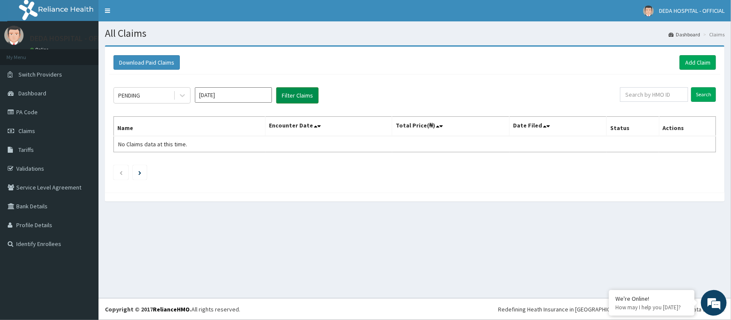
click at [289, 95] on button "Filter Claims" at bounding box center [297, 95] width 42 height 16
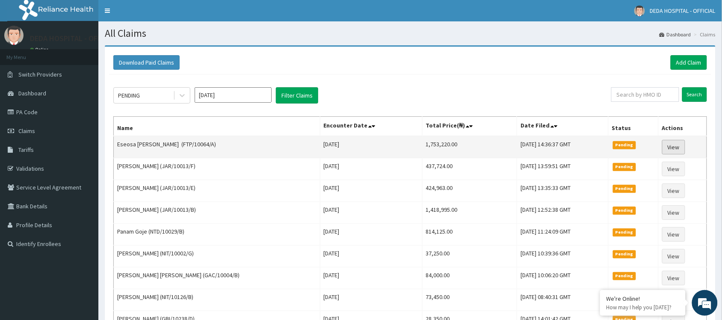
click at [674, 150] on link "View" at bounding box center [673, 147] width 23 height 15
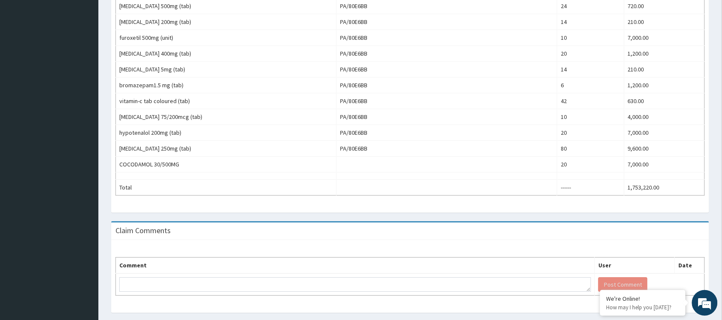
scroll to position [737, 0]
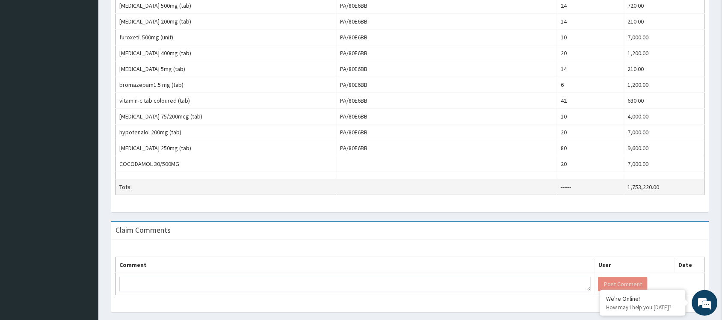
click at [315, 179] on td "Total" at bounding box center [226, 187] width 221 height 16
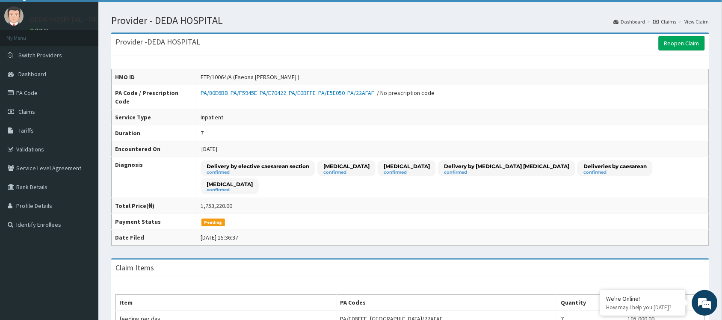
scroll to position [0, 0]
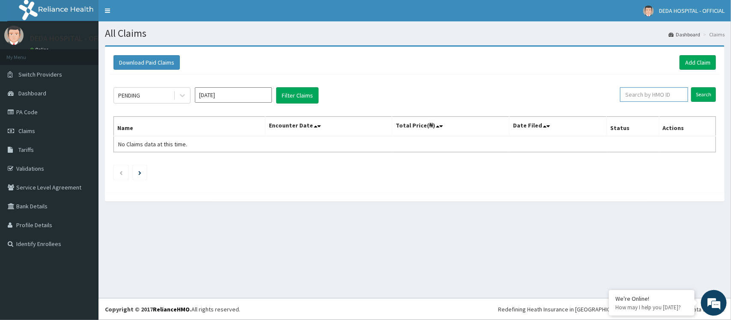
click at [642, 96] on input "text" at bounding box center [654, 94] width 68 height 15
paste input "FTP/10064/C"
type input "FTP/10064/C"
click at [701, 87] on input "Search" at bounding box center [703, 94] width 25 height 15
click at [682, 92] on icon at bounding box center [679, 95] width 6 height 6
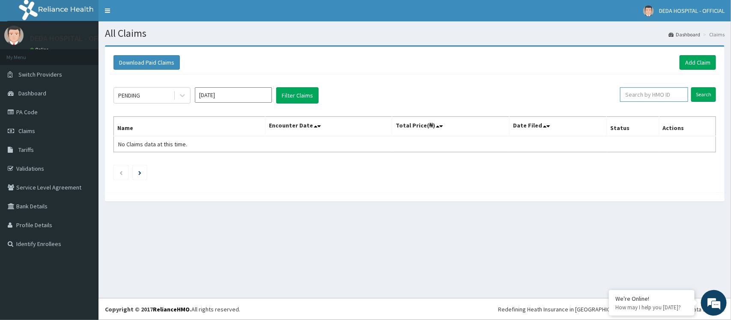
click at [656, 96] on input "text" at bounding box center [654, 94] width 68 height 15
paste input "FTP/10064/C"
type input "FTP/10064/C"
click at [639, 90] on input "text" at bounding box center [654, 94] width 68 height 15
paste input "FTP/10064/C"
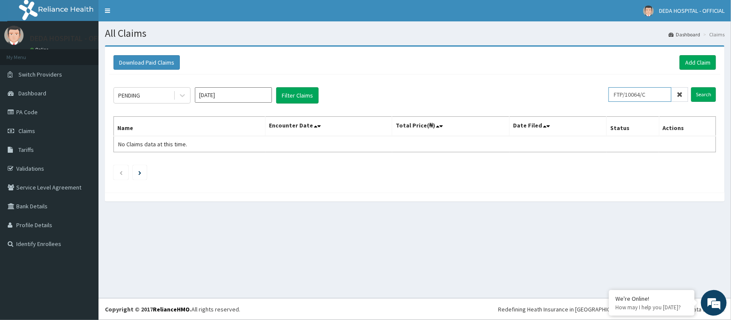
type input "FTP/10064/C"
click at [574, 91] on div "PENDING [DATE] Filter Claims" at bounding box center [360, 95] width 495 height 16
click at [629, 95] on input "FTP/10064/C" at bounding box center [639, 94] width 63 height 15
click at [599, 95] on div "PENDING [DATE] Filter Claims" at bounding box center [360, 95] width 495 height 16
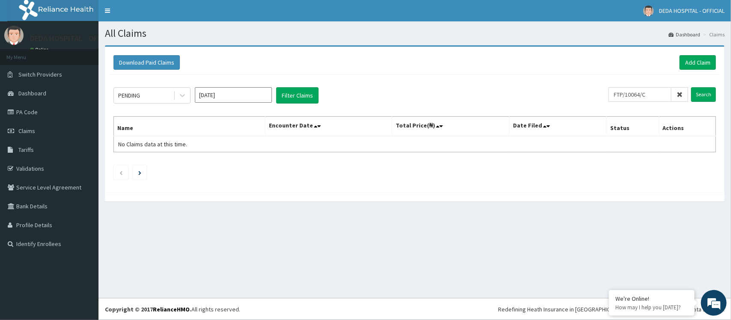
click at [655, 206] on div "Download Paid Claims Add Claim × Note you can only download claims within a max…" at bounding box center [414, 127] width 632 height 165
click at [679, 97] on icon at bounding box center [679, 95] width 6 height 6
click at [653, 93] on input "text" at bounding box center [654, 94] width 68 height 15
paste input "FTP/10064/C"
type input "FTP/10064/C"
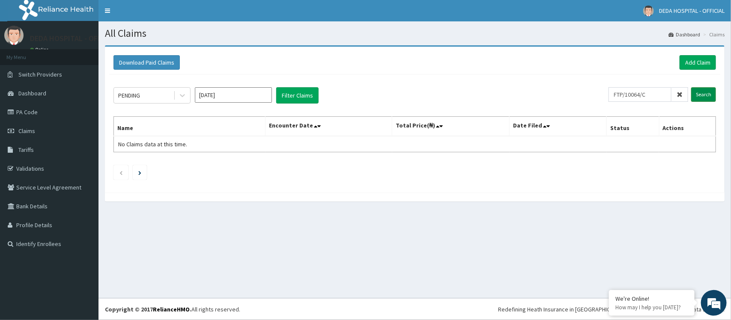
click at [703, 96] on input "Search" at bounding box center [703, 94] width 25 height 15
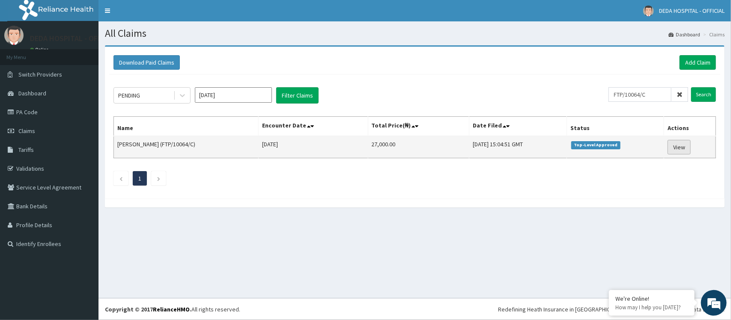
click at [672, 149] on link "View" at bounding box center [678, 147] width 23 height 15
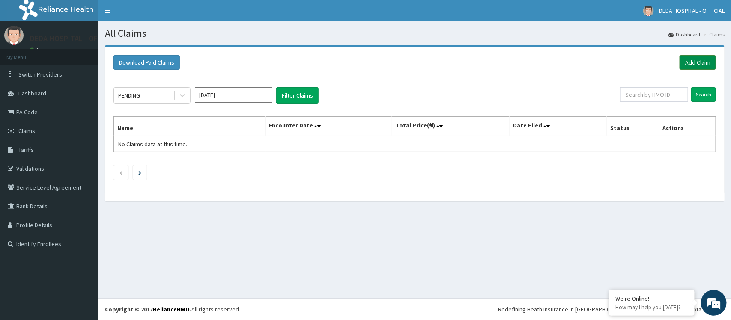
click at [689, 63] on link "Add Claim" at bounding box center [697, 62] width 36 height 15
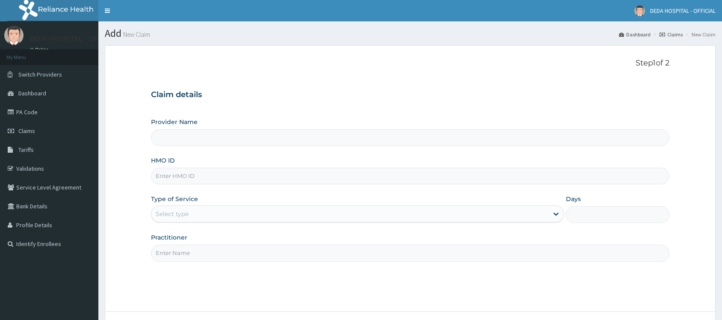
type input "DEDA HOSPITAL"
click at [172, 180] on input "HMO ID" at bounding box center [410, 176] width 519 height 17
paste input "FTP/10064/A"
type input "FTP/10064/A"
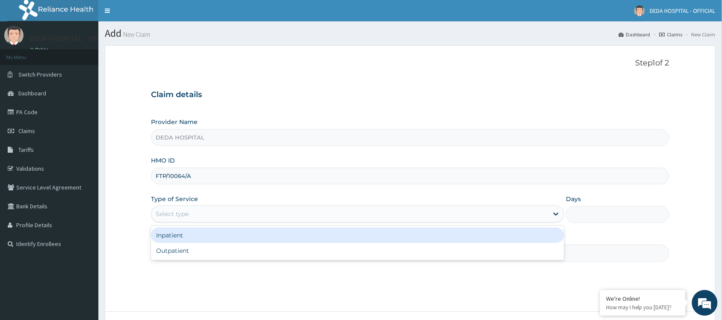
click at [187, 213] on div "Select type" at bounding box center [172, 214] width 33 height 9
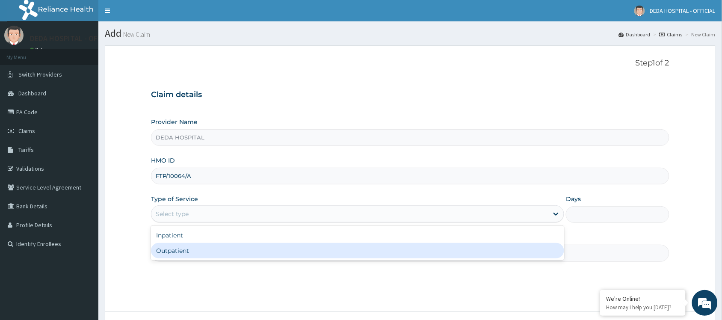
click at [193, 257] on div "Outpatient" at bounding box center [357, 250] width 413 height 15
type input "1"
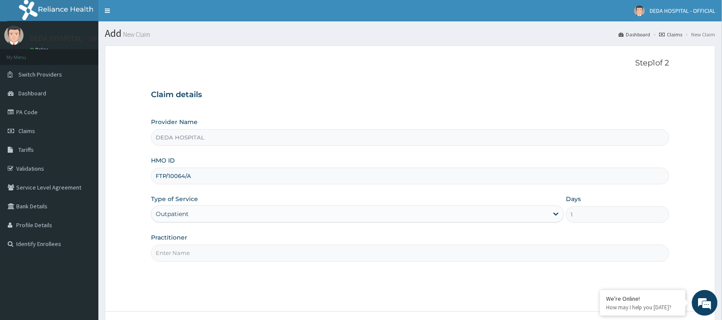
click at [204, 215] on div "Outpatient" at bounding box center [350, 214] width 397 height 14
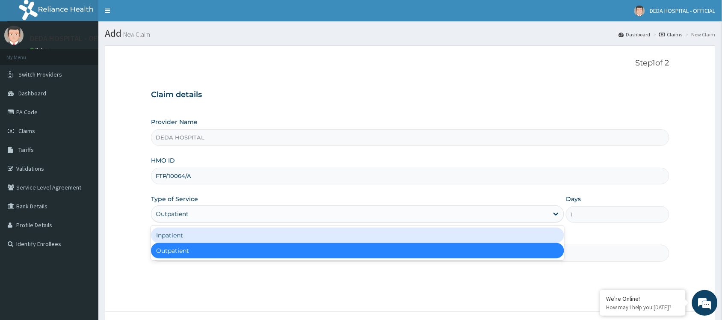
click at [206, 235] on div "Inpatient" at bounding box center [357, 235] width 413 height 15
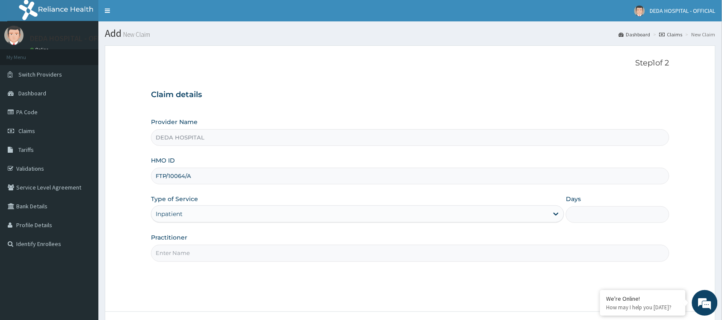
click at [612, 223] on input "Days" at bounding box center [618, 214] width 104 height 17
type input "6"
click at [258, 261] on input "Practitioner" at bounding box center [410, 253] width 519 height 17
type input "E"
type input "DR. PRECIOUS"
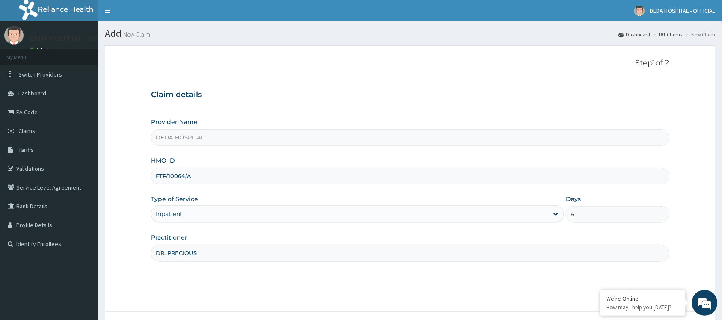
click at [285, 270] on div "Step 1 of 2 Claim details Provider Name DEDA HOSPITAL HMO ID FTP/10064/A Type o…" at bounding box center [410, 179] width 519 height 240
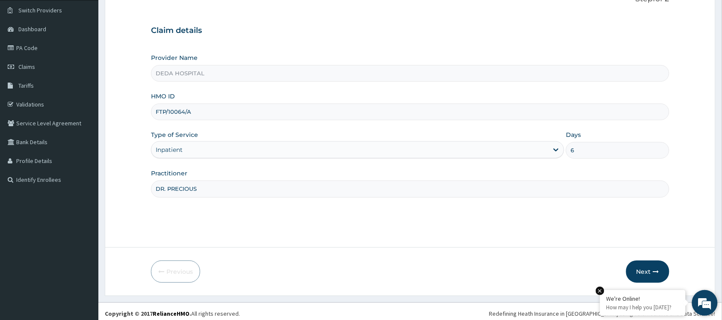
scroll to position [69, 0]
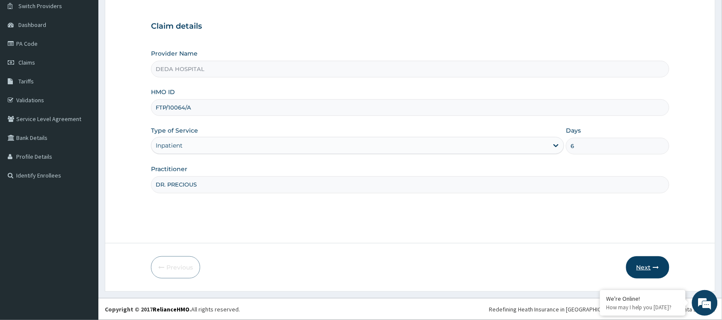
click at [655, 270] on icon "button" at bounding box center [657, 267] width 6 height 6
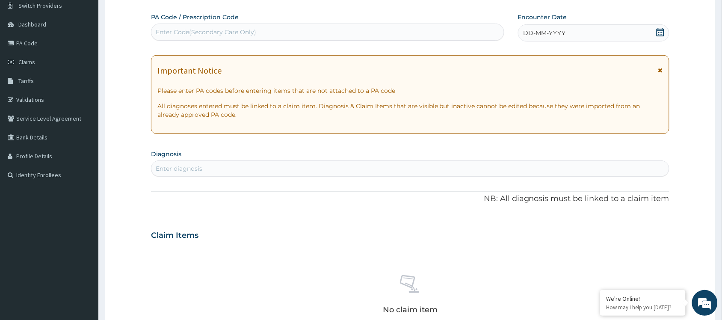
click at [186, 29] on div "Enter Code(Secondary Care Only)" at bounding box center [206, 32] width 101 height 9
paste input "PA/27E0E7"
type input "PA/27E0E7"
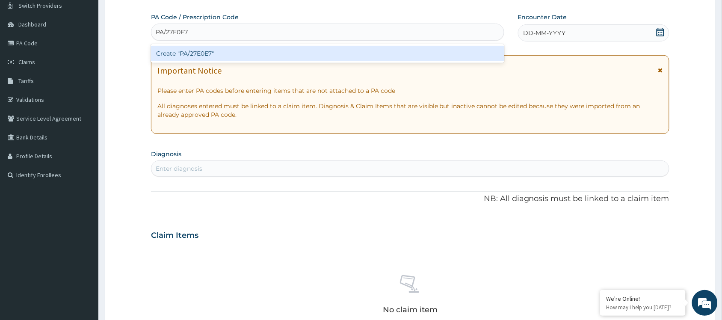
click at [205, 51] on div "Create "PA/27E0E7"" at bounding box center [328, 53] width 354 height 15
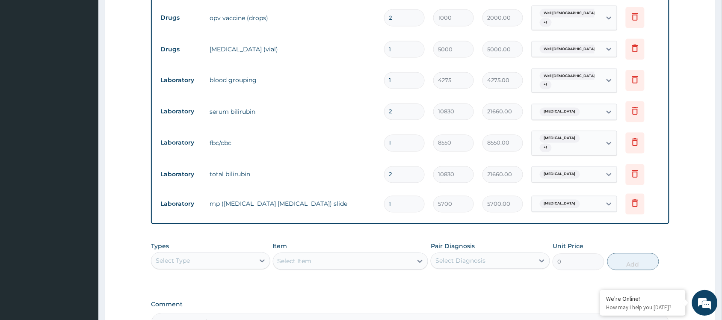
scroll to position [497, 0]
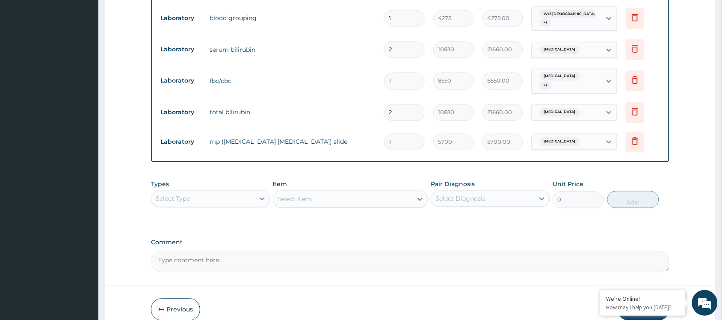
scroll to position [503, 0]
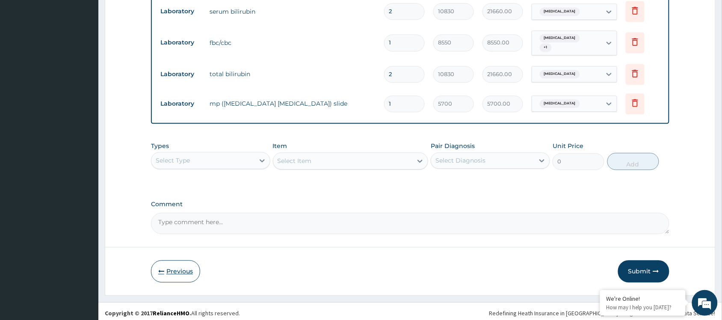
click at [179, 265] on button "Previous" at bounding box center [175, 271] width 49 height 22
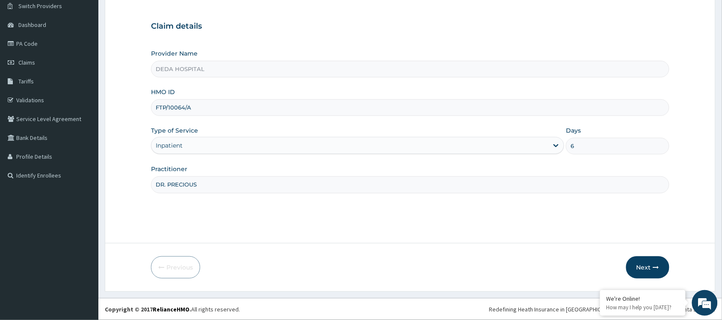
drag, startPoint x: 167, startPoint y: 107, endPoint x: 218, endPoint y: 107, distance: 51.4
click at [218, 107] on input "FTP/10064/A" at bounding box center [410, 107] width 519 height 17
click at [655, 264] on icon "button" at bounding box center [657, 267] width 6 height 6
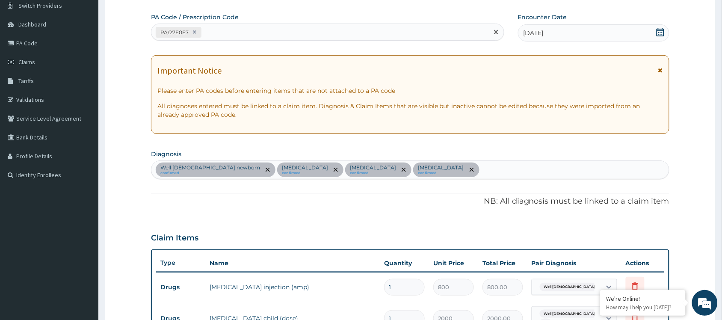
click at [232, 40] on div "PA/27E0E7" at bounding box center [328, 32] width 354 height 17
paste input "PA/7A352B"
type input "PA/7A352B"
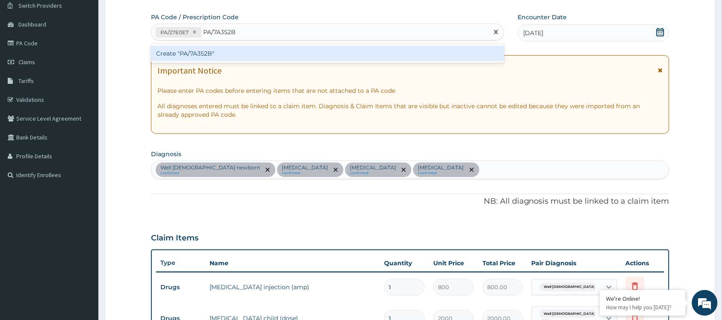
click at [218, 61] on div "Create "PA/7A352B"" at bounding box center [328, 53] width 354 height 15
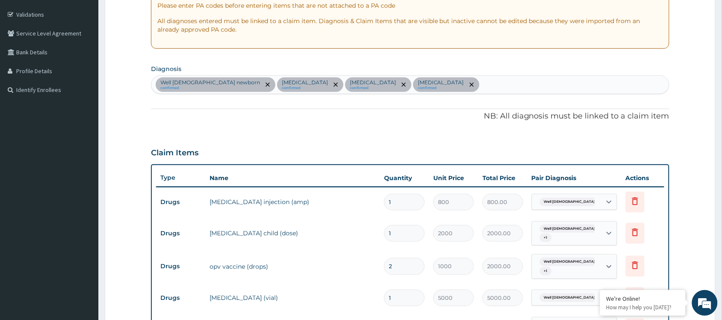
scroll to position [0, 0]
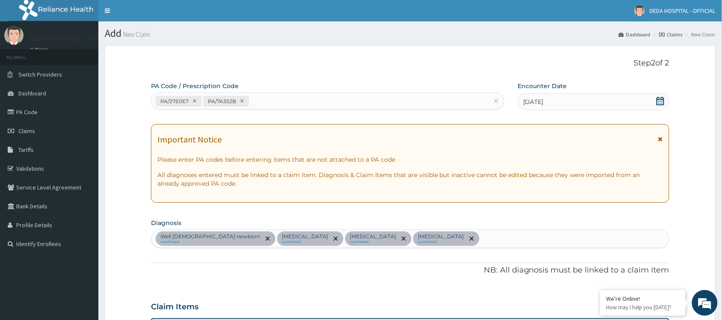
click at [267, 107] on div "PA/27E0E7 PA/7A352B" at bounding box center [320, 101] width 337 height 14
paste input "PA/80E6BB"
type input "PA/80E6BB"
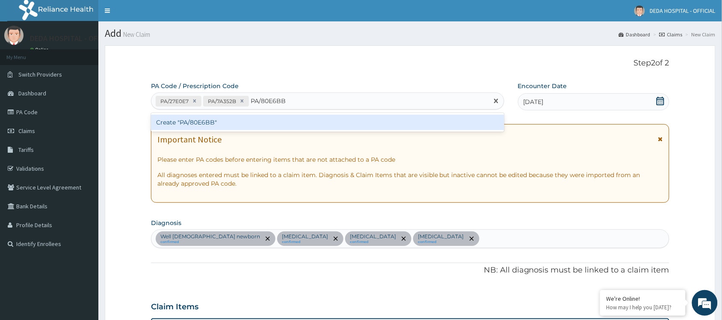
click at [261, 119] on div "Create "PA/80E6BB"" at bounding box center [328, 122] width 354 height 15
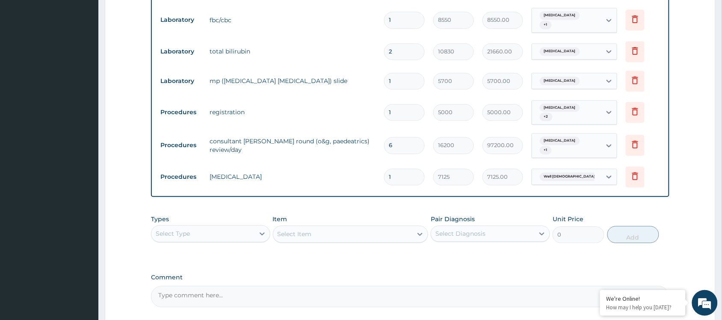
scroll to position [535, 0]
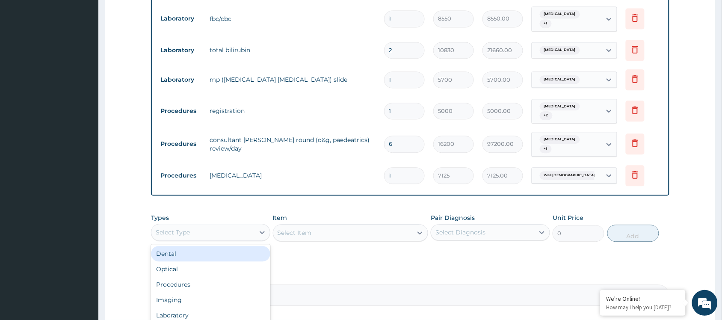
click at [198, 226] on div "Select Type" at bounding box center [203, 233] width 103 height 14
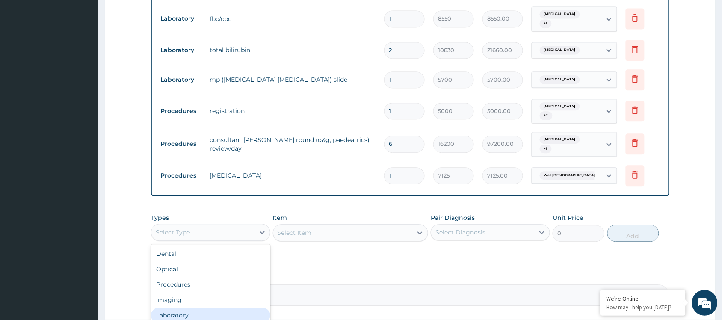
click at [180, 308] on div "Laboratory" at bounding box center [210, 315] width 119 height 15
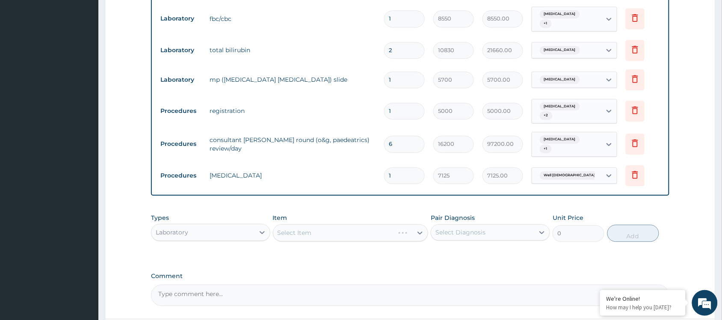
drag, startPoint x: 473, startPoint y: 220, endPoint x: 469, endPoint y: 227, distance: 8.2
click at [471, 228] on div "Select Diagnosis" at bounding box center [461, 232] width 50 height 9
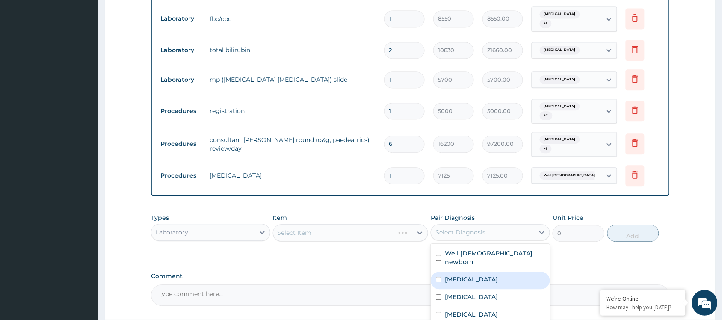
click at [458, 249] on label "Well female newborn" at bounding box center [495, 257] width 100 height 17
checkbox input "true"
click at [454, 275] on label "Sepsis" at bounding box center [471, 279] width 53 height 9
checkbox input "true"
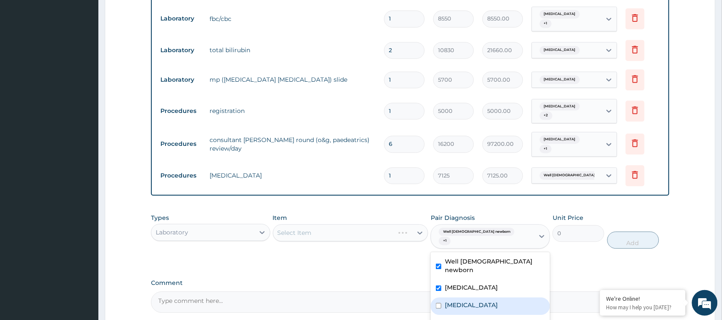
click at [450, 301] on label "Malaria" at bounding box center [471, 305] width 53 height 9
checkbox input "true"
click at [450, 318] on label "Jaundice" at bounding box center [471, 322] width 53 height 9
checkbox input "true"
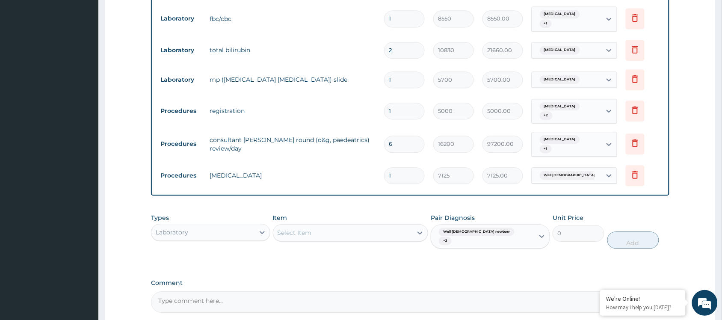
click at [339, 238] on div "Types Laboratory Item Select Item Pair Diagnosis Well female newborn + 3 Unit P…" at bounding box center [410, 237] width 519 height 57
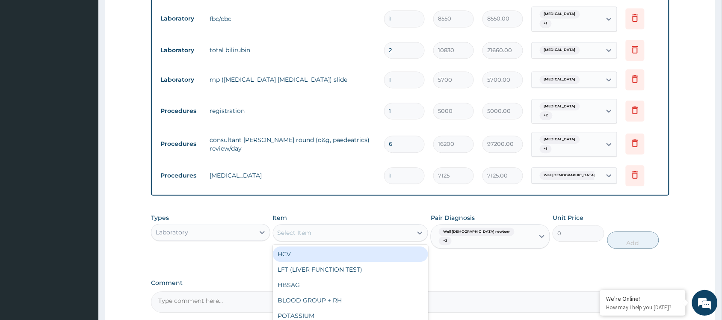
click at [345, 224] on div "Select Item" at bounding box center [351, 232] width 156 height 17
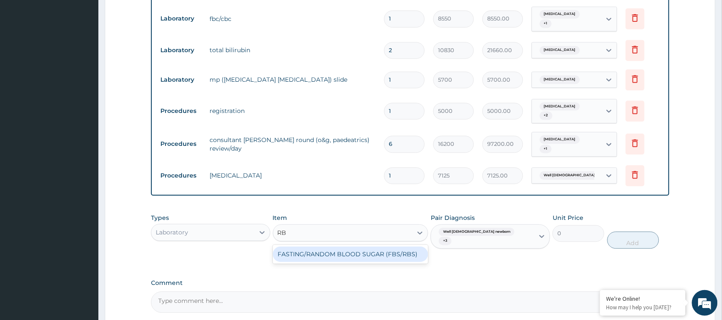
type input "RBS"
drag, startPoint x: 326, startPoint y: 242, endPoint x: 364, endPoint y: 242, distance: 38.1
click at [326, 247] on div "FASTING/RANDOM BLOOD SUGAR (FBS/RBS)" at bounding box center [351, 254] width 156 height 15
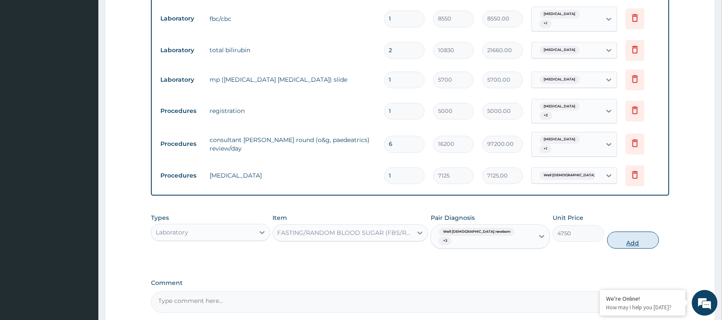
click at [645, 232] on button "Add" at bounding box center [634, 240] width 52 height 17
type input "0"
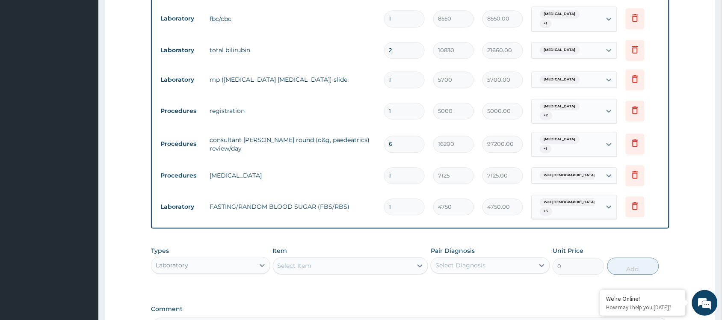
type input "0.00"
type input "2"
type input "9500.00"
type input "2"
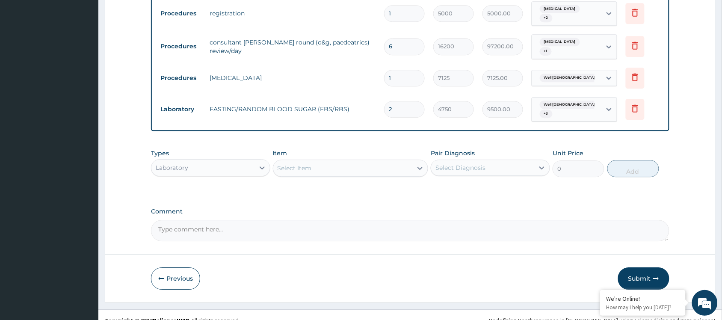
scroll to position [633, 0]
click at [665, 270] on button "Submit" at bounding box center [643, 278] width 51 height 22
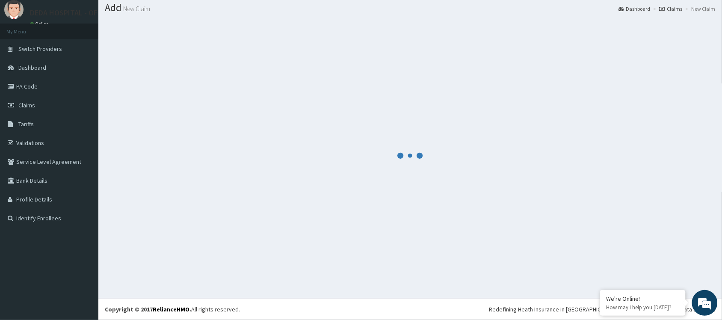
scroll to position [625, 0]
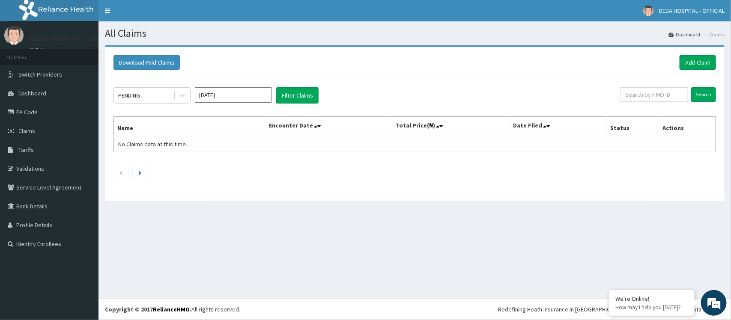
click at [385, 64] on div "Download Paid Claims Add Claim" at bounding box center [414, 62] width 602 height 15
